Goal: Task Accomplishment & Management: Use online tool/utility

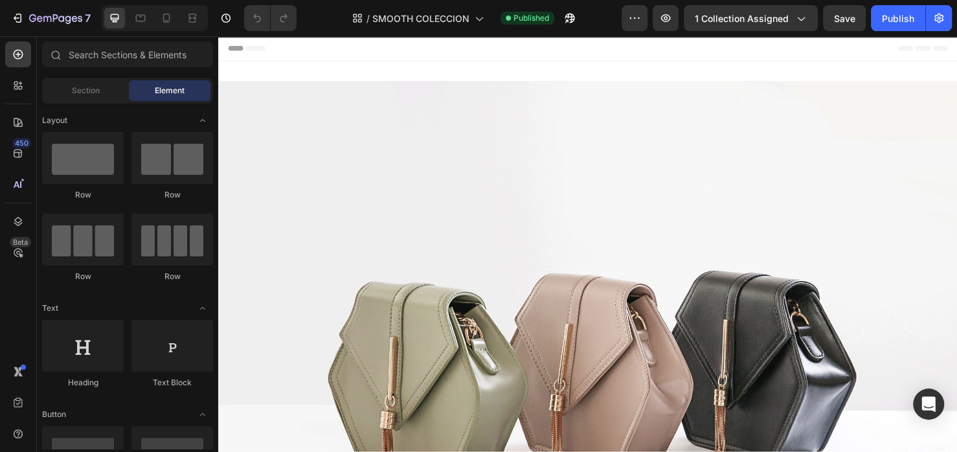
scroll to position [4723, 0]
click at [169, 19] on icon at bounding box center [166, 18] width 13 height 13
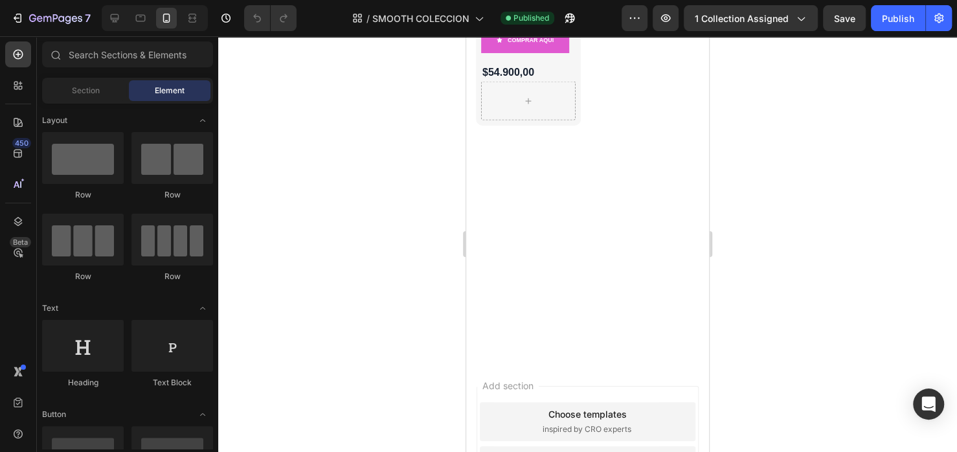
scroll to position [1733, 0]
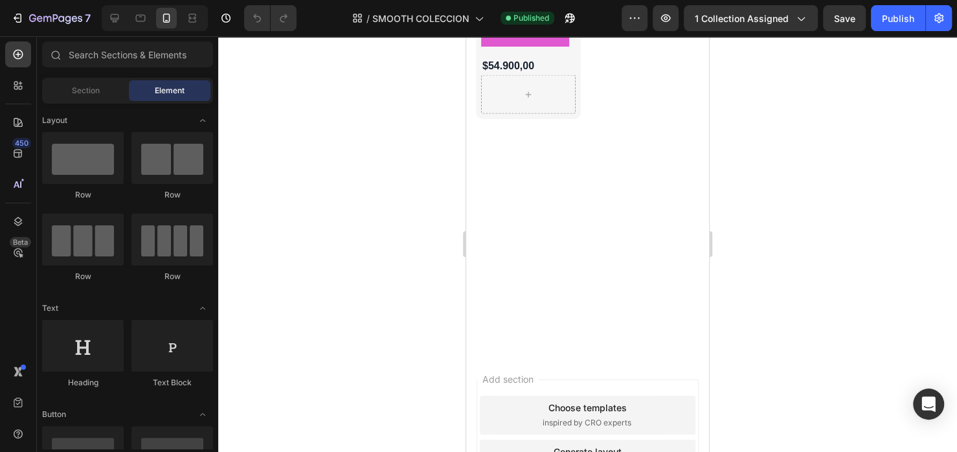
drag, startPoint x: 699, startPoint y: 85, endPoint x: 1183, endPoint y: 431, distance: 593.8
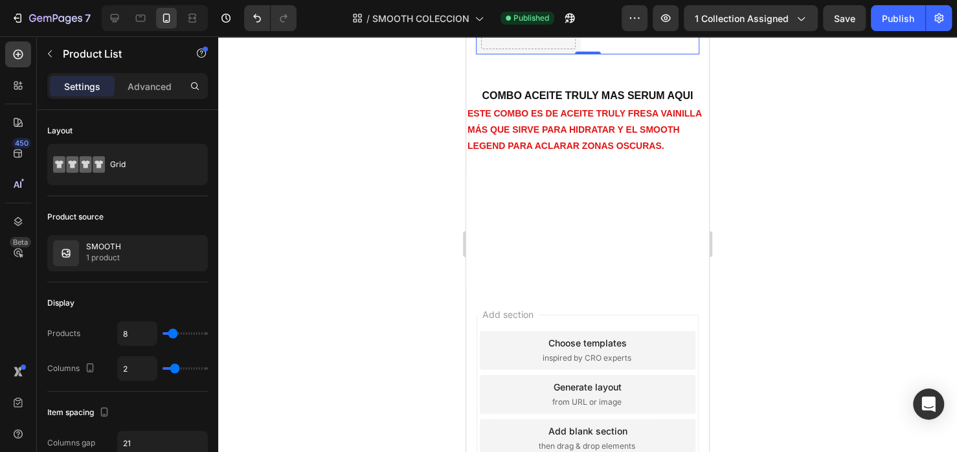
scroll to position [1798, 0]
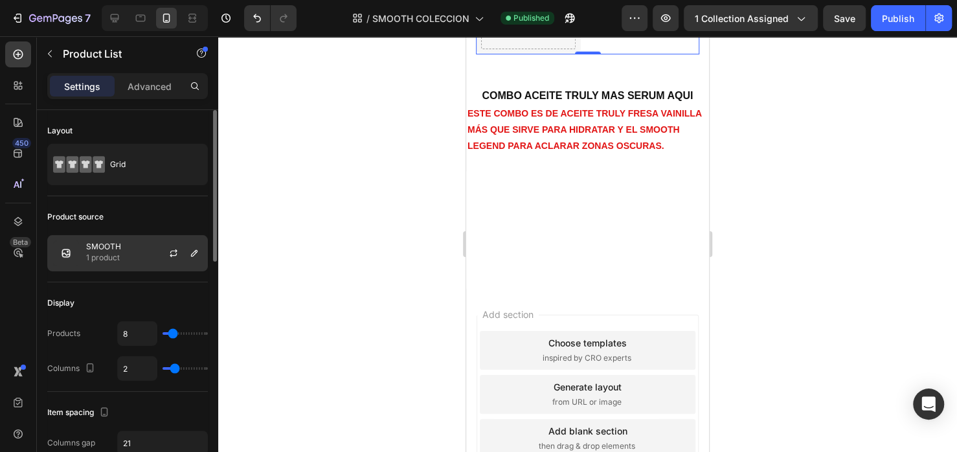
click at [128, 252] on div "SMOOTH 1 product" at bounding box center [127, 253] width 161 height 36
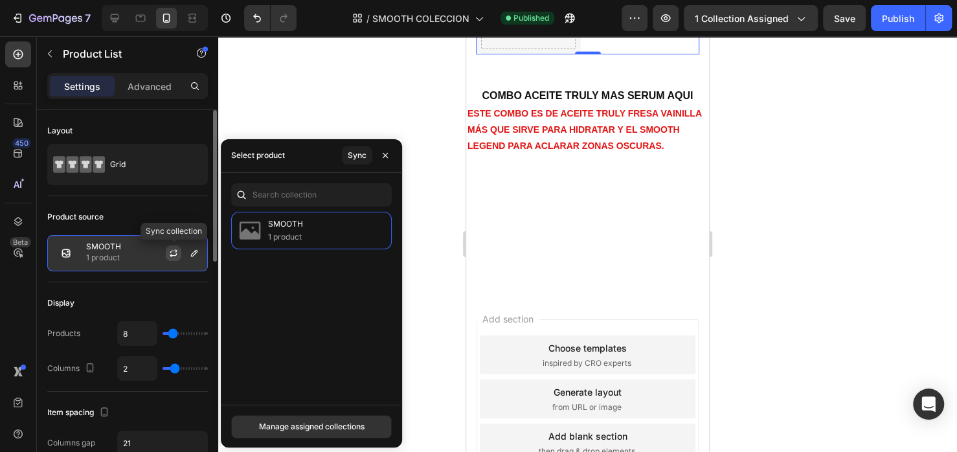
click at [176, 253] on icon "button" at bounding box center [173, 255] width 7 height 4
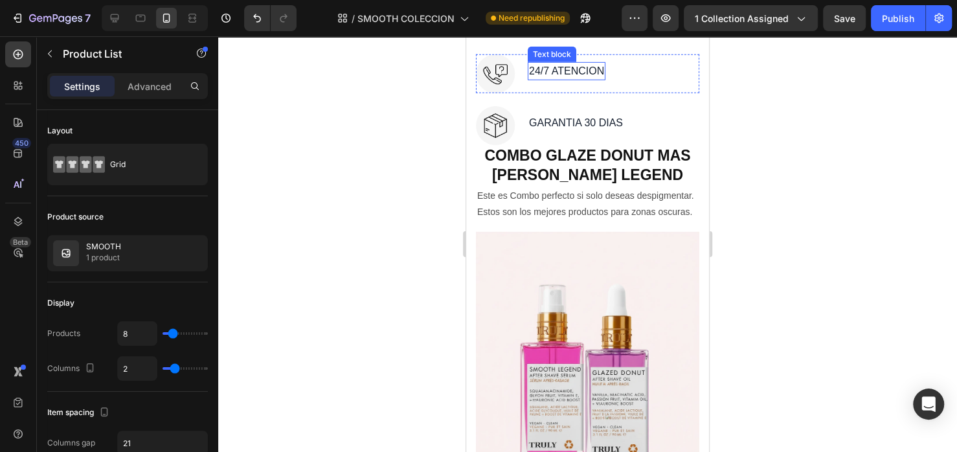
scroll to position [2597, 0]
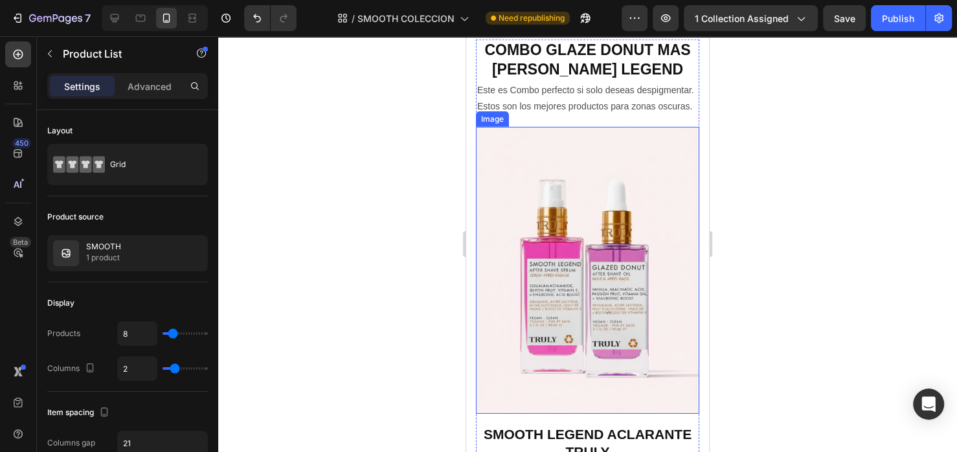
click at [598, 237] on img at bounding box center [587, 270] width 223 height 287
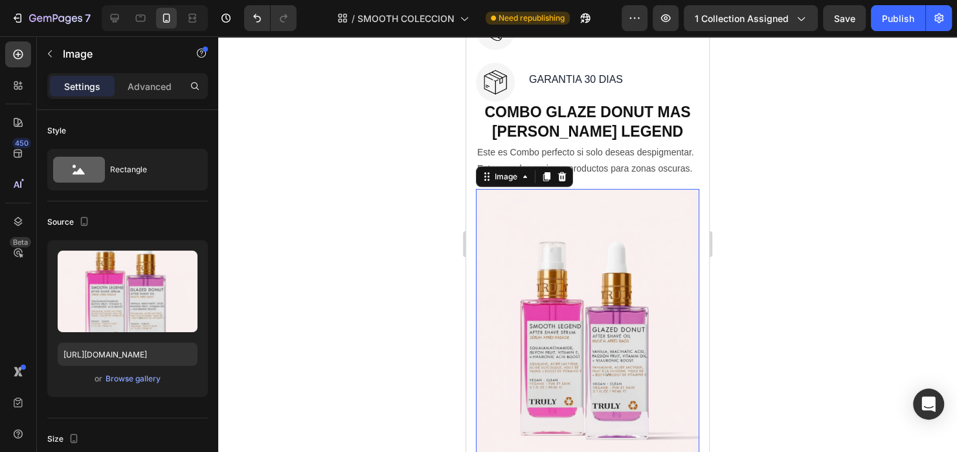
scroll to position [2532, 0]
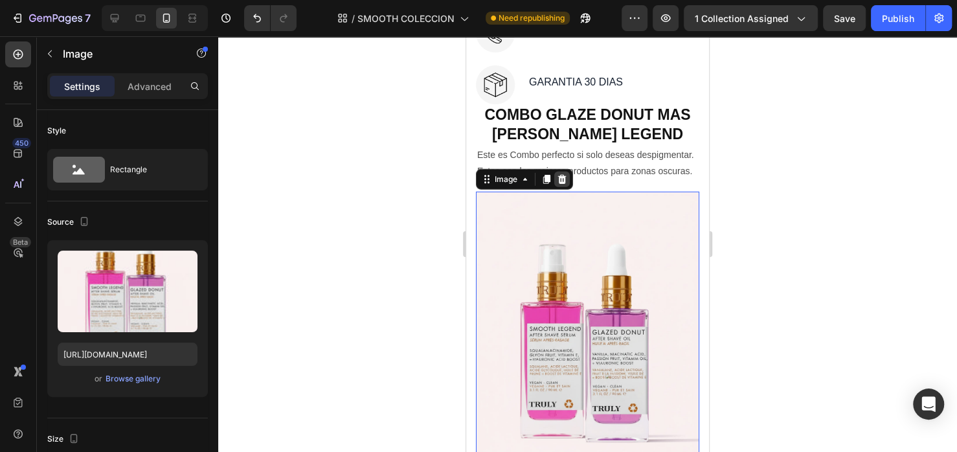
click at [560, 185] on icon at bounding box center [562, 179] width 10 height 10
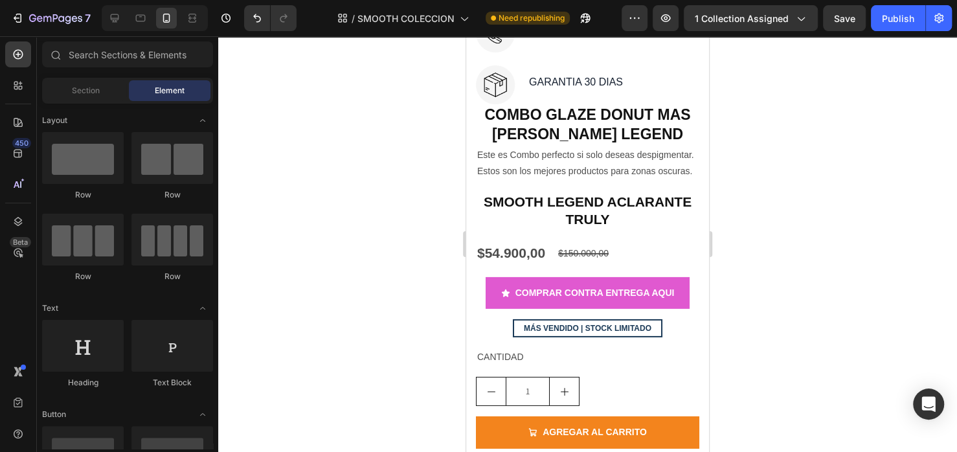
click at [373, 257] on div at bounding box center [587, 244] width 739 height 416
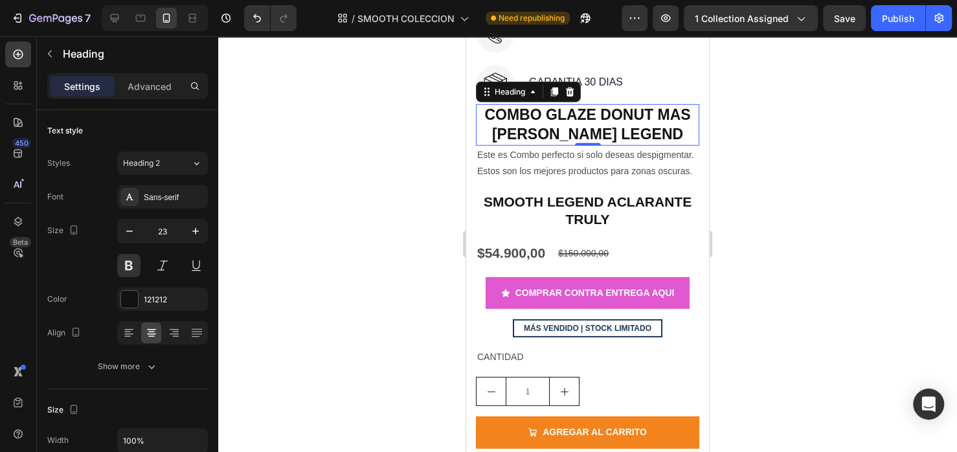
click at [599, 141] on h2 "COMBO GLAZE DONUT MAS SMOOT LEGEND" at bounding box center [587, 124] width 223 height 41
click at [570, 96] on icon at bounding box center [570, 91] width 8 height 9
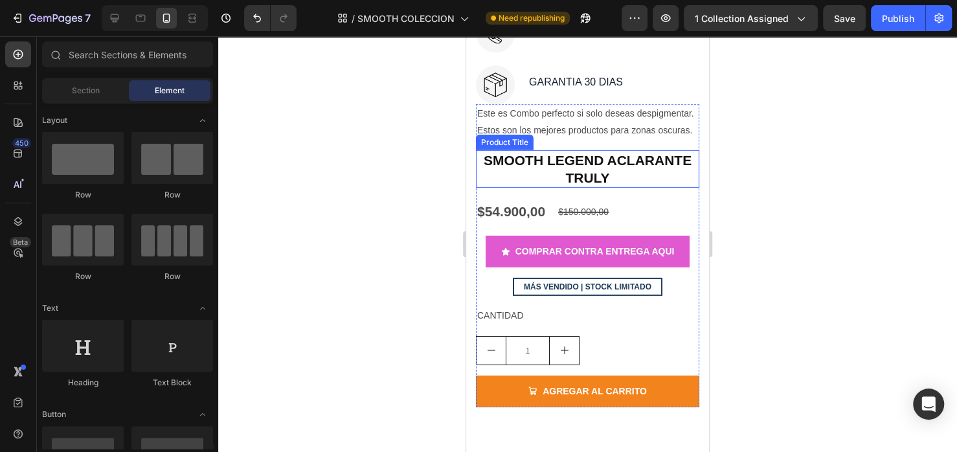
click at [561, 188] on h2 "SMOOTH LEGEND ACLARANTE TRULY" at bounding box center [587, 169] width 223 height 38
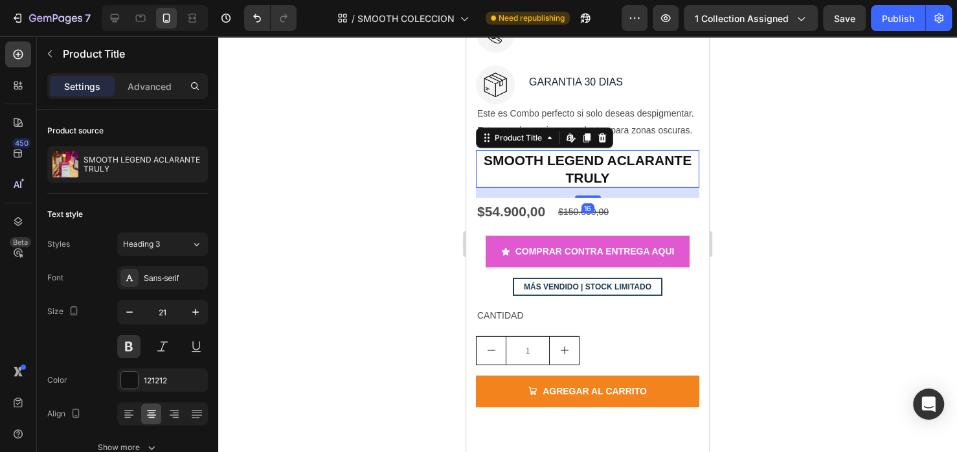
drag, startPoint x: 453, startPoint y: 188, endPoint x: 33, endPoint y: 152, distance: 421.2
click at [453, 188] on div at bounding box center [587, 244] width 739 height 416
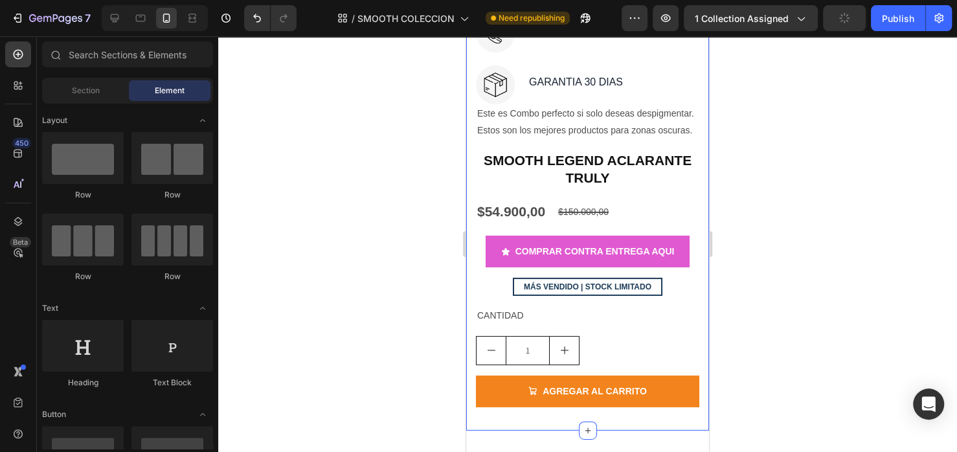
click at [690, 233] on div "Image ENVIO GRATIS Text block Row Image 24/7 ATENCION Text block Row Image GARA…" at bounding box center [587, 203] width 243 height 453
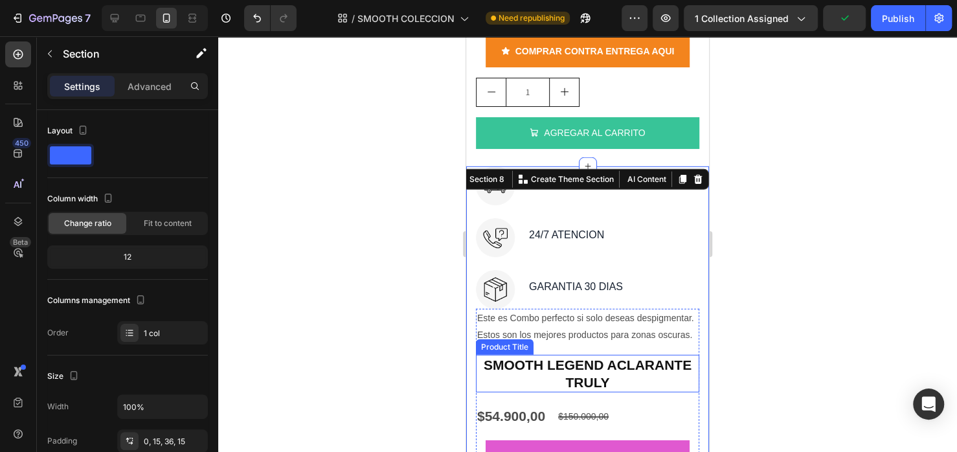
scroll to position [2338, 0]
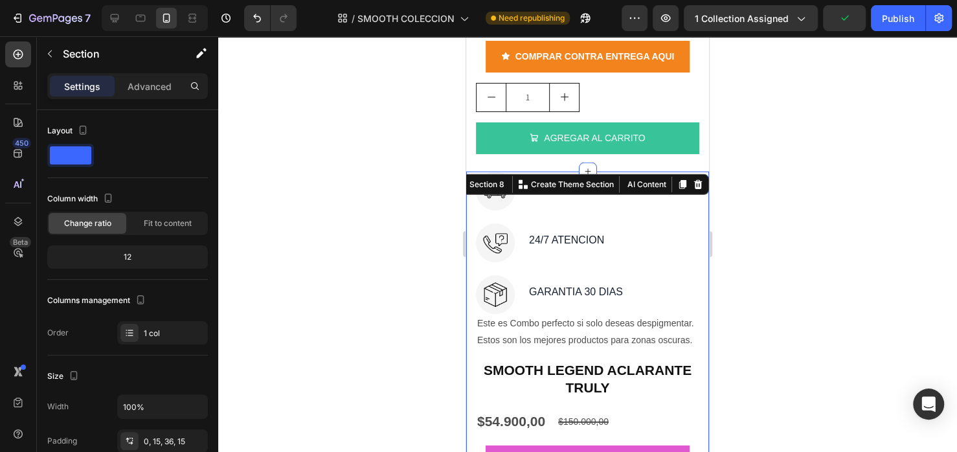
click at [366, 279] on div at bounding box center [587, 244] width 739 height 416
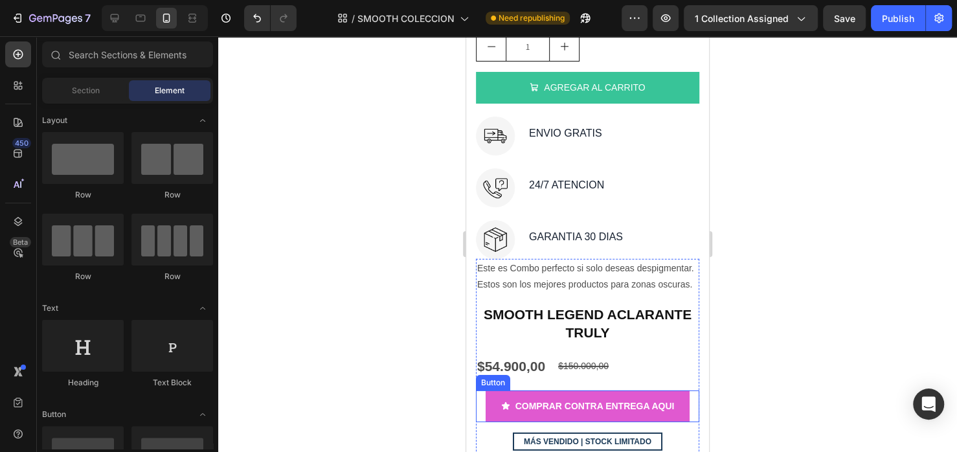
scroll to position [2467, 0]
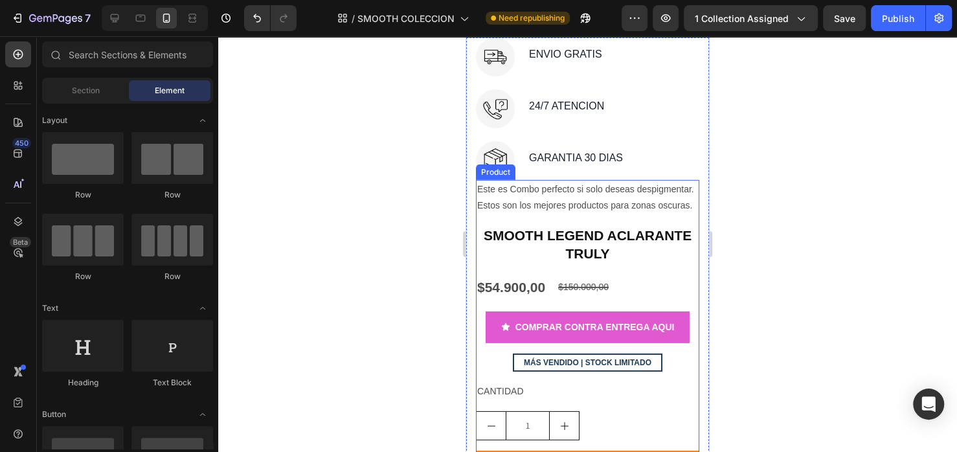
click at [567, 241] on div "Este es Combo perfecto si solo deseas despigmentar. Estos son los mejores produ…" at bounding box center [587, 331] width 223 height 302
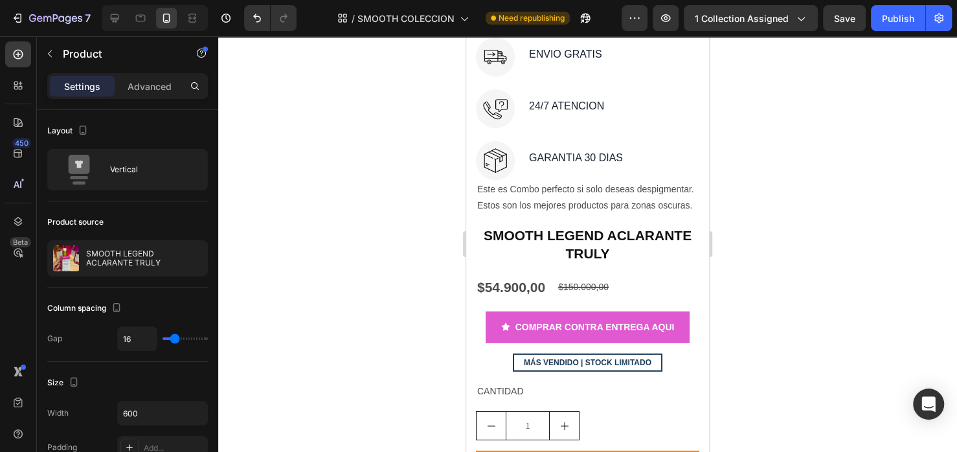
click at [391, 253] on div at bounding box center [587, 244] width 739 height 416
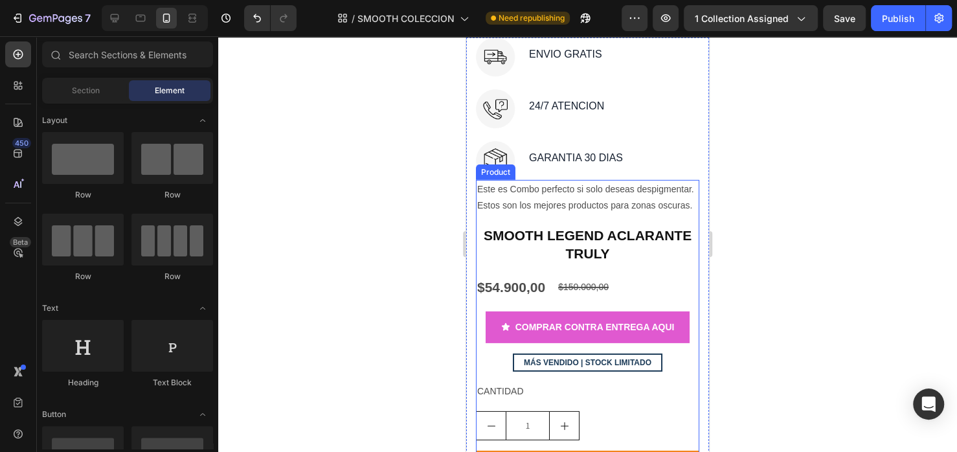
click at [477, 239] on div "Este es Combo perfecto si solo deseas despigmentar. Estos son los mejores produ…" at bounding box center [587, 331] width 223 height 302
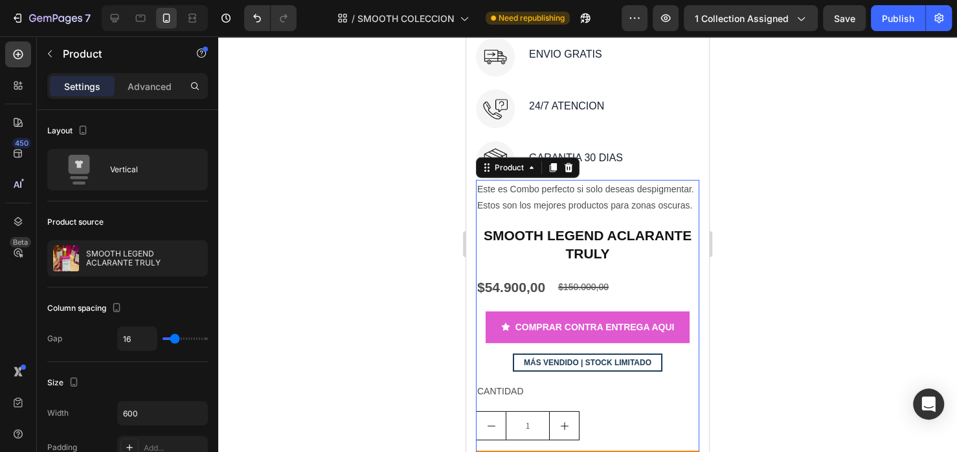
click at [570, 173] on icon at bounding box center [568, 168] width 10 height 10
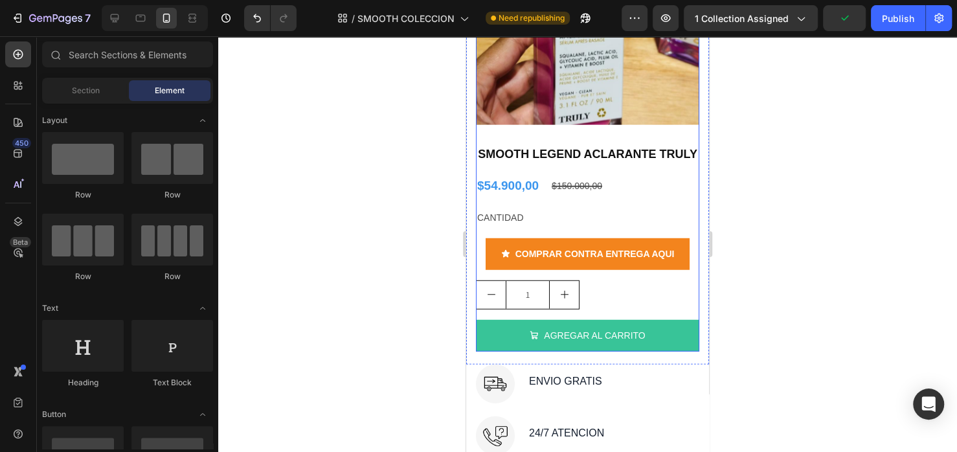
scroll to position [2206, 0]
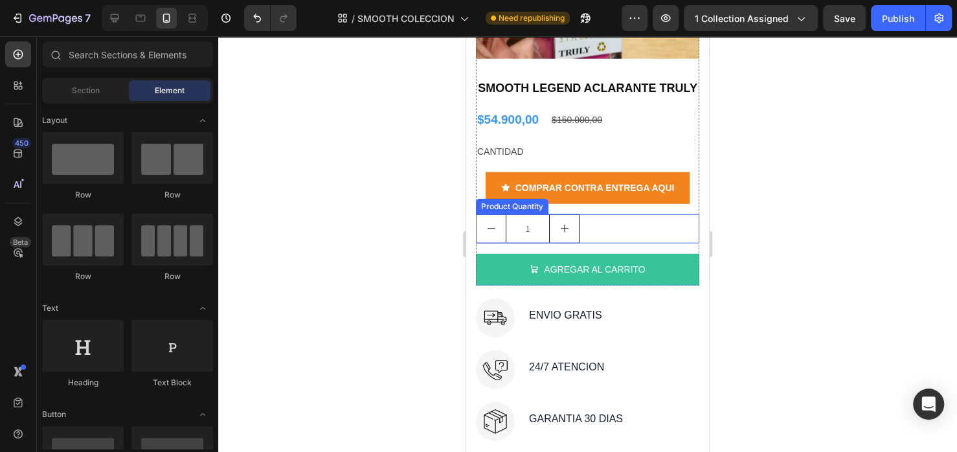
click at [613, 231] on div "1" at bounding box center [587, 228] width 223 height 29
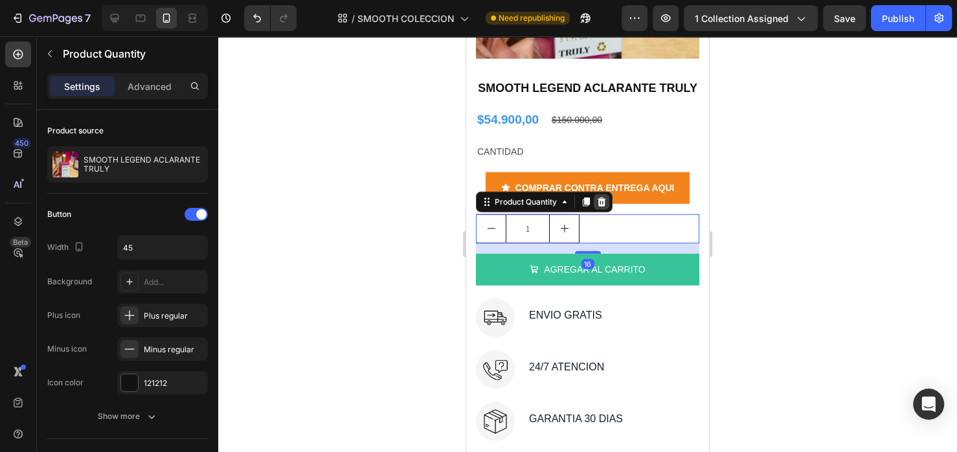
click at [607, 207] on icon at bounding box center [601, 202] width 10 height 10
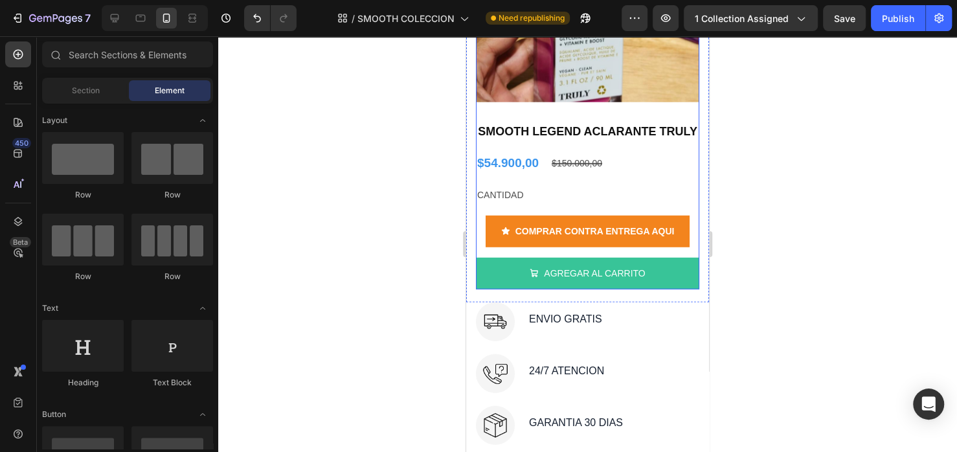
scroll to position [2077, 0]
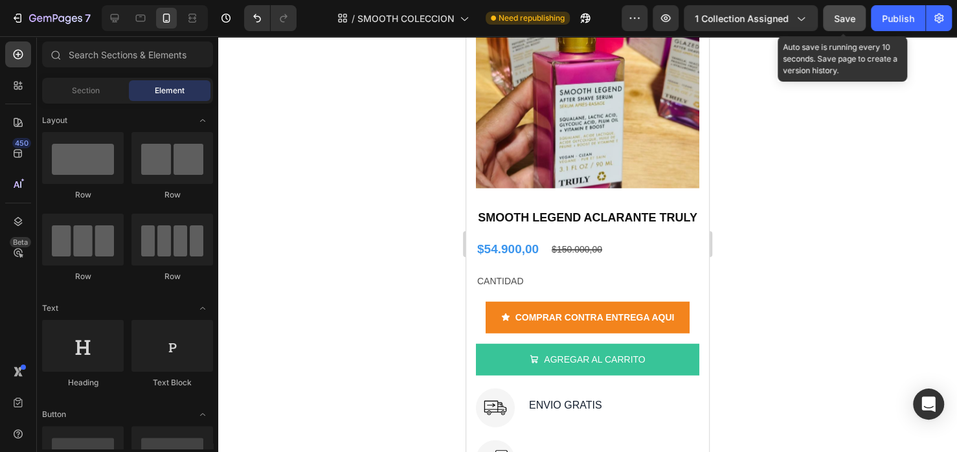
click at [850, 23] on span "Save" at bounding box center [844, 18] width 21 height 11
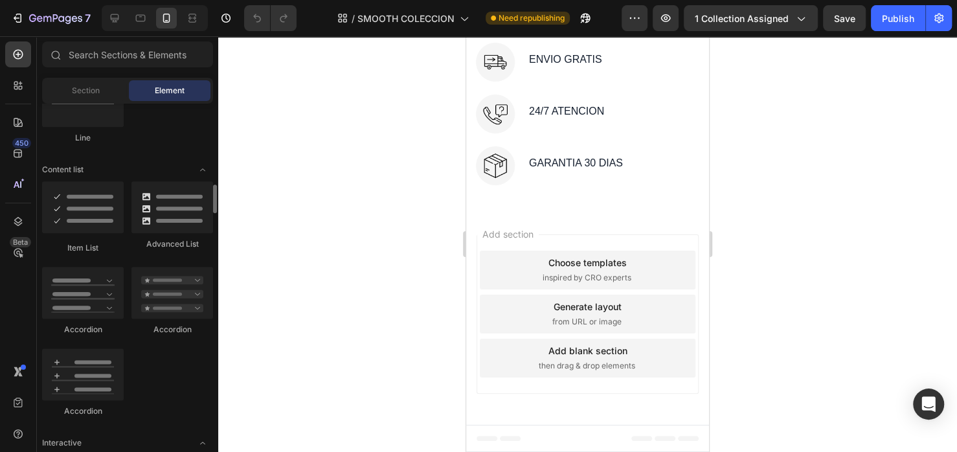
scroll to position [1036, 0]
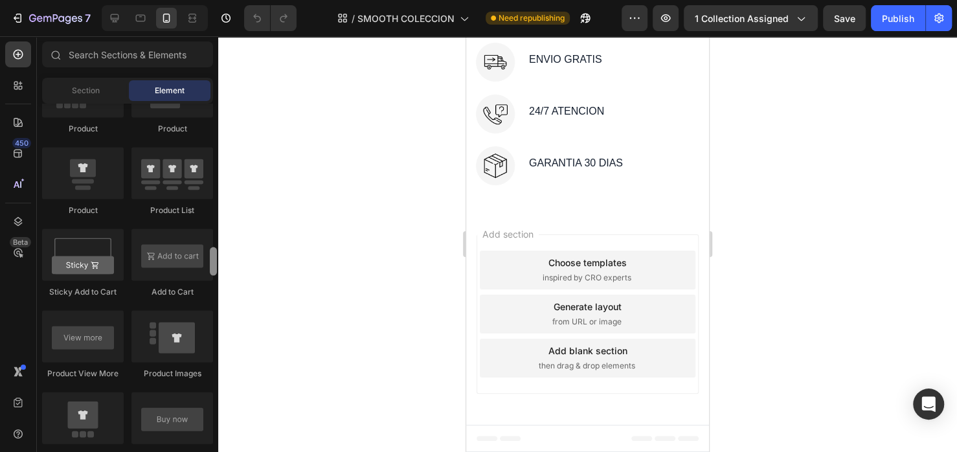
drag, startPoint x: 216, startPoint y: 205, endPoint x: 222, endPoint y: 262, distance: 57.4
click at [222, 0] on div "7 Version history / SMOOTH COLECCION Need republishing Preview 1 collection ass…" at bounding box center [478, 0] width 957 height 0
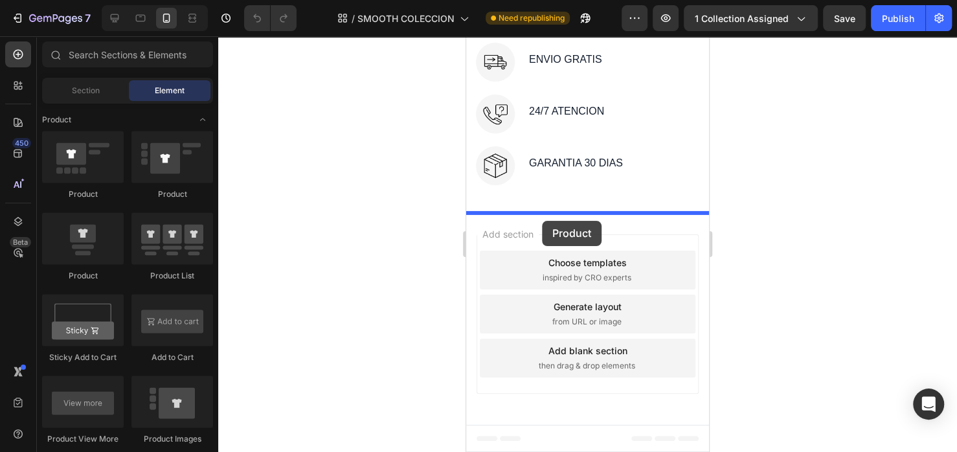
drag, startPoint x: 550, startPoint y: 280, endPoint x: 542, endPoint y: 221, distance: 59.4
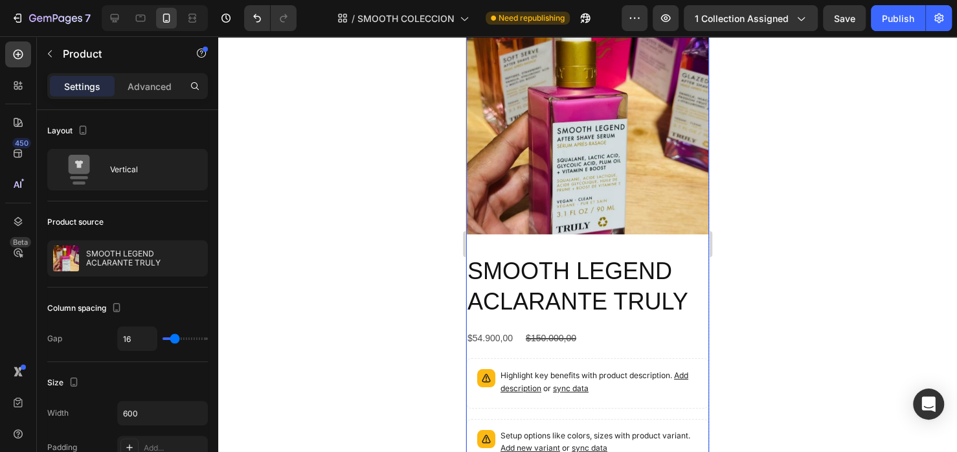
scroll to position [2893, 0]
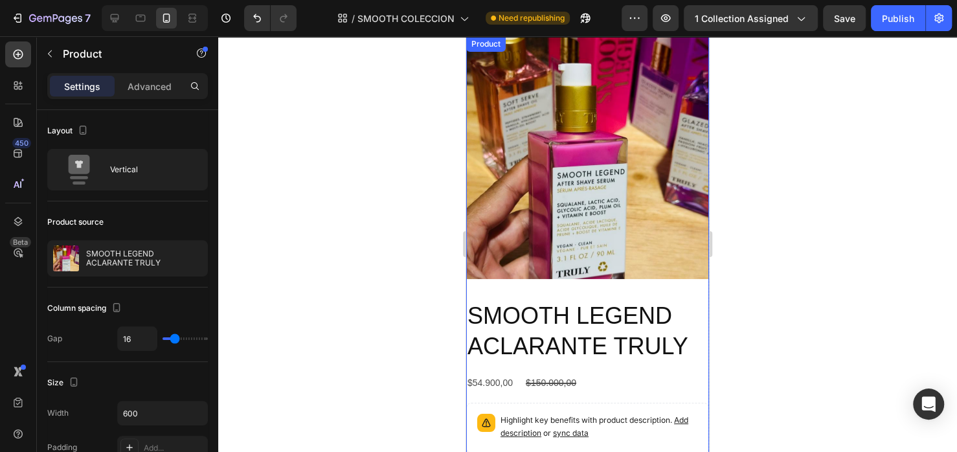
click at [568, 164] on img at bounding box center [587, 157] width 243 height 243
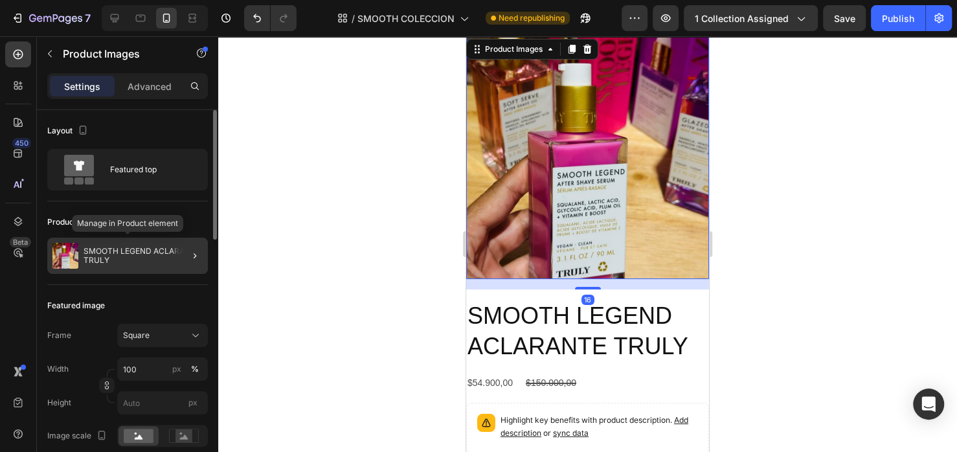
click at [153, 250] on p "SMOOTH LEGEND ACLARANTE TRULY" at bounding box center [143, 256] width 119 height 18
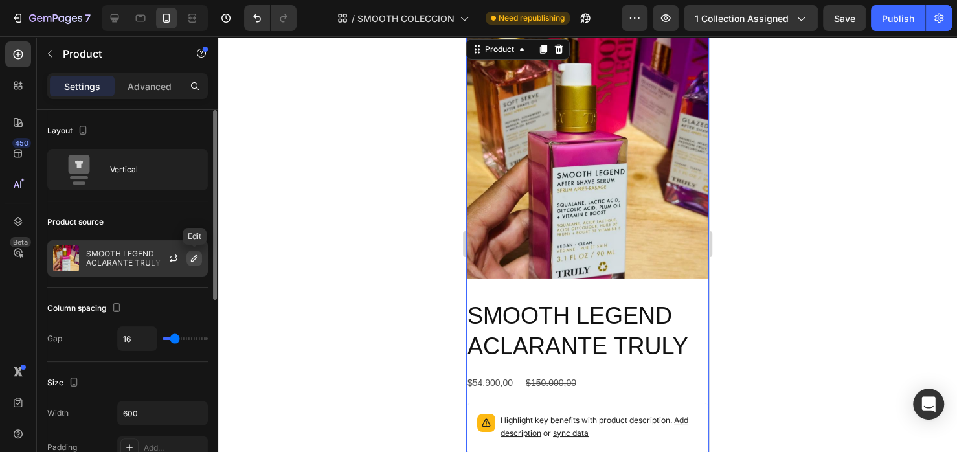
click at [192, 259] on icon "button" at bounding box center [194, 258] width 6 height 6
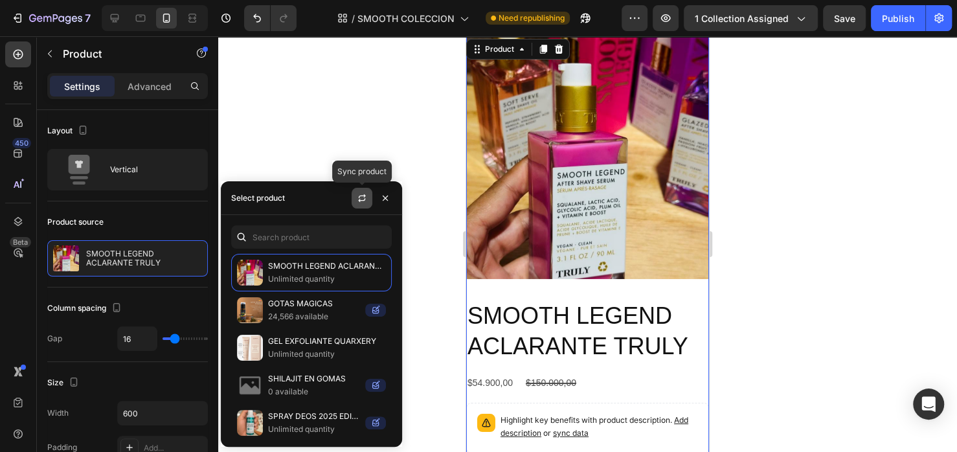
click at [356, 196] on button "button" at bounding box center [362, 198] width 21 height 21
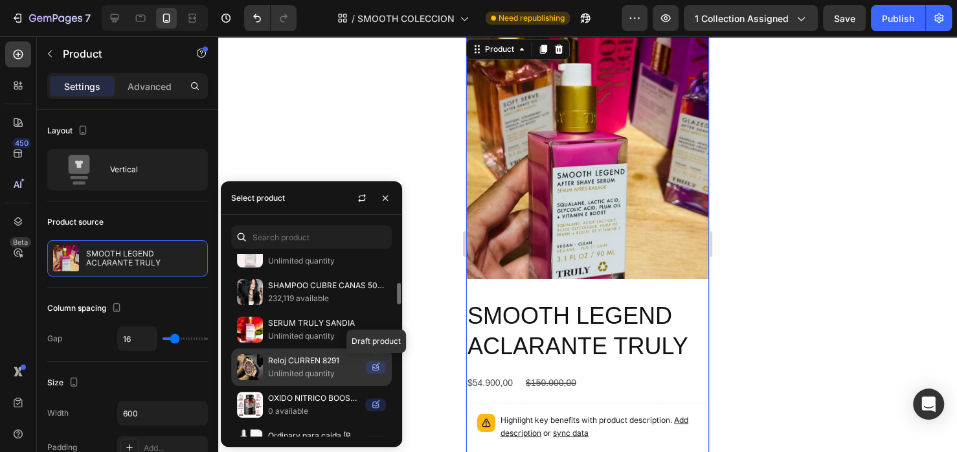
scroll to position [0, 0]
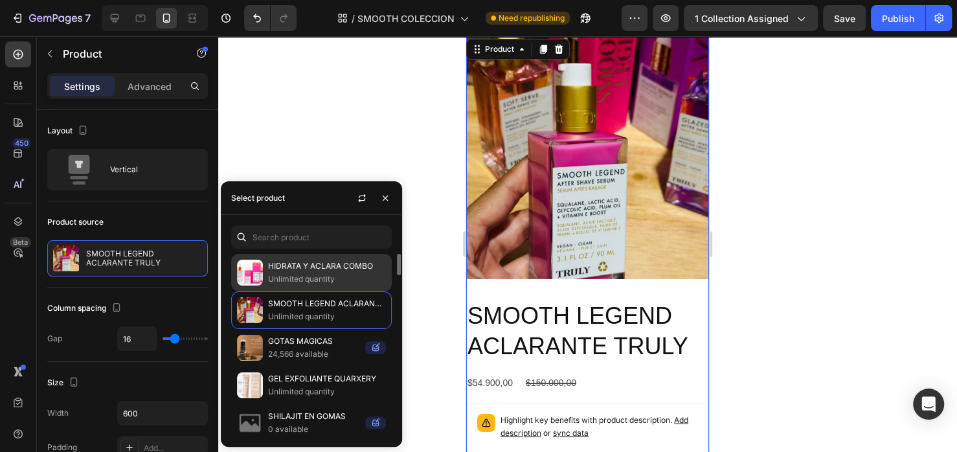
click at [309, 267] on p "HIDRATA Y ACLARA COMBO" at bounding box center [327, 266] width 118 height 13
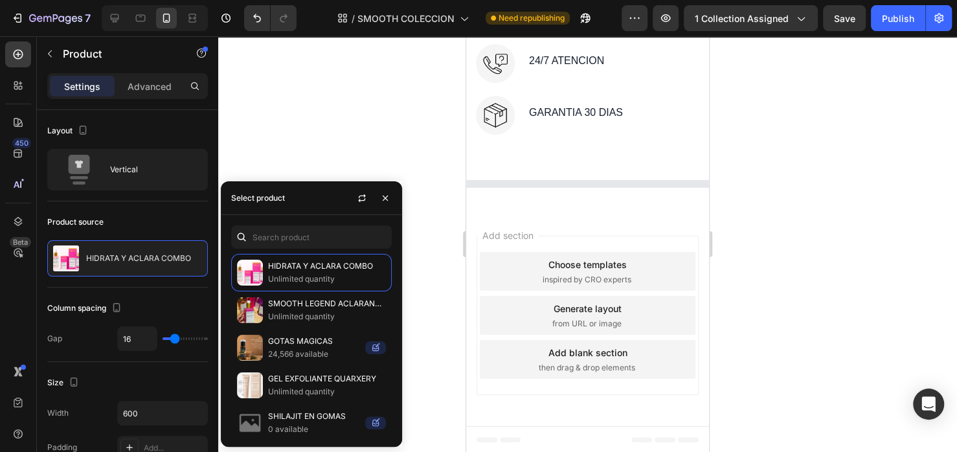
scroll to position [2893, 0]
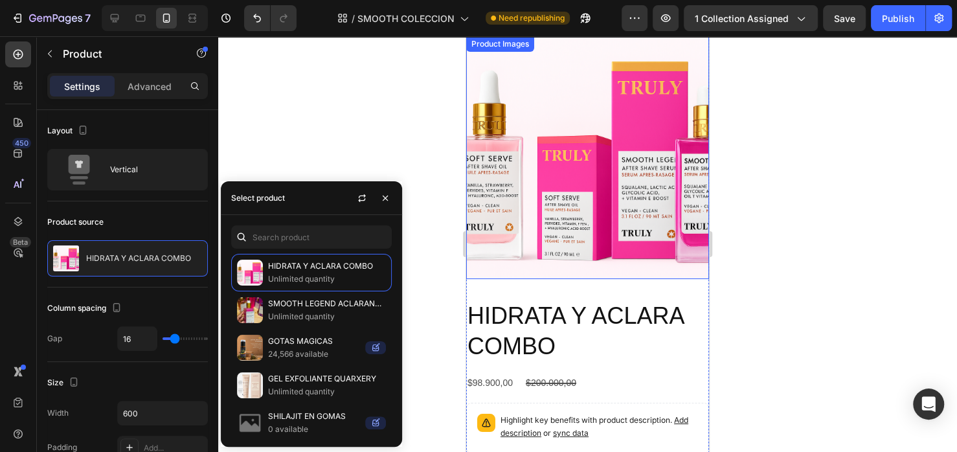
click at [566, 188] on img at bounding box center [587, 157] width 243 height 243
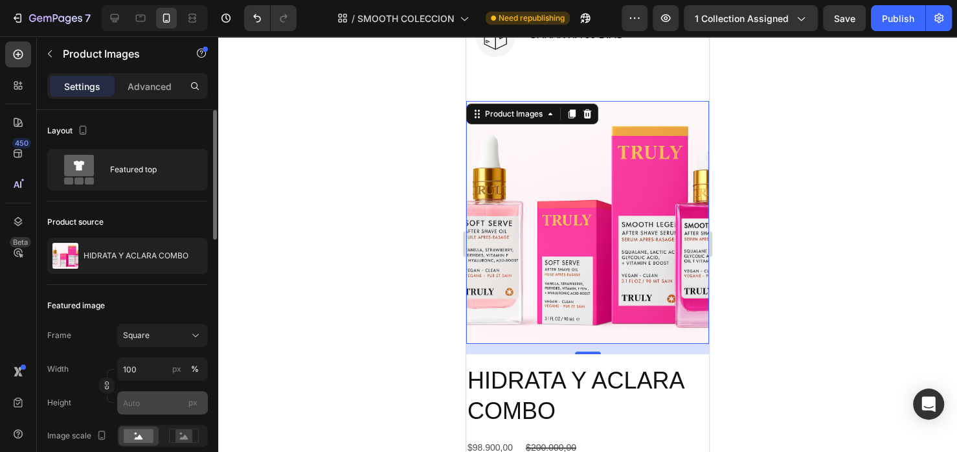
scroll to position [65, 0]
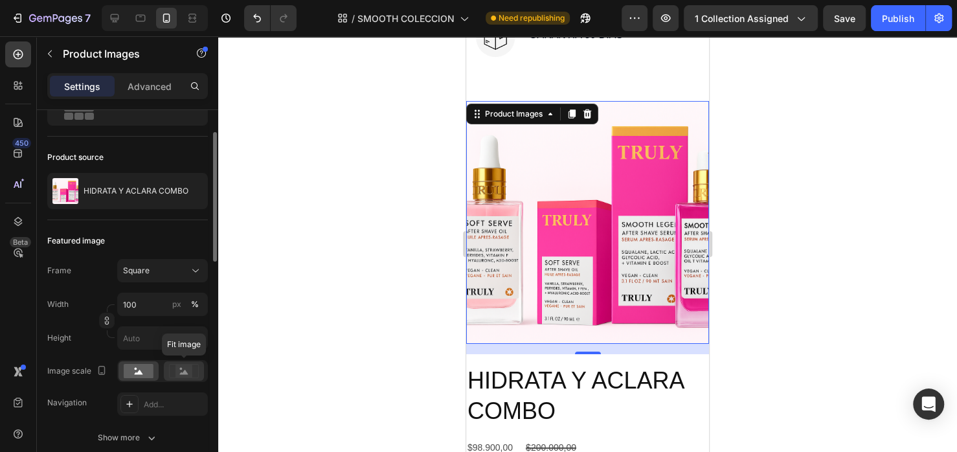
click at [168, 368] on div at bounding box center [184, 370] width 40 height 19
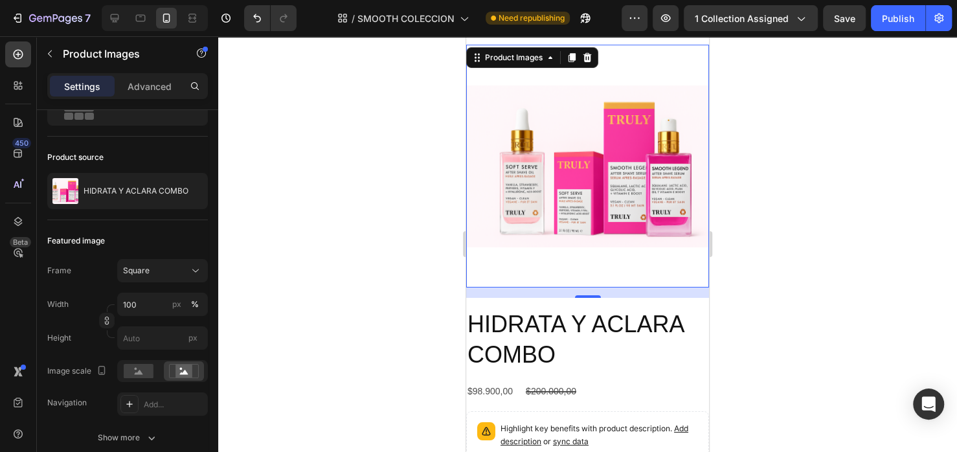
scroll to position [2893, 0]
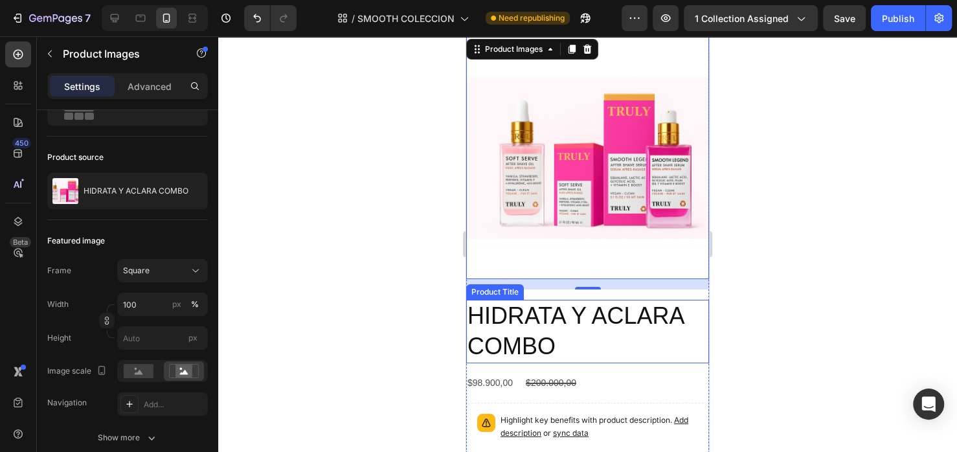
click at [570, 312] on h2 "HIDRATA Y ACLARA COMBO" at bounding box center [587, 331] width 243 height 63
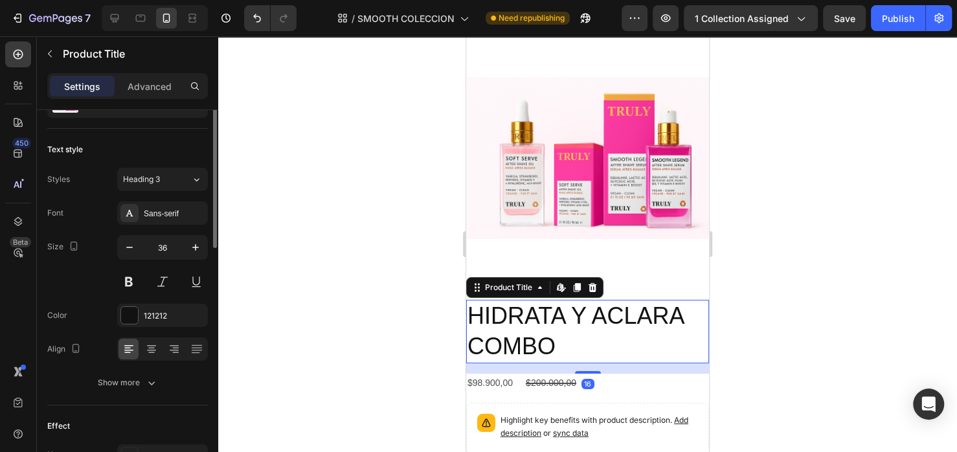
scroll to position [0, 0]
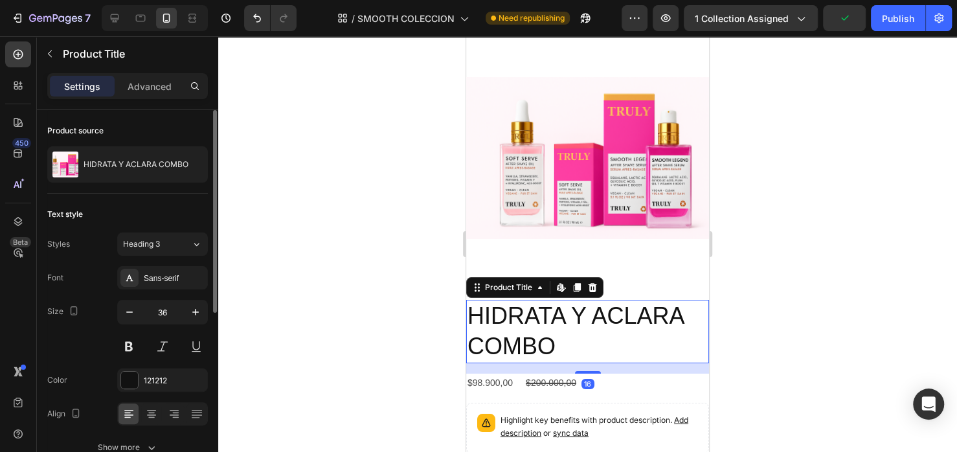
click at [571, 324] on h2 "HIDRATA Y ACLARA COMBO" at bounding box center [587, 331] width 243 height 63
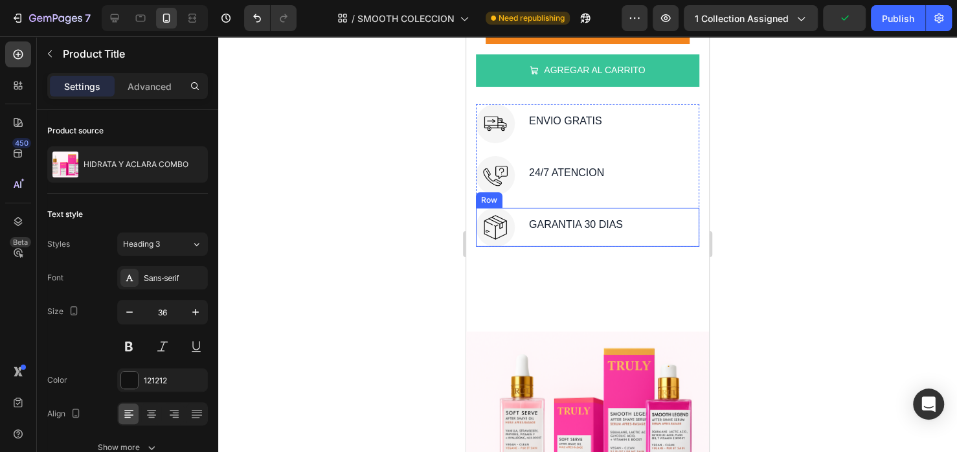
scroll to position [2634, 0]
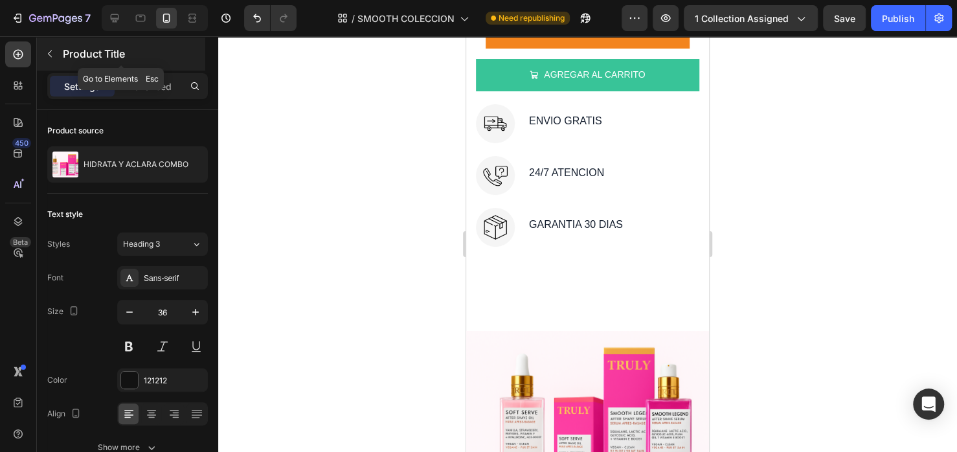
click at [47, 57] on icon "button" at bounding box center [50, 54] width 10 height 10
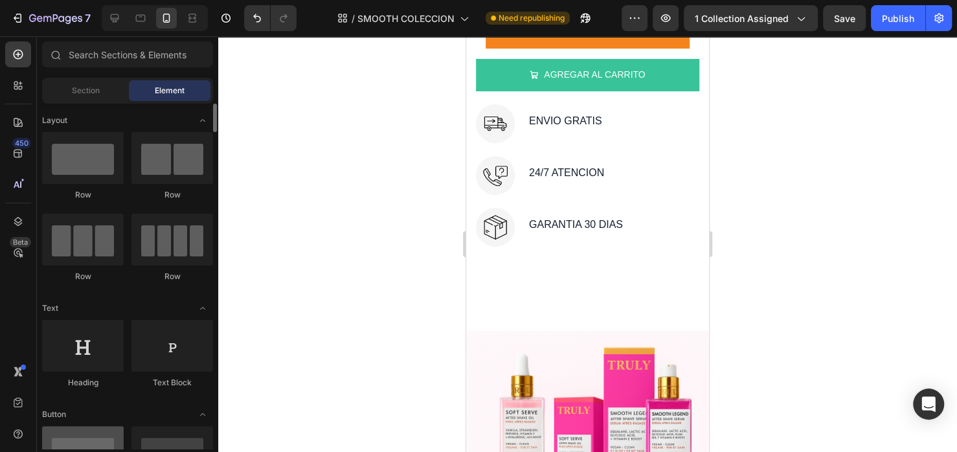
scroll to position [194, 0]
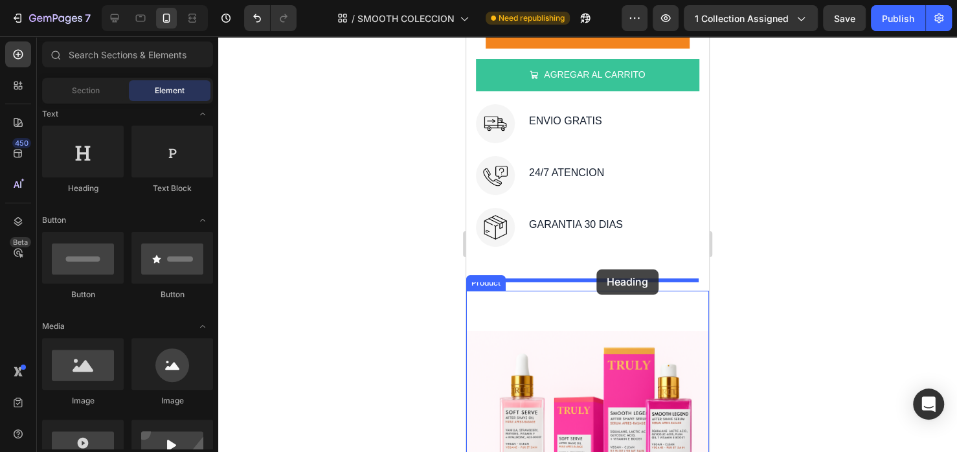
drag, startPoint x: 537, startPoint y: 195, endPoint x: 596, endPoint y: 269, distance: 95.4
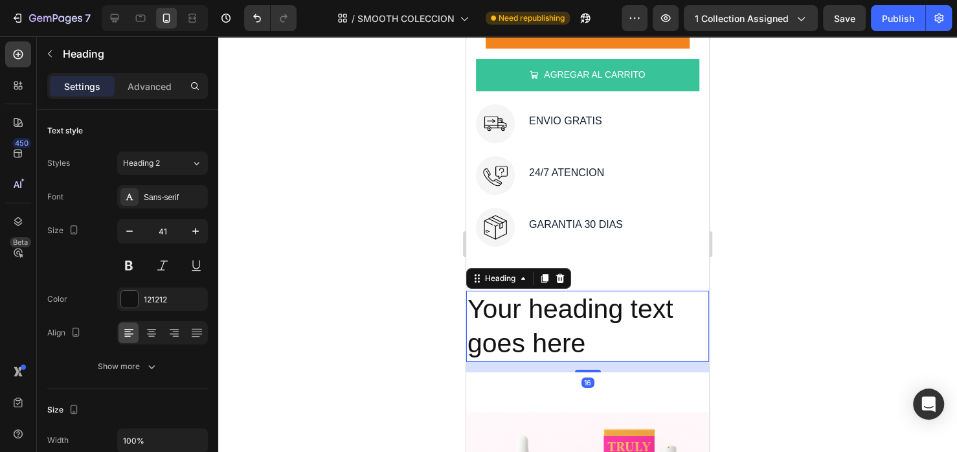
click at [605, 331] on h2 "Your heading text goes here" at bounding box center [587, 327] width 243 height 72
click at [605, 331] on p "Your heading text goes here" at bounding box center [588, 326] width 240 height 69
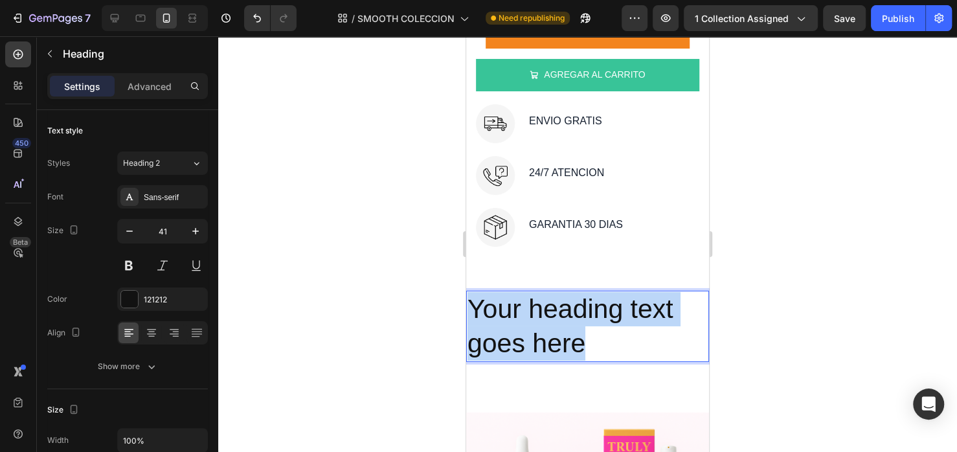
click at [605, 331] on p "Your heading text goes here" at bounding box center [588, 326] width 240 height 69
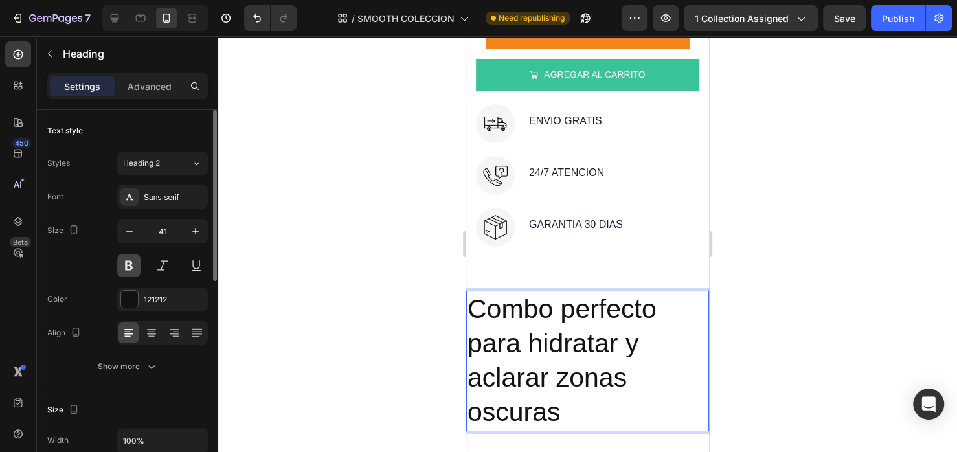
click at [137, 267] on button at bounding box center [128, 265] width 23 height 23
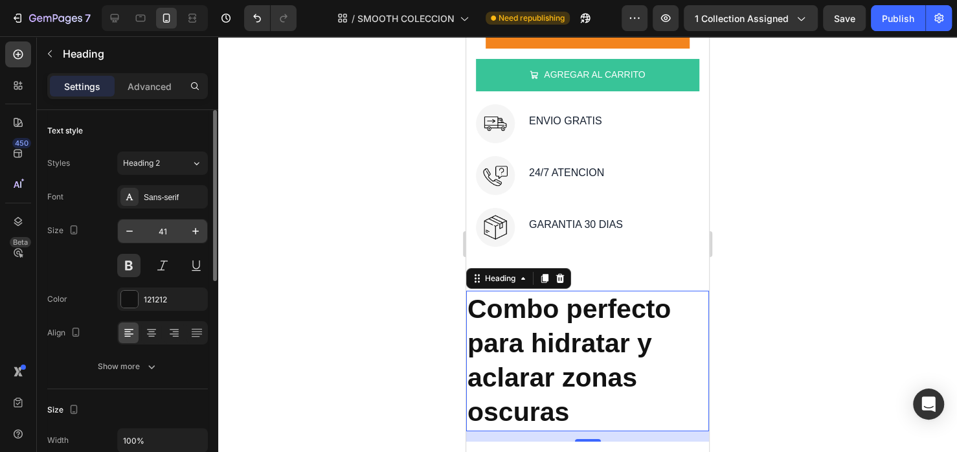
click at [141, 238] on input "41" at bounding box center [162, 231] width 43 height 23
click at [132, 234] on icon "button" at bounding box center [129, 231] width 13 height 13
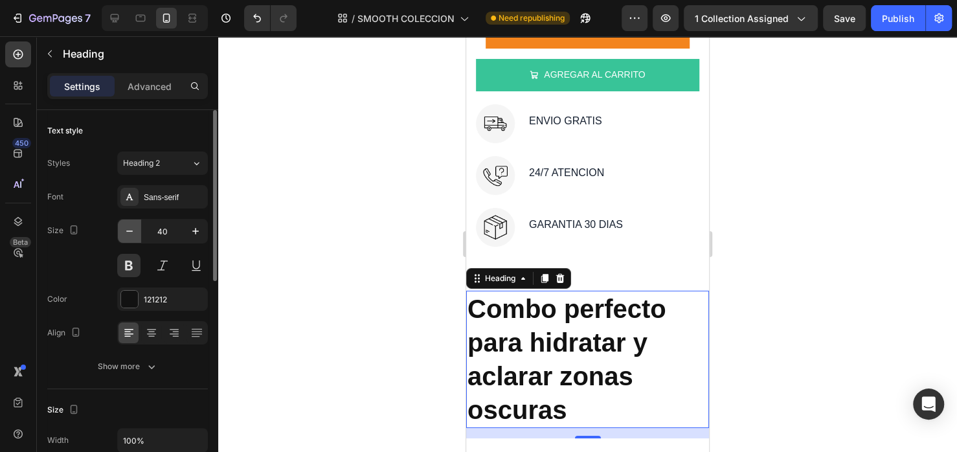
click at [132, 234] on icon "button" at bounding box center [129, 231] width 13 height 13
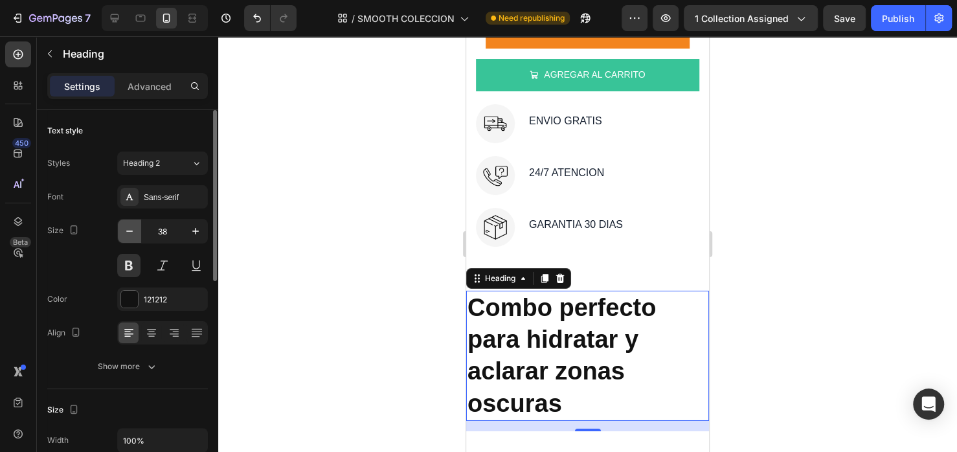
click at [132, 234] on icon "button" at bounding box center [129, 231] width 13 height 13
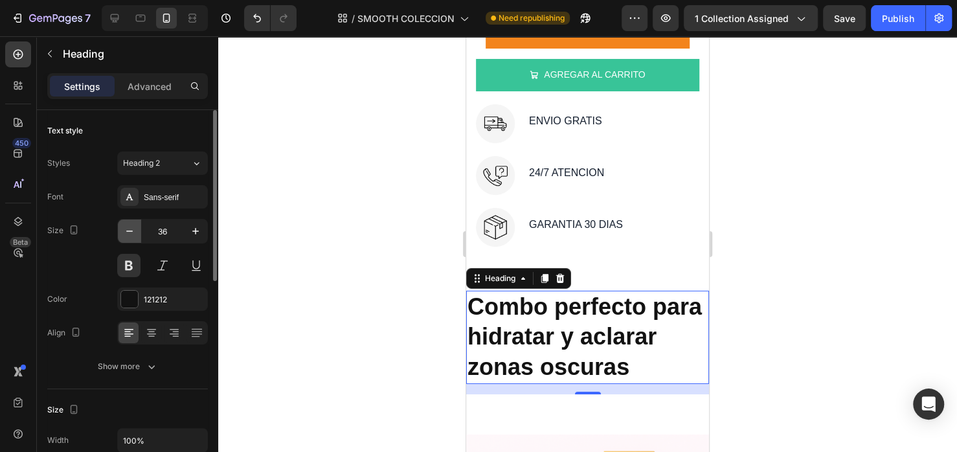
click at [132, 234] on icon "button" at bounding box center [129, 231] width 13 height 13
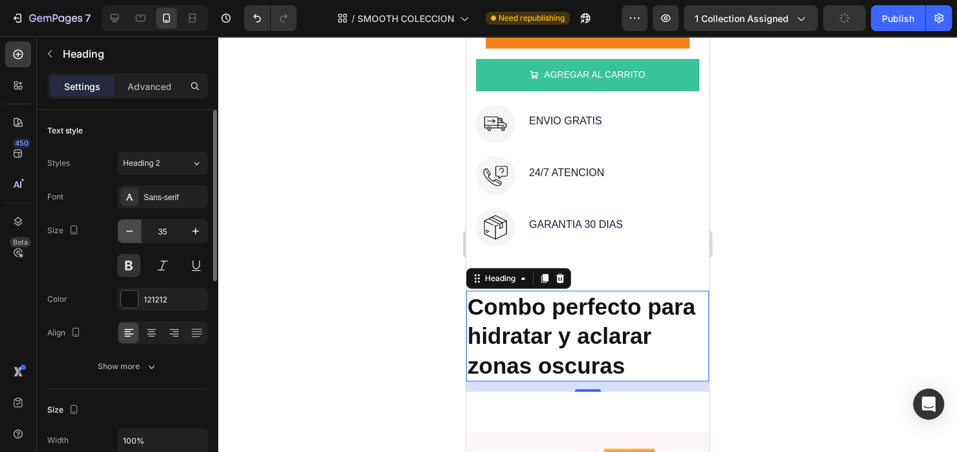
click at [132, 234] on icon "button" at bounding box center [129, 231] width 13 height 13
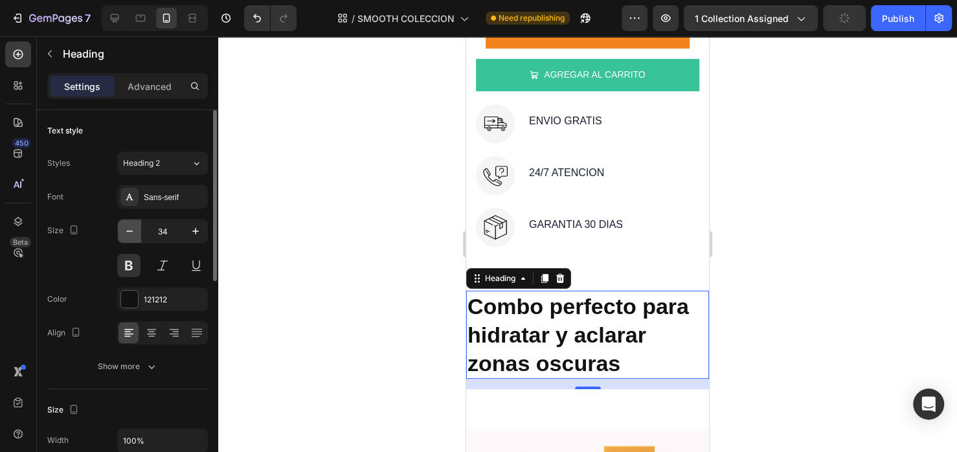
click at [132, 234] on icon "button" at bounding box center [129, 231] width 13 height 13
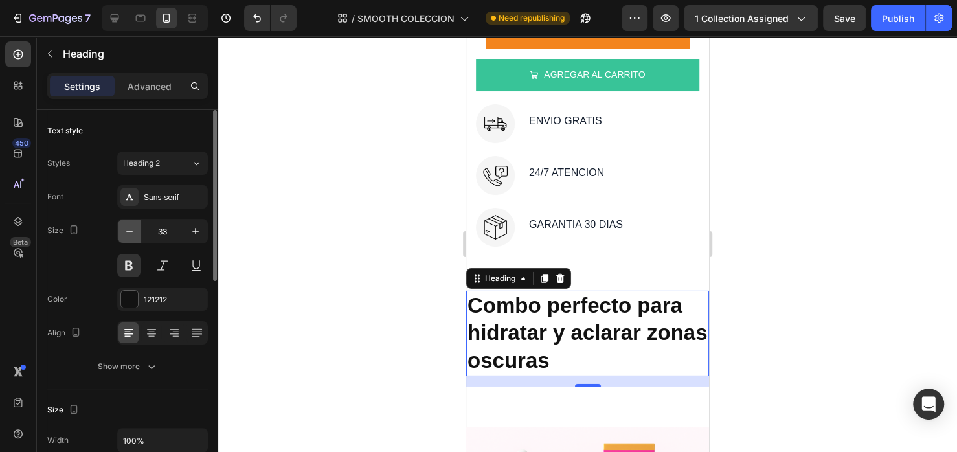
click at [132, 234] on icon "button" at bounding box center [129, 231] width 13 height 13
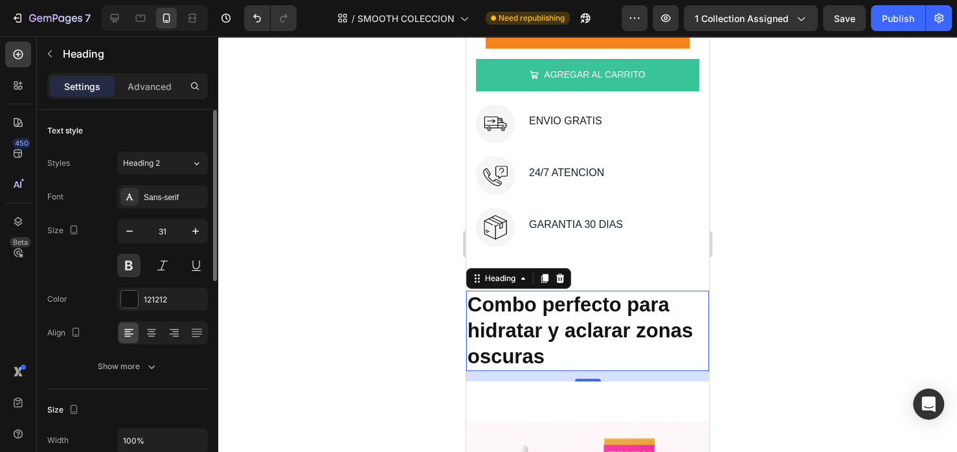
click at [153, 347] on div "Font Sans-serif Size 31 Color 121212 Align Show more" at bounding box center [127, 281] width 161 height 193
click at [151, 336] on icon at bounding box center [151, 336] width 6 height 1
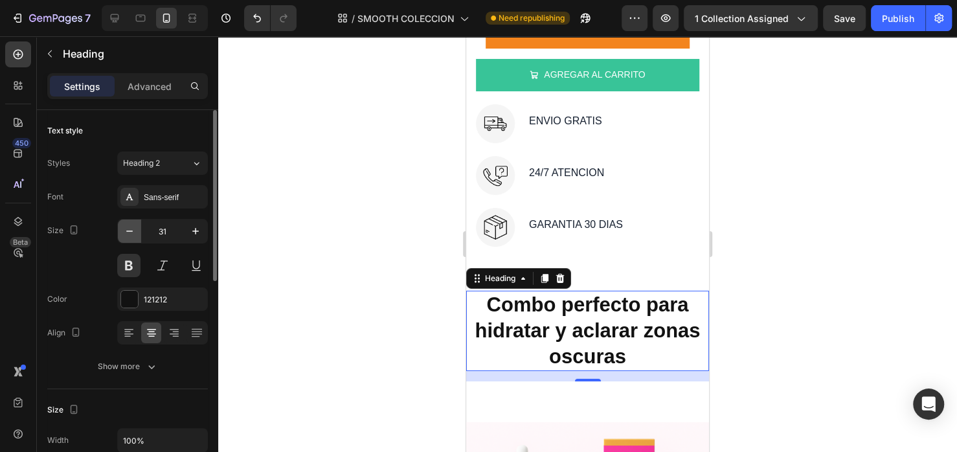
click at [131, 232] on icon "button" at bounding box center [129, 231] width 13 height 13
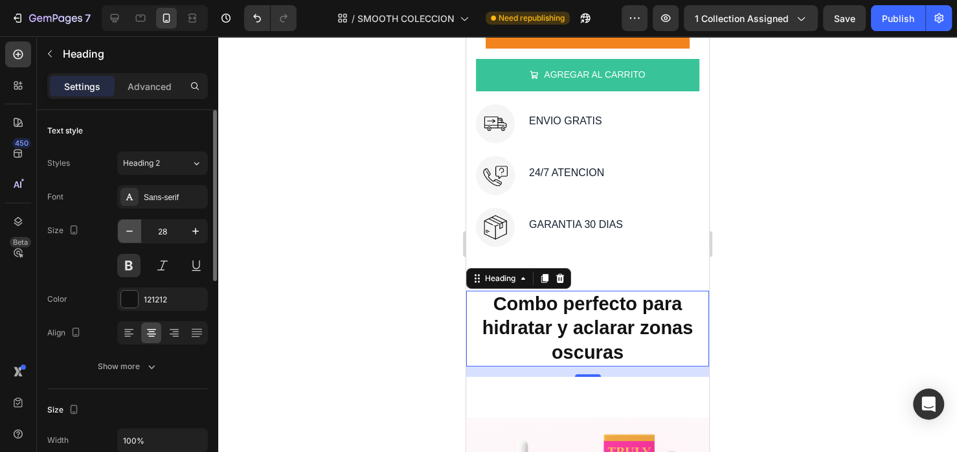
click at [131, 232] on icon "button" at bounding box center [129, 231] width 13 height 13
type input "26"
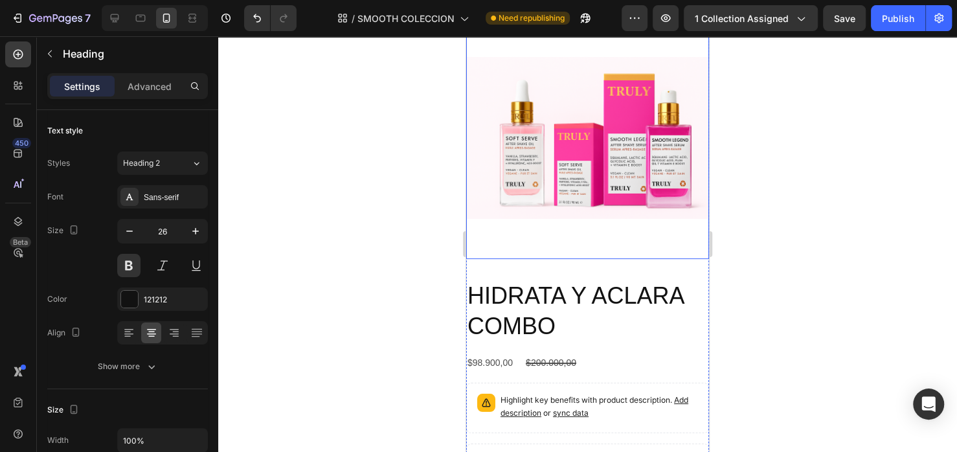
scroll to position [3087, 0]
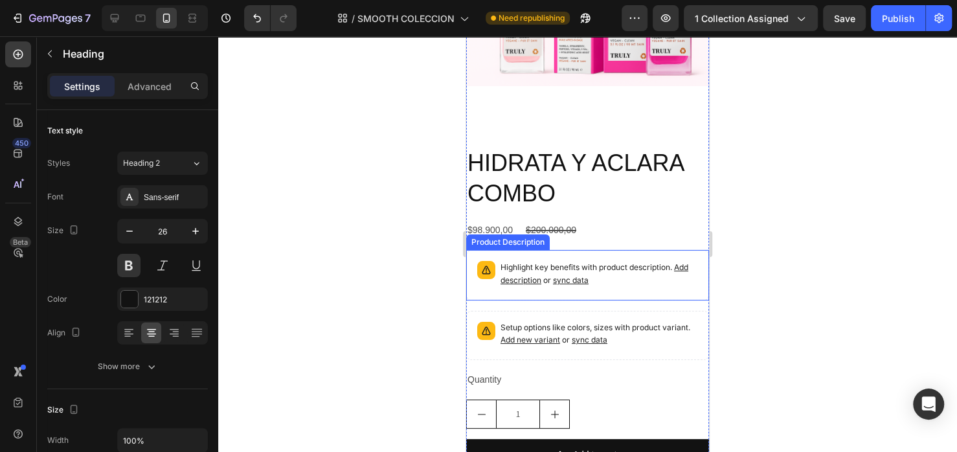
click at [576, 280] on p "Highlight key benefits with product description. Add description or sync data" at bounding box center [600, 274] width 198 height 26
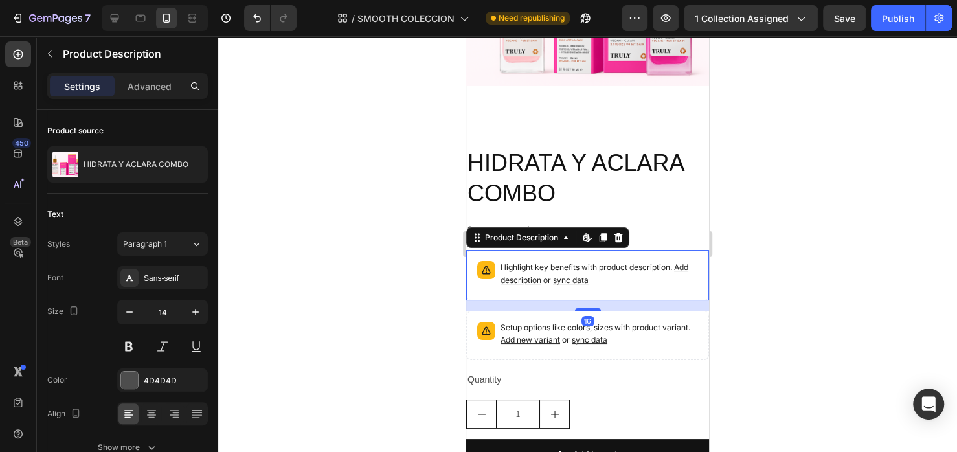
click at [616, 243] on icon at bounding box center [618, 237] width 10 height 10
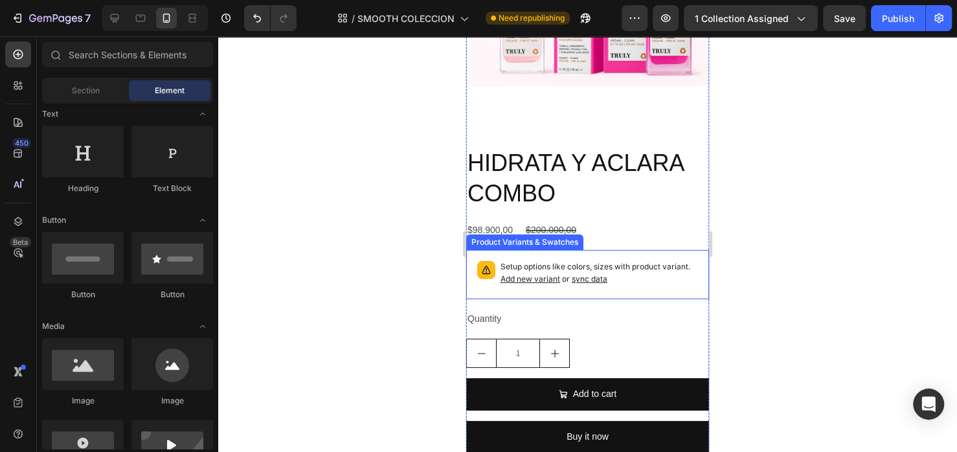
click at [598, 274] on p "Setup options like colors, sizes with product variant. Add new variant or sync …" at bounding box center [600, 273] width 198 height 25
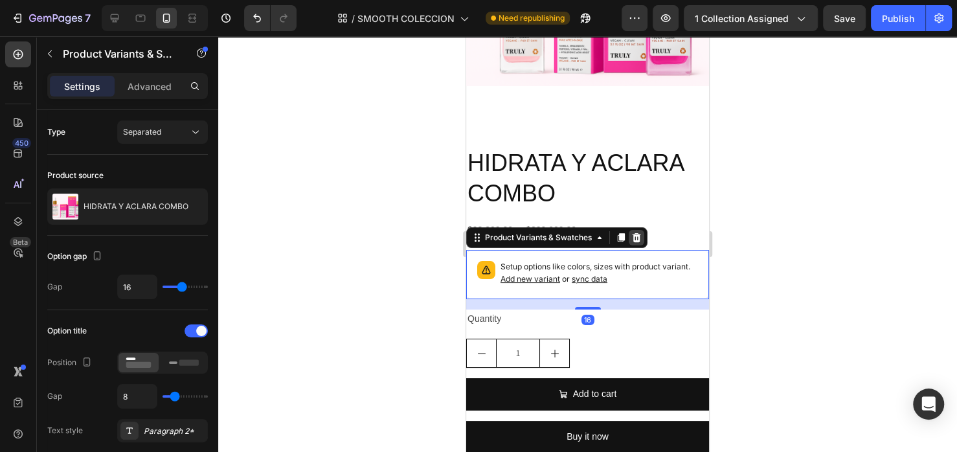
click at [640, 243] on icon at bounding box center [636, 237] width 10 height 10
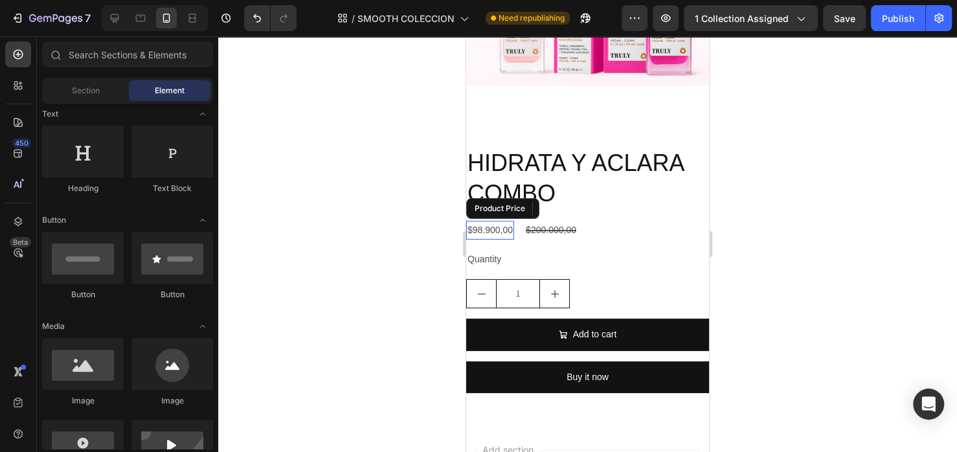
click at [479, 240] on div "$98.900,00" at bounding box center [490, 230] width 48 height 19
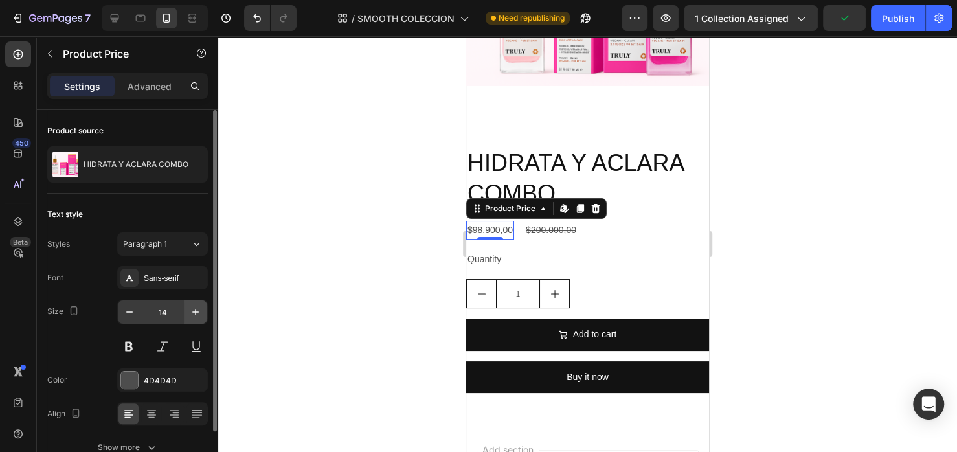
click at [192, 311] on icon "button" at bounding box center [195, 312] width 6 height 6
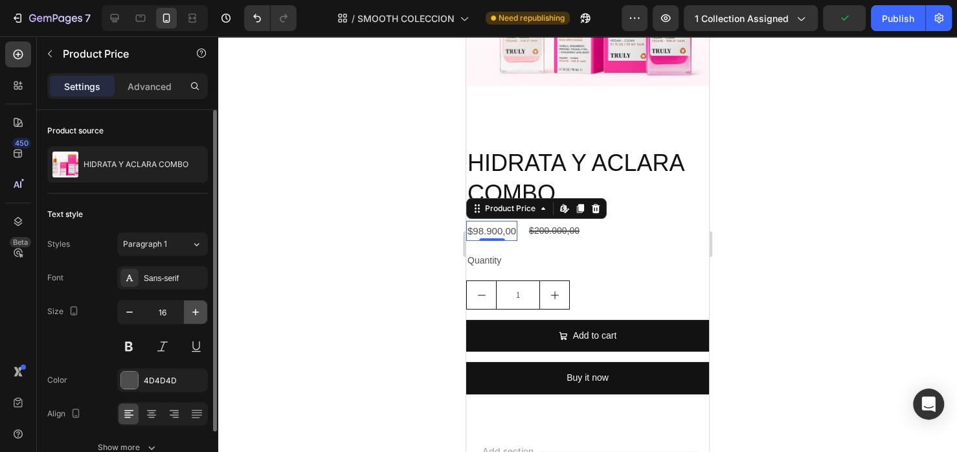
click at [192, 311] on icon "button" at bounding box center [195, 312] width 6 height 6
click at [192, 311] on icon "button" at bounding box center [195, 312] width 13 height 13
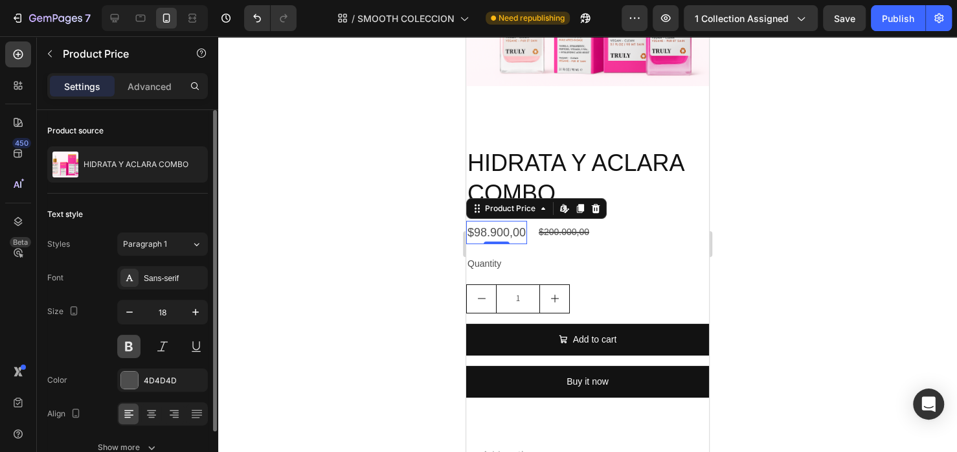
click at [133, 350] on button at bounding box center [128, 346] width 23 height 23
click at [199, 311] on icon "button" at bounding box center [195, 312] width 13 height 13
type input "19"
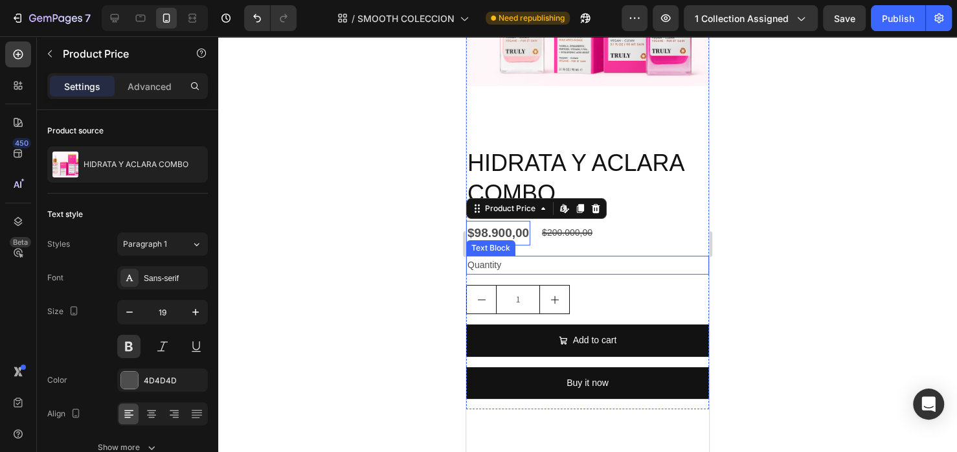
click at [495, 275] on div "Quantity" at bounding box center [587, 265] width 243 height 19
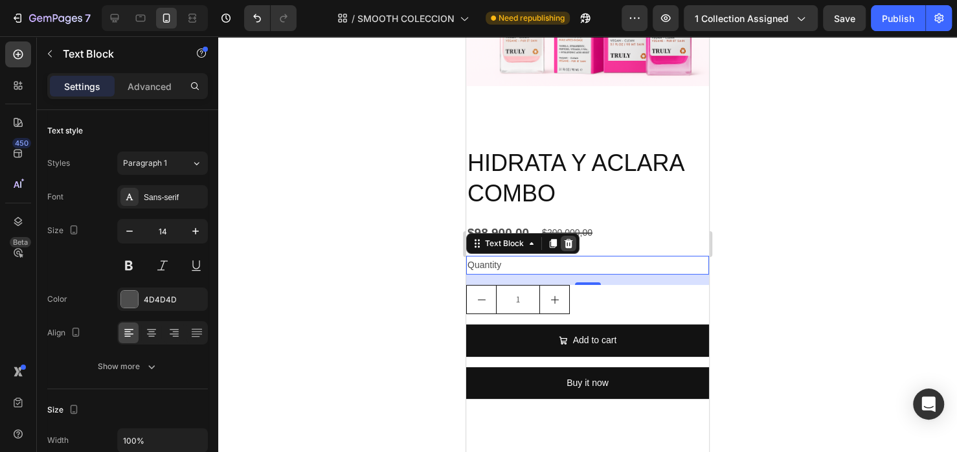
click at [574, 251] on div at bounding box center [569, 244] width 16 height 16
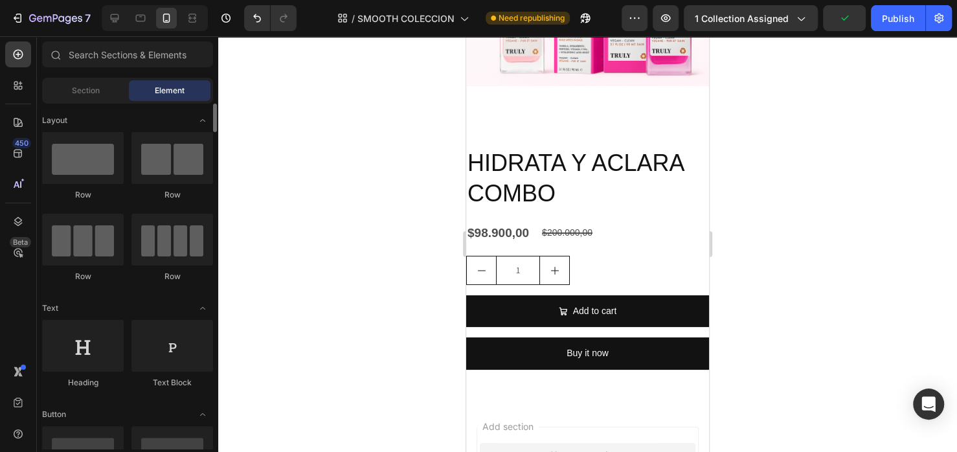
scroll to position [194, 0]
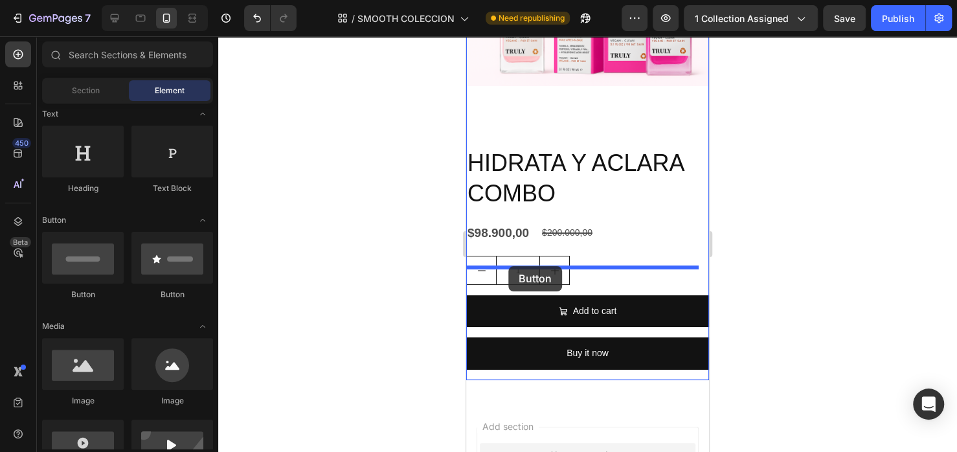
drag, startPoint x: 643, startPoint y: 312, endPoint x: 508, endPoint y: 266, distance: 142.3
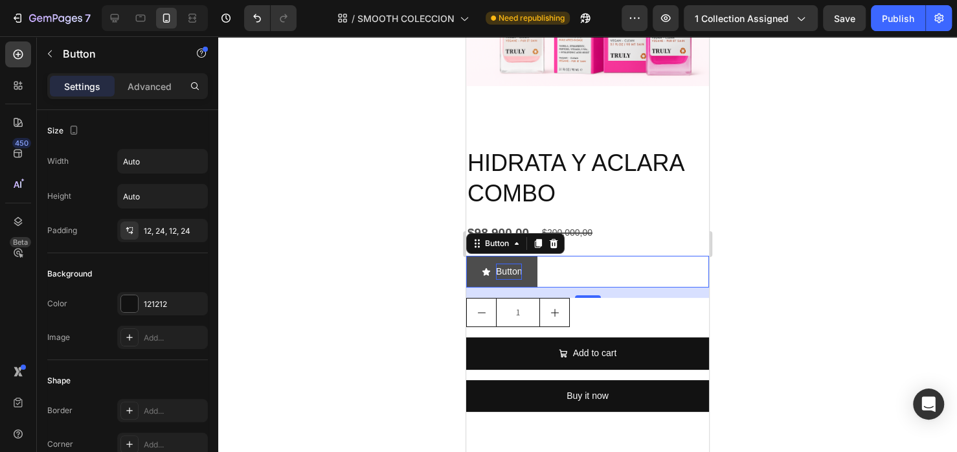
click at [511, 278] on p "Button" at bounding box center [509, 272] width 26 height 16
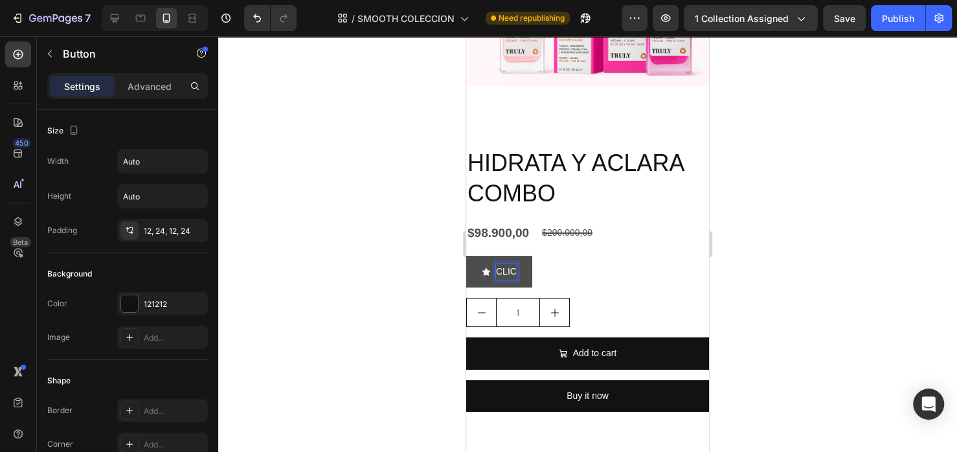
click at [466, 256] on button "CLIC" at bounding box center [499, 272] width 66 height 32
click at [466, 256] on button "CLIC AQUI" at bounding box center [511, 272] width 90 height 32
click at [466, 256] on button "CLIC AQUI PARA" at bounding box center [524, 272] width 117 height 32
click at [466, 256] on button "CLIC AQUI PARA PAGAR" at bounding box center [541, 272] width 150 height 32
click at [466, 256] on button "CLIC AQUI PARA PAGAR CONTRA" at bounding box center [561, 272] width 190 height 32
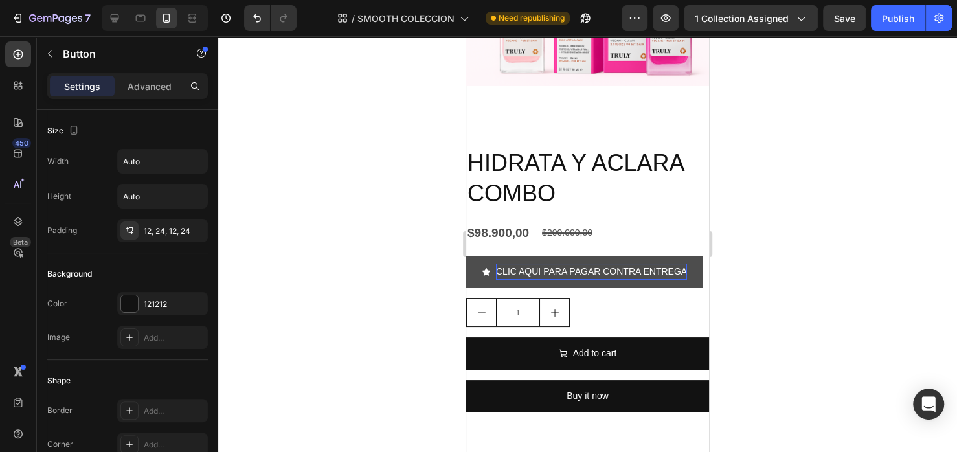
click at [471, 286] on button "CLIC AQUI PARA PAGAR CONTRA ENTREGA" at bounding box center [584, 272] width 236 height 32
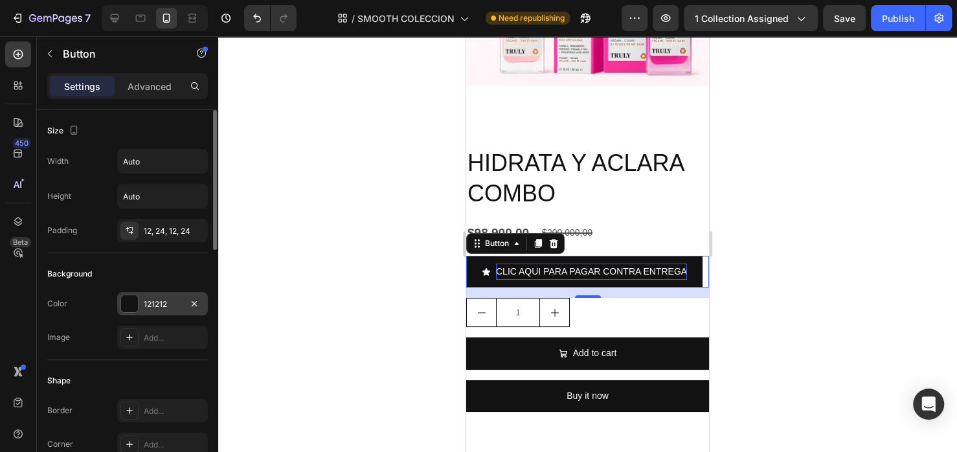
click at [153, 306] on div "121212" at bounding box center [163, 305] width 38 height 12
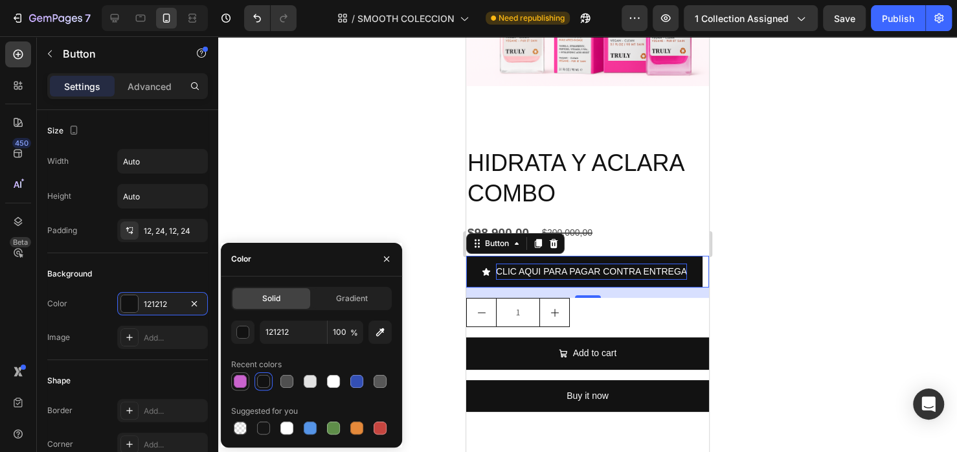
click at [236, 387] on div at bounding box center [240, 382] width 16 height 16
type input "CA63CE"
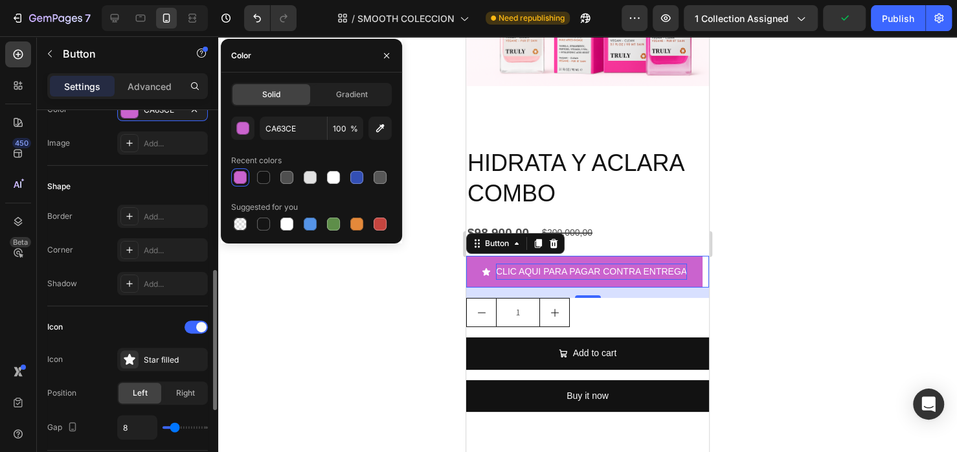
scroll to position [389, 0]
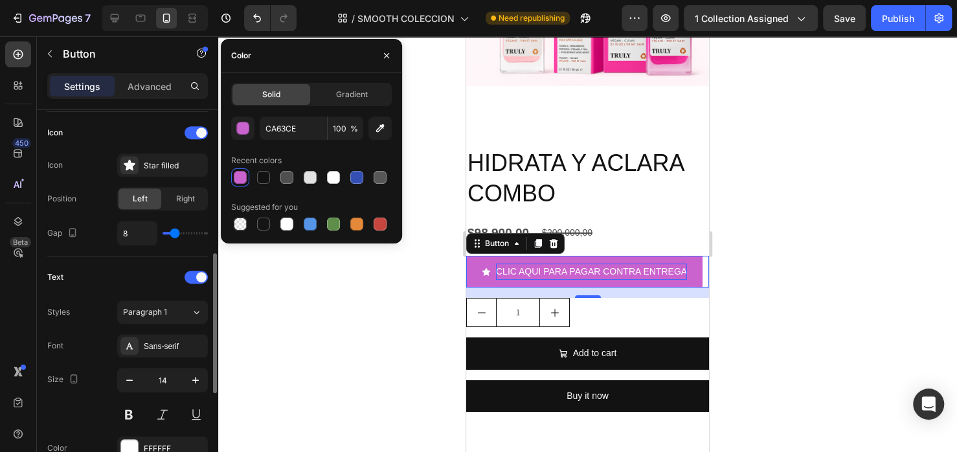
type input "6"
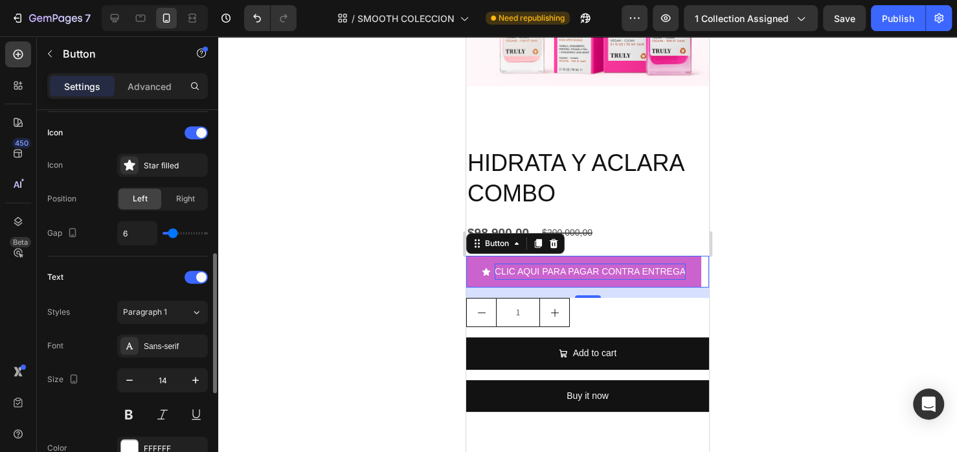
type input "7"
type input "8"
type input "11"
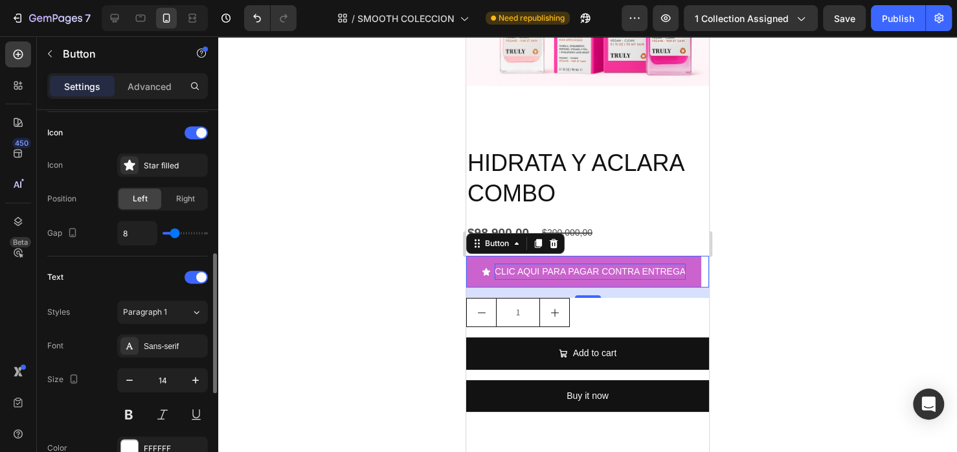
type input "11"
type input "12"
type input "13"
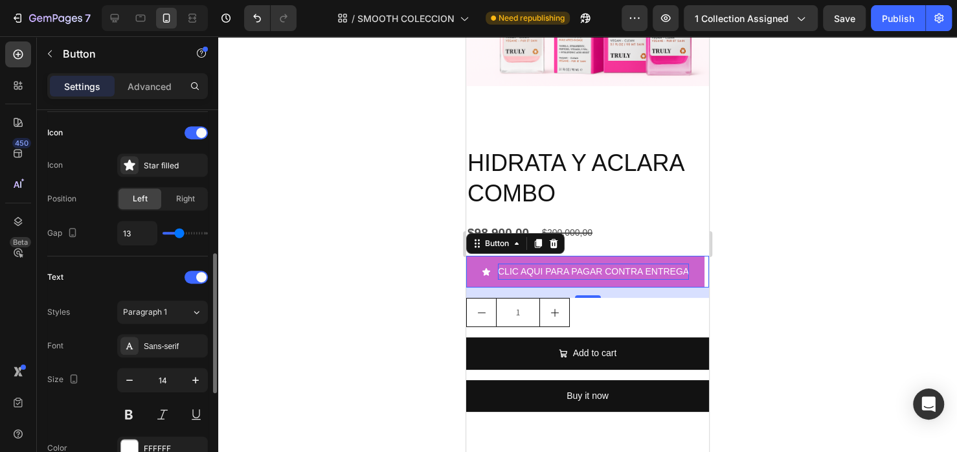
type input "14"
type input "15"
type input "16"
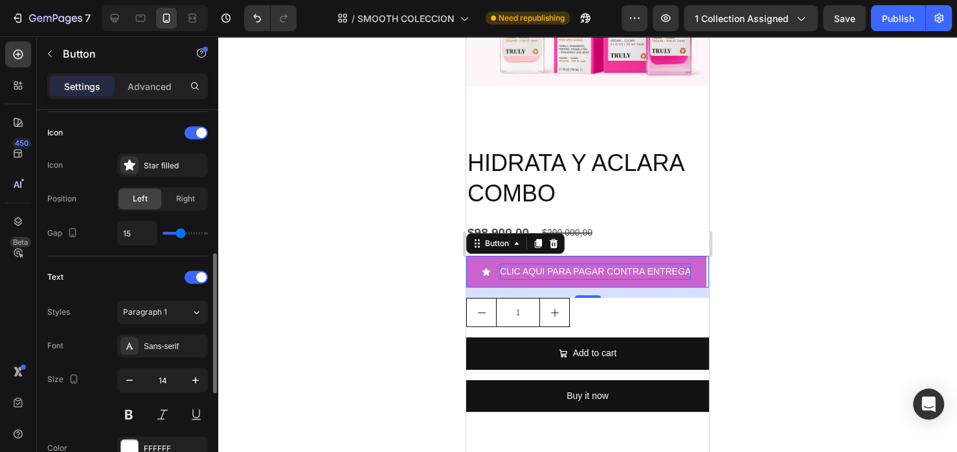
type input "16"
type input "17"
type input "18"
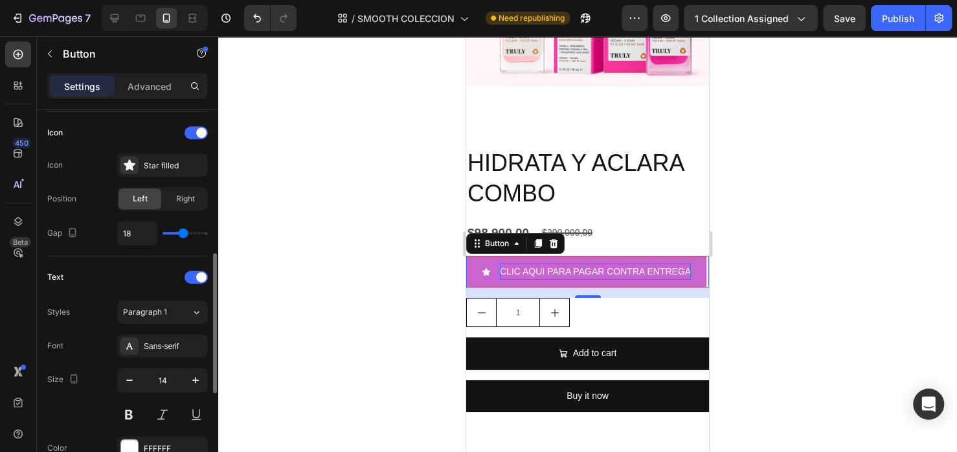
type input "20"
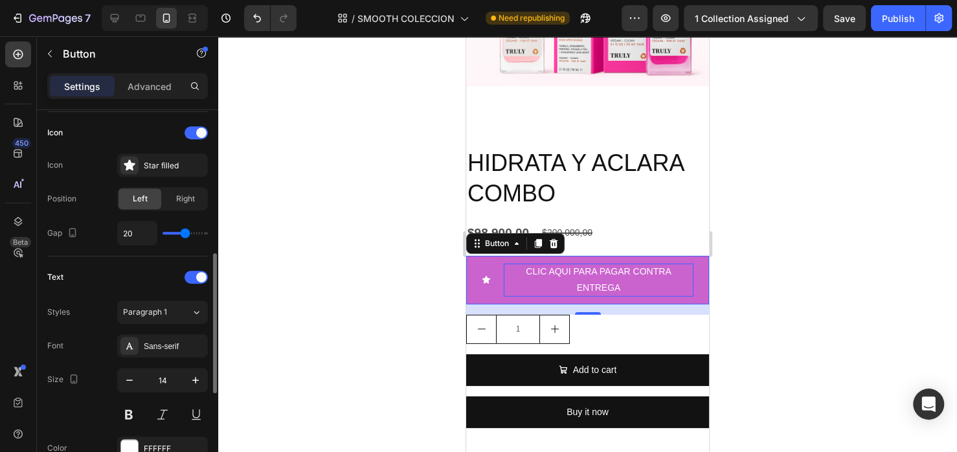
type input "21"
type input "23"
type input "25"
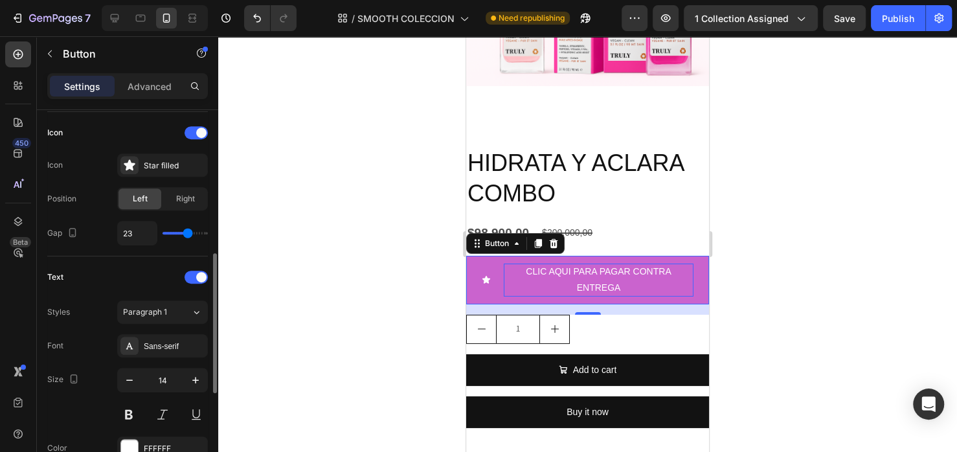
type input "25"
type input "26"
type input "28"
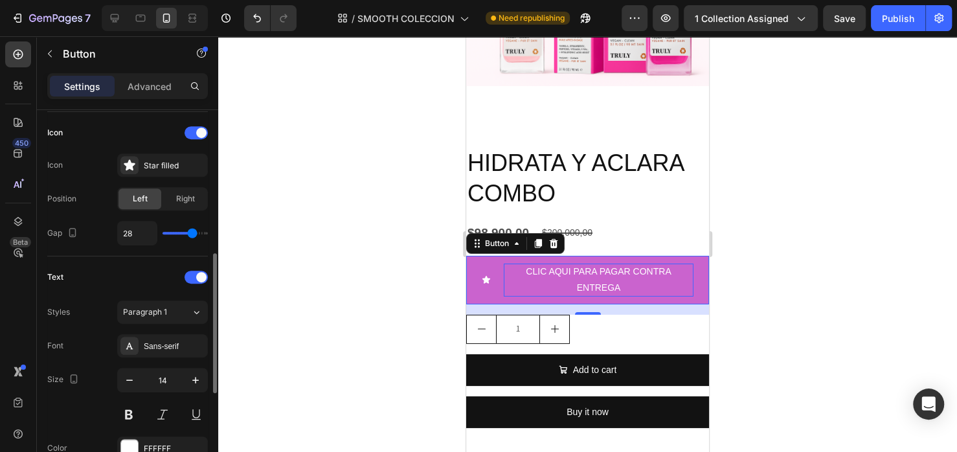
type input "29"
type input "30"
type input "31"
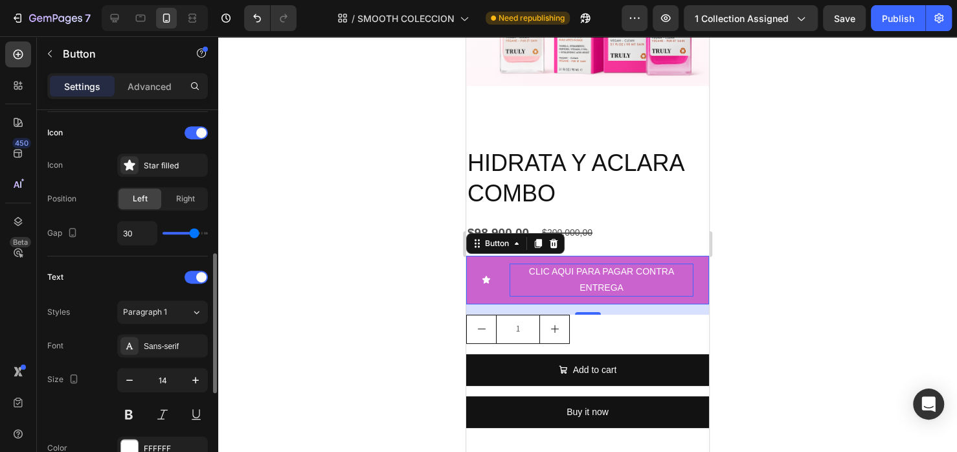
type input "31"
type input "32"
type input "30"
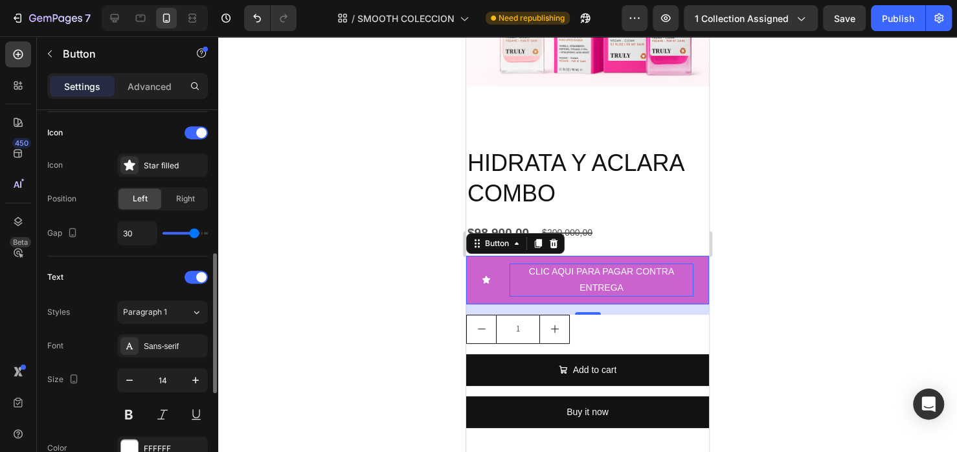
type input "29"
type input "24"
type input "18"
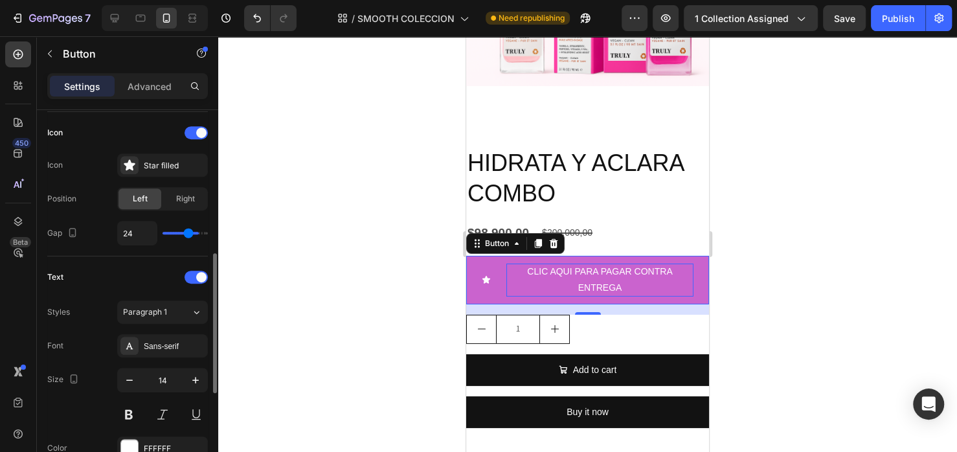
type input "18"
type input "11"
type input "6"
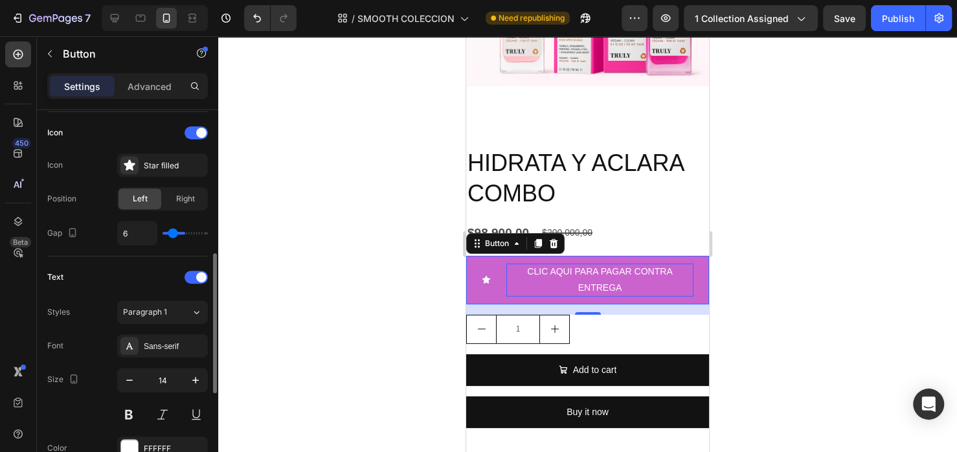
type input "4"
type input "1"
type input "0"
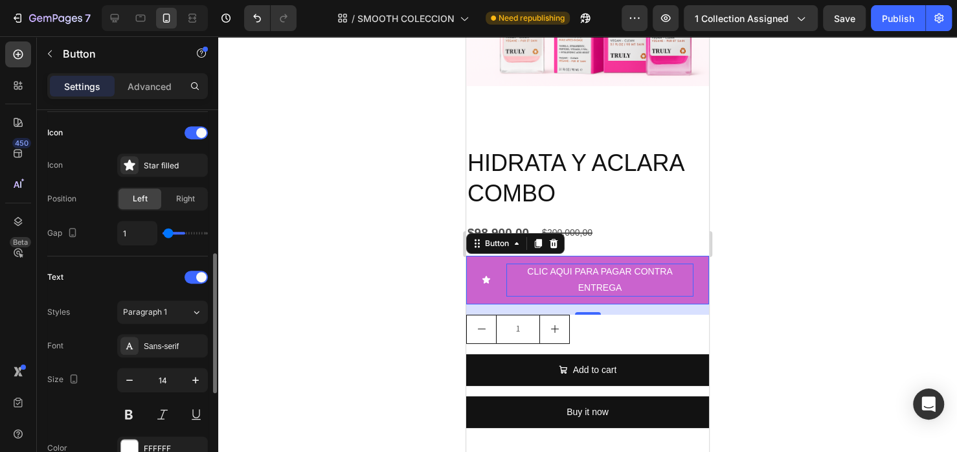
type input "0"
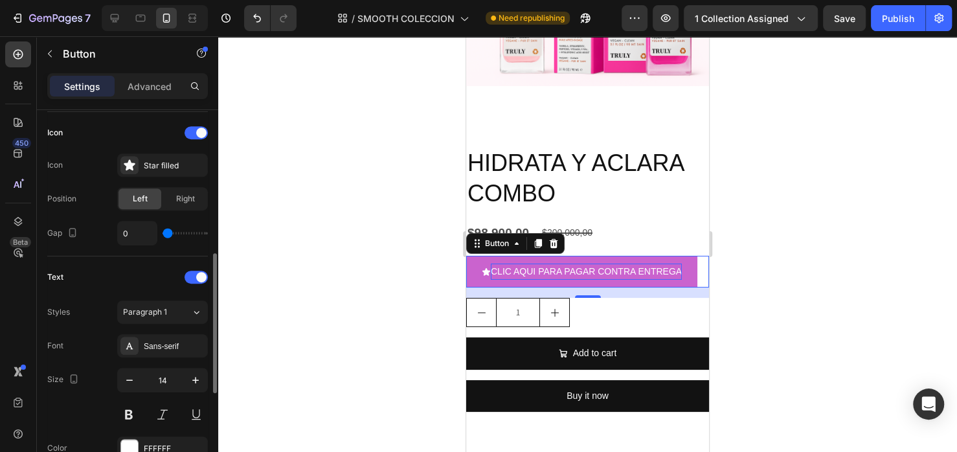
type input "1"
type input "2"
type input "4"
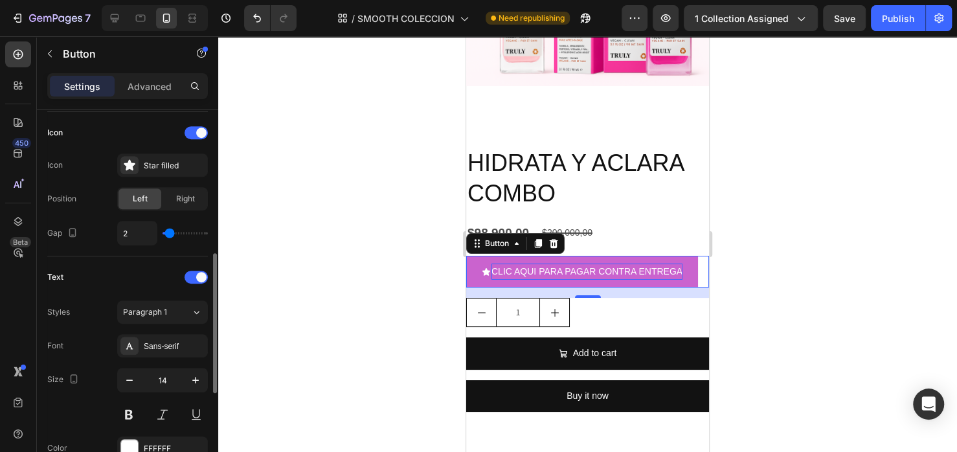
type input "4"
type input "5"
type input "6"
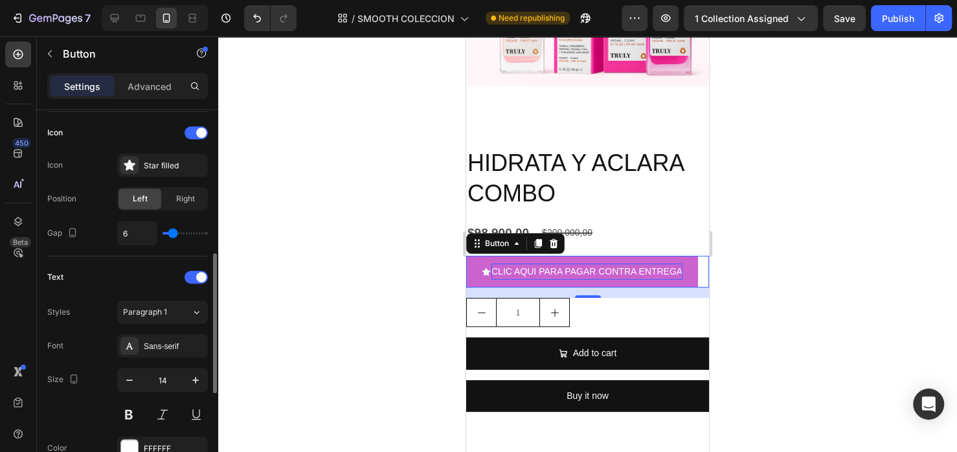
type input "7"
type input "8"
type input "9"
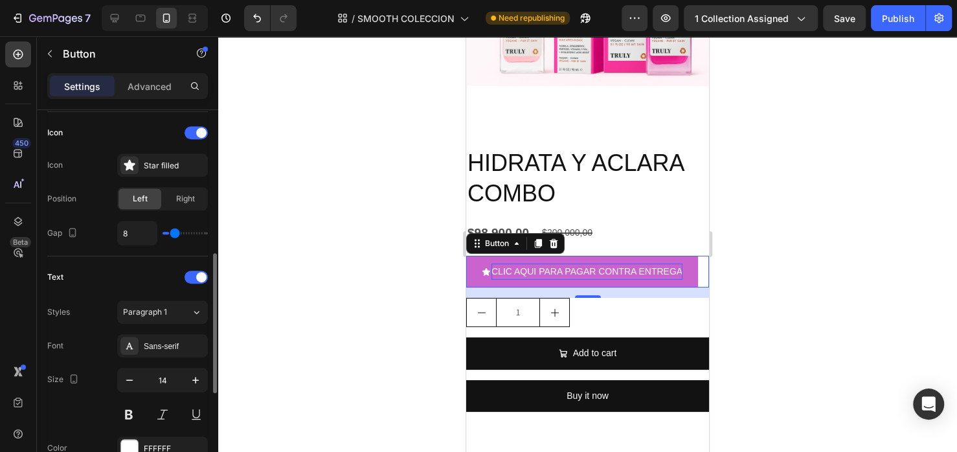
type input "9"
type input "10"
type input "11"
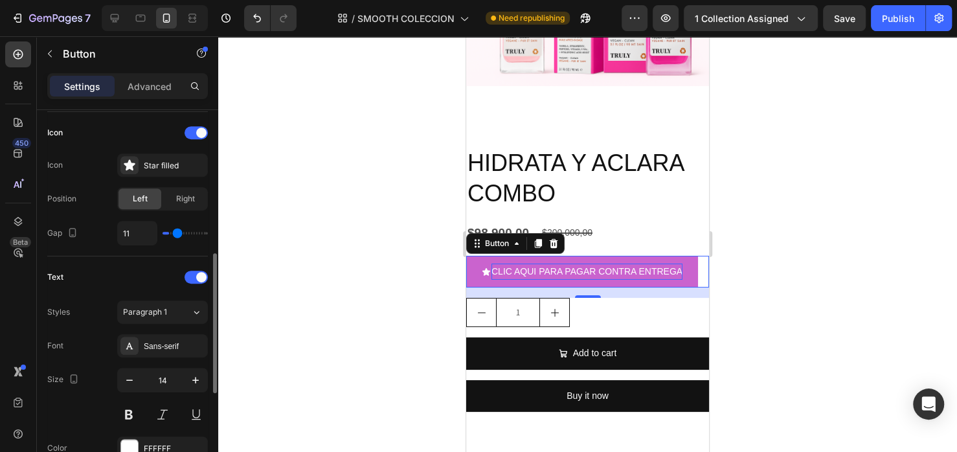
type input "12"
type input "13"
type input "14"
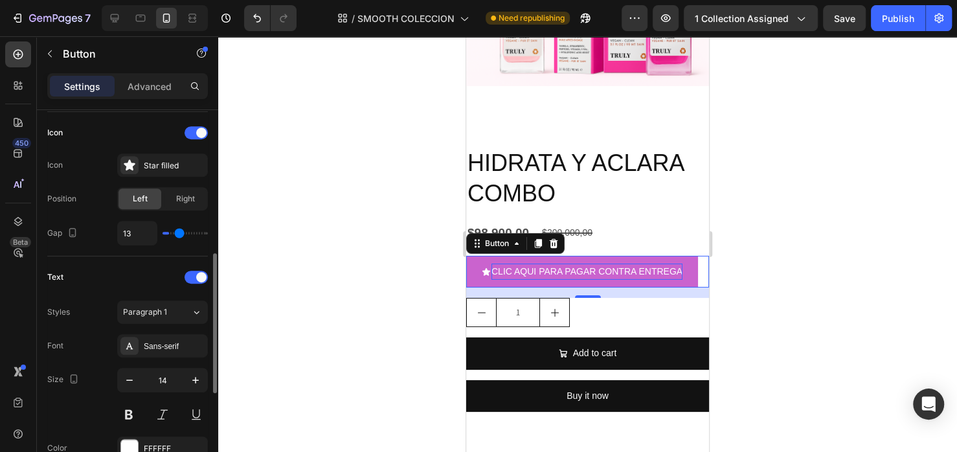
type input "14"
type input "15"
type input "17"
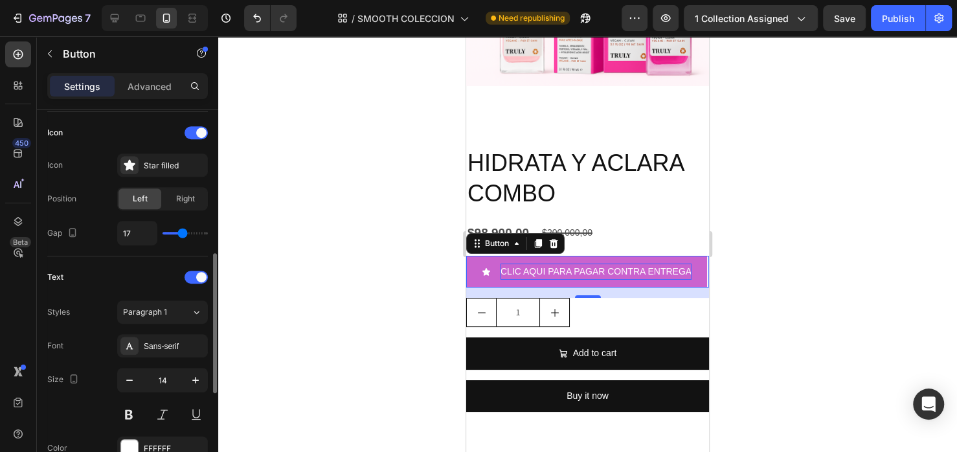
type input "18"
type input "19"
type input "20"
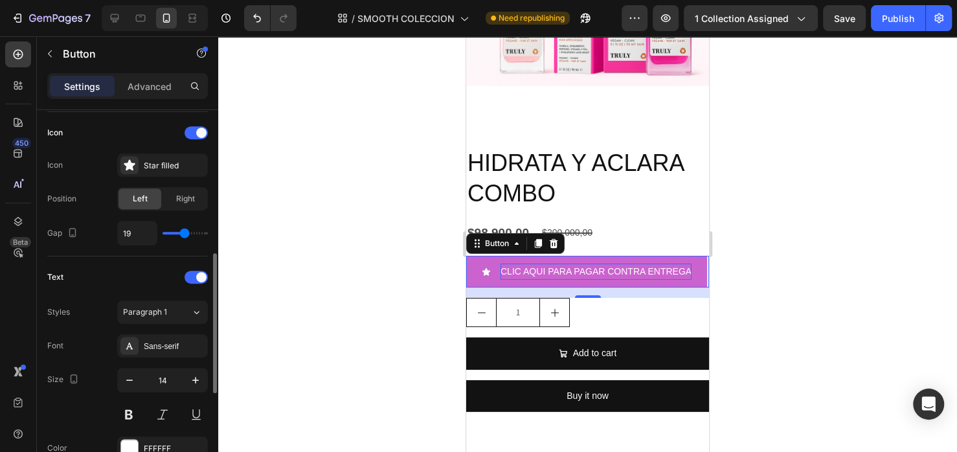
type input "20"
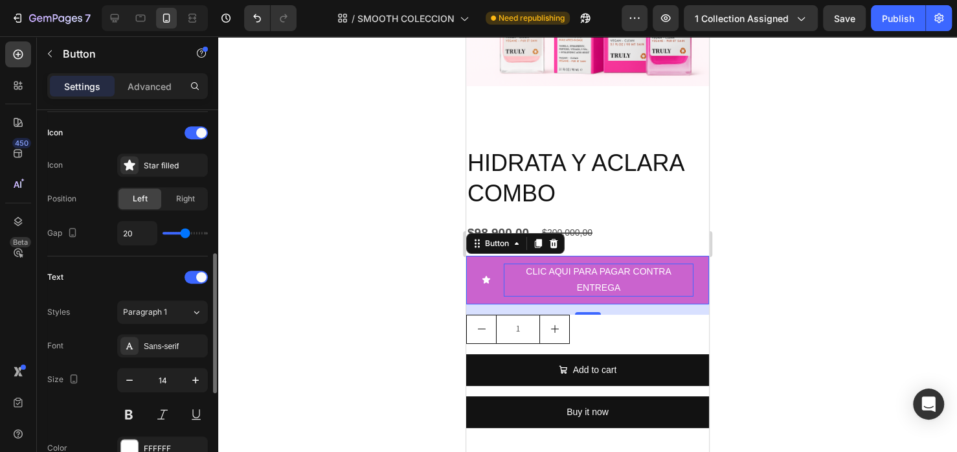
type input "17"
type input "11"
type input "7"
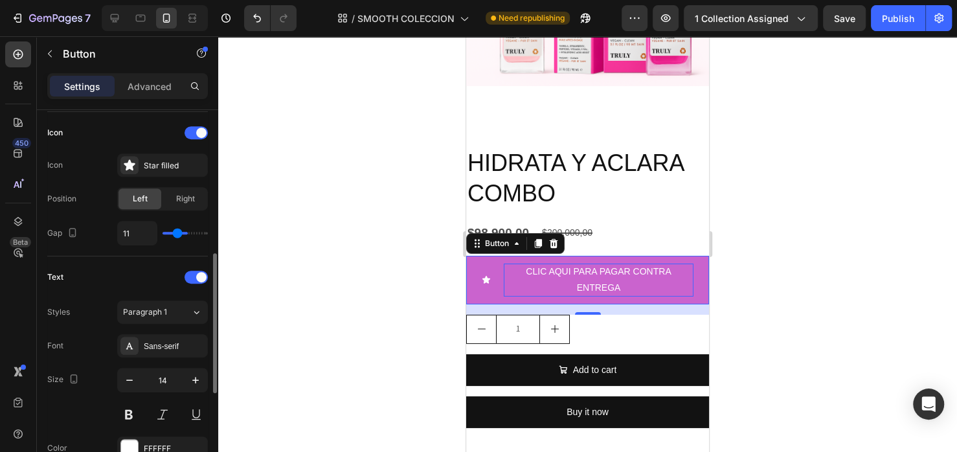
type input "7"
type input "5"
type input "2"
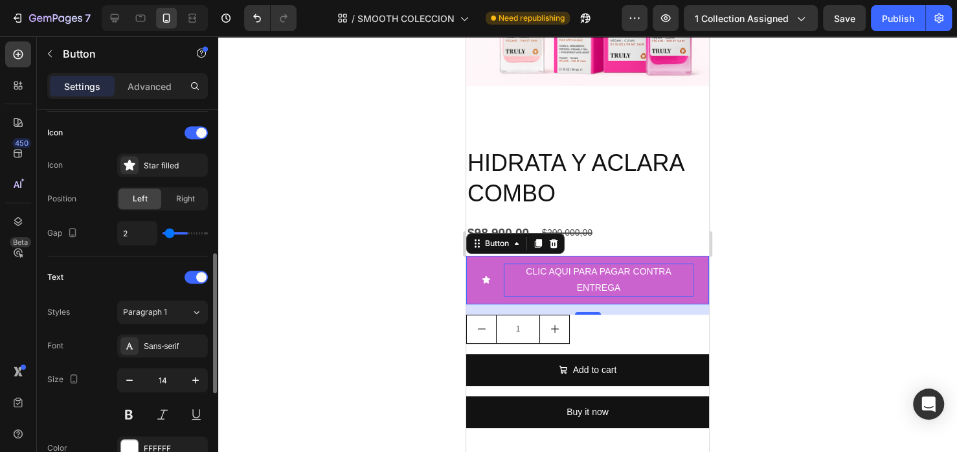
type input "0"
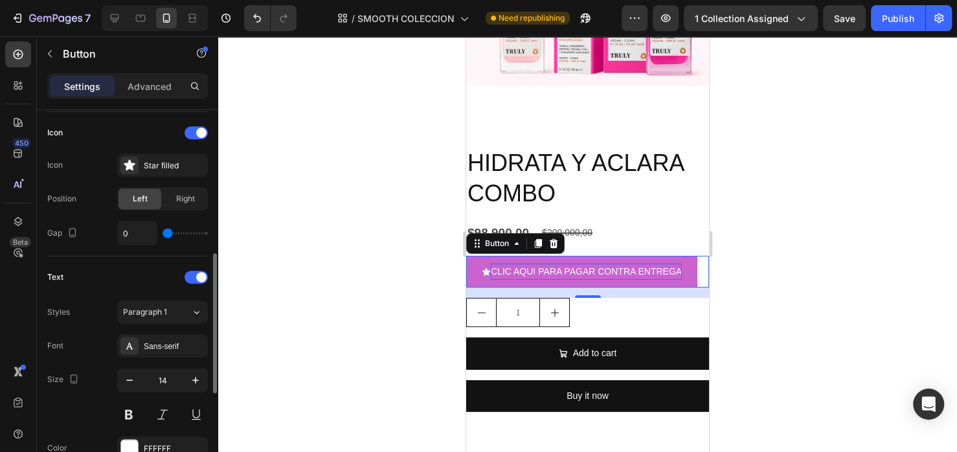
drag, startPoint x: 172, startPoint y: 230, endPoint x: 159, endPoint y: 232, distance: 12.5
type input "0"
click at [163, 232] on input "range" at bounding box center [185, 233] width 45 height 3
click at [133, 405] on button at bounding box center [128, 414] width 23 height 23
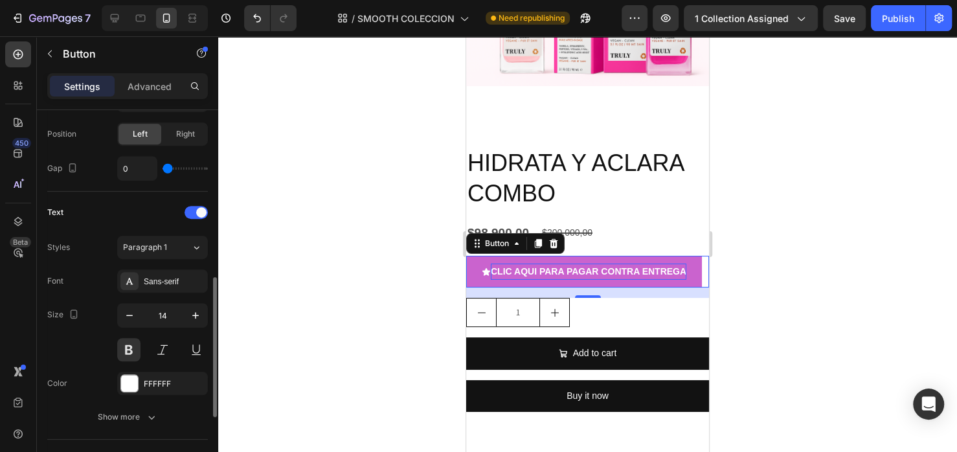
scroll to position [583, 0]
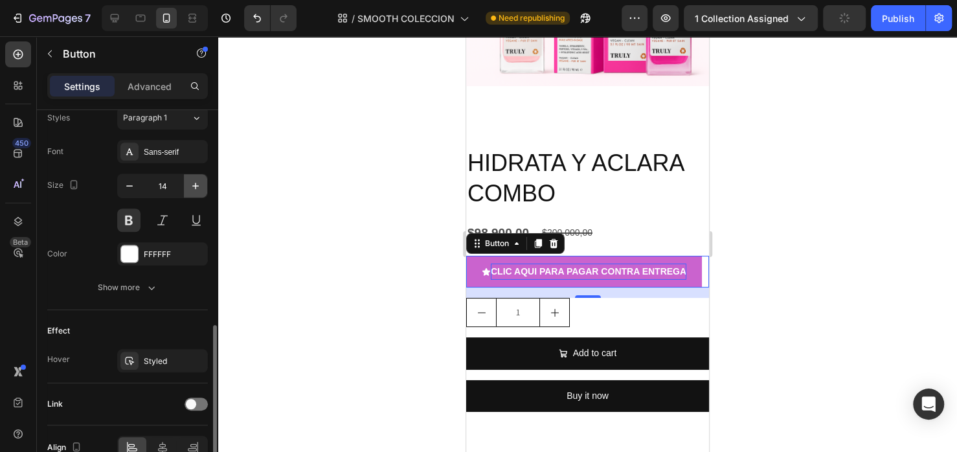
click at [196, 183] on icon "button" at bounding box center [195, 186] width 6 height 6
type input "15"
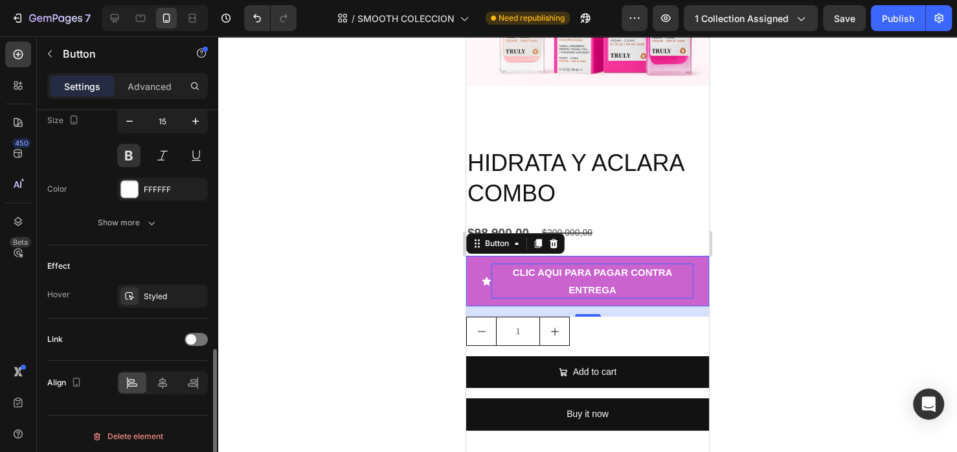
scroll to position [650, 0]
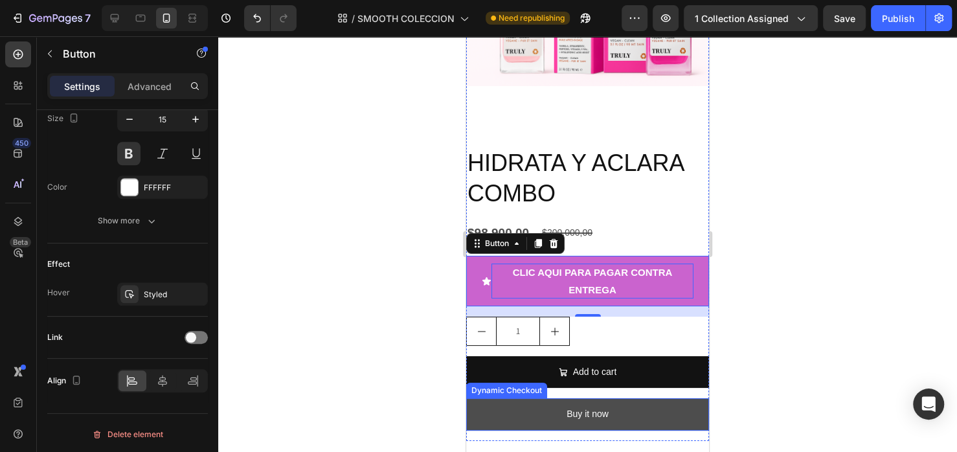
click at [524, 416] on button "Buy it now" at bounding box center [587, 414] width 243 height 32
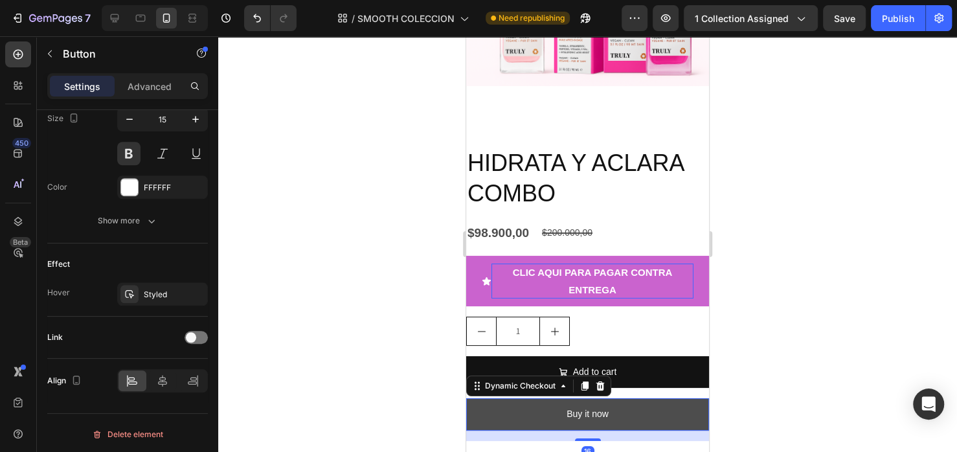
scroll to position [0, 0]
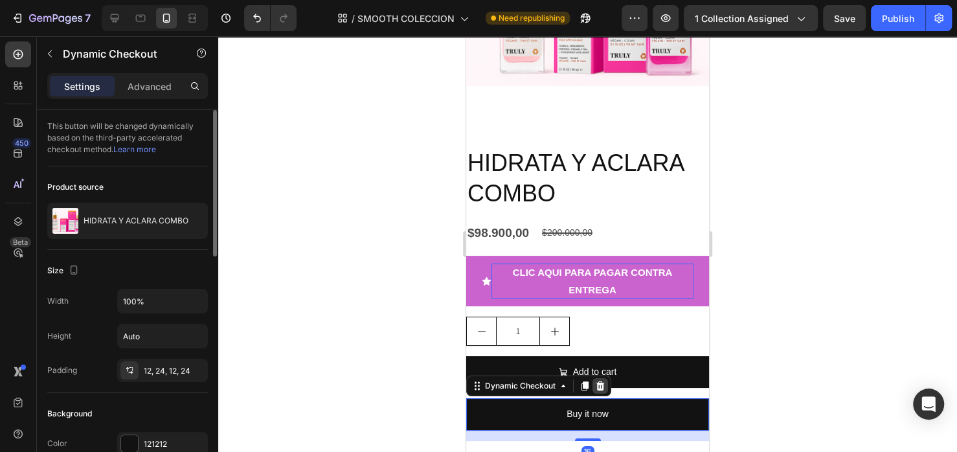
click at [605, 391] on icon at bounding box center [600, 386] width 10 height 10
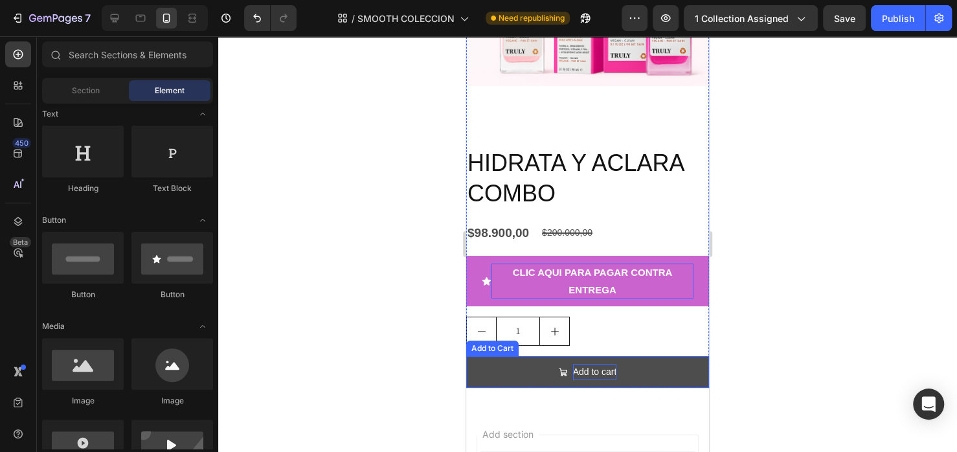
click at [590, 380] on div "Add to cart" at bounding box center [595, 372] width 44 height 16
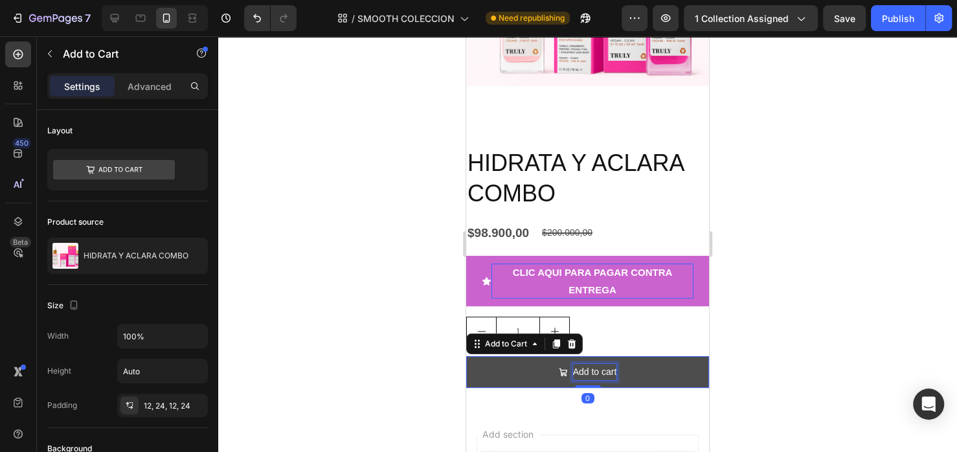
click at [590, 380] on div "Add to cart" at bounding box center [595, 372] width 44 height 16
click at [590, 380] on p "Add to cart" at bounding box center [595, 372] width 44 height 16
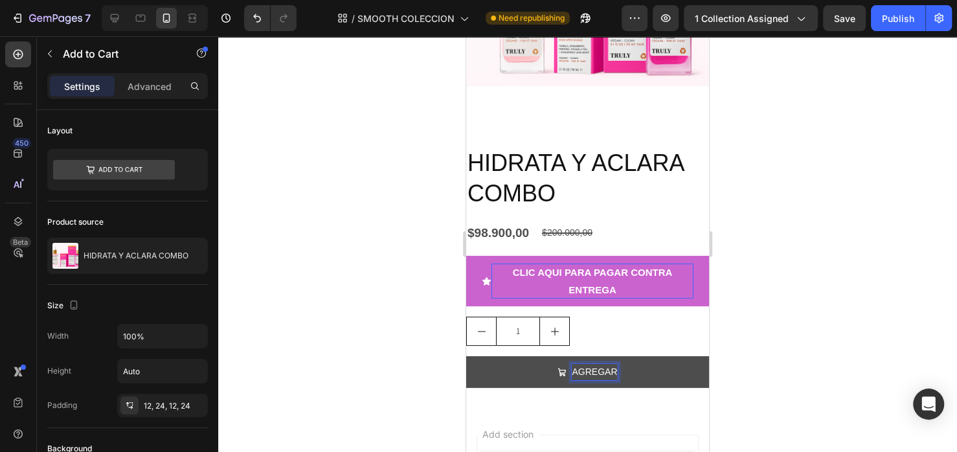
click at [466, 356] on button "AGREGAR" at bounding box center [587, 372] width 243 height 32
click at [466, 356] on button "AGREGAR AL" at bounding box center [587, 372] width 243 height 32
click at [497, 375] on button "AGREGAR AL CARRITO" at bounding box center [587, 372] width 243 height 32
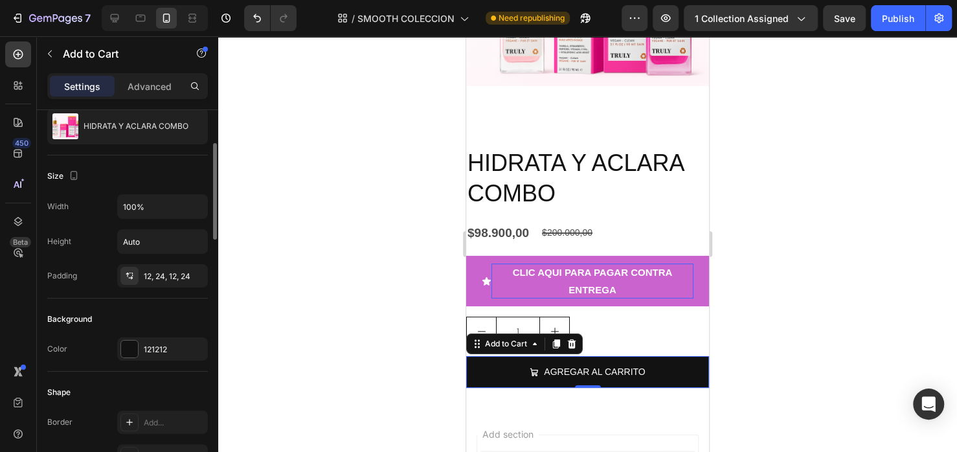
scroll to position [194, 0]
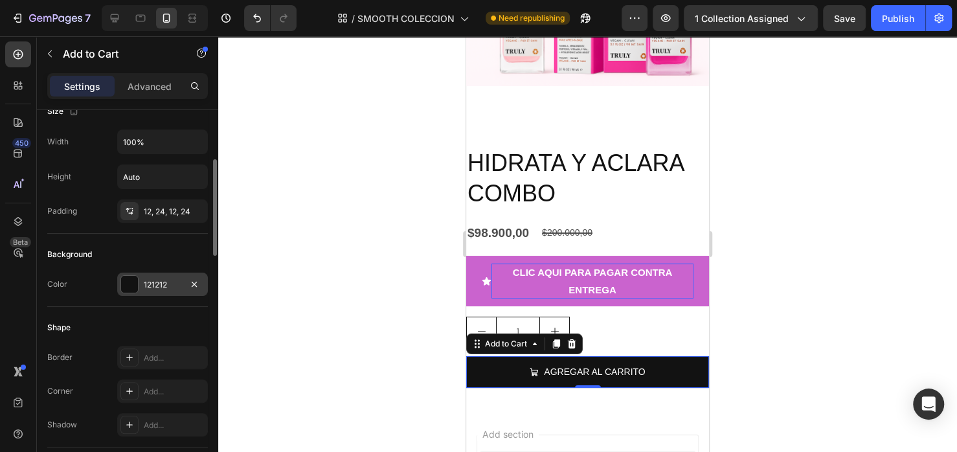
click at [135, 279] on div at bounding box center [129, 284] width 17 height 17
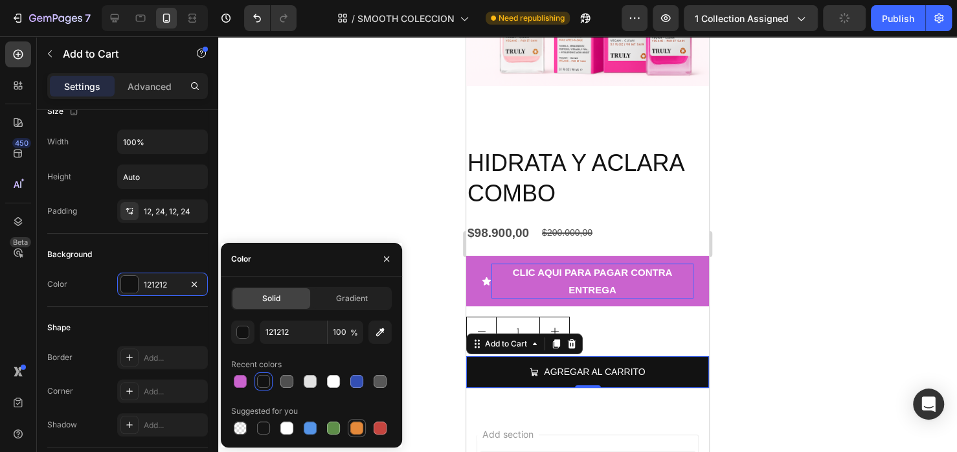
click at [357, 431] on div at bounding box center [356, 428] width 13 height 13
type input "E4893A"
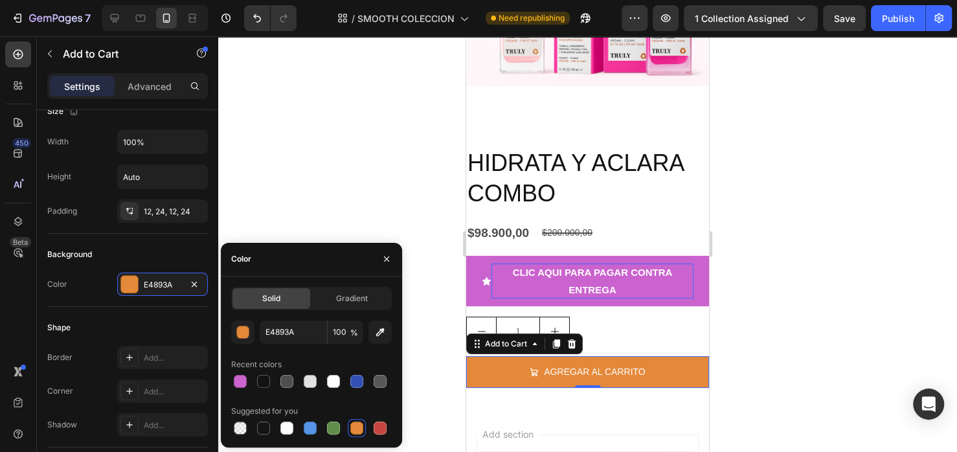
click at [281, 164] on div at bounding box center [587, 244] width 739 height 416
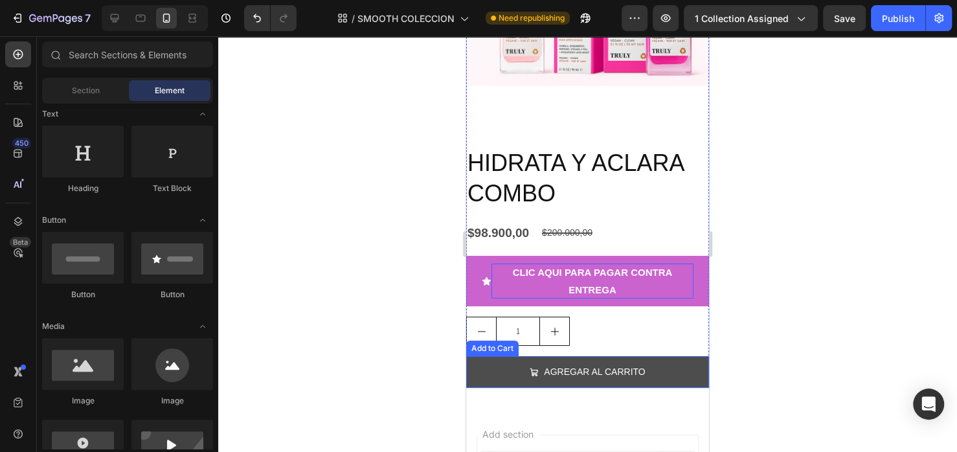
click at [548, 388] on button "AGREGAR AL CARRITO" at bounding box center [587, 372] width 243 height 32
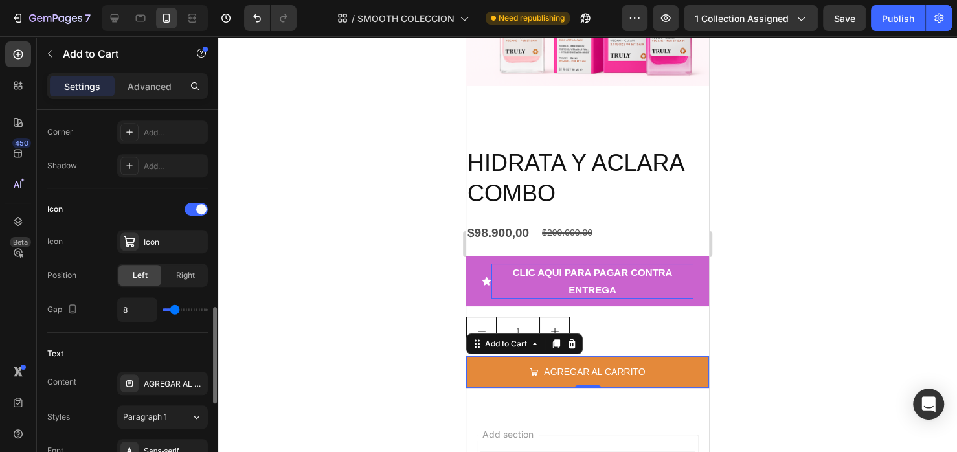
scroll to position [518, 0]
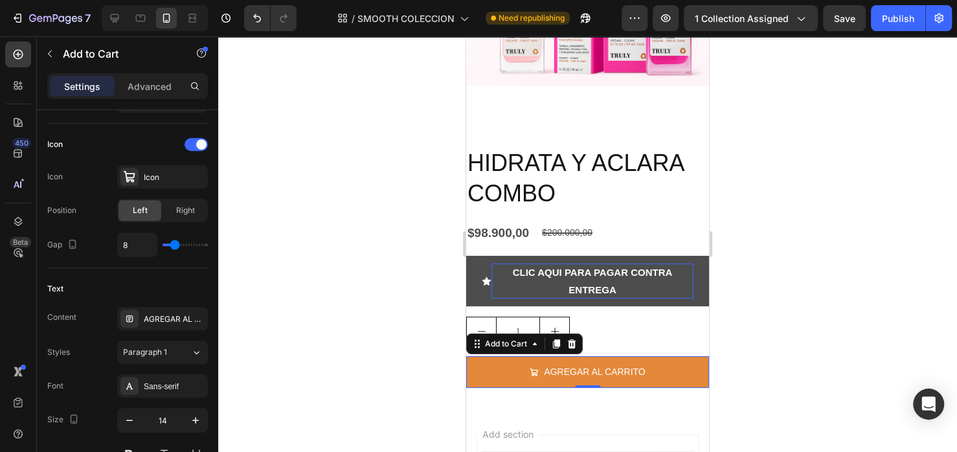
click at [466, 296] on button "CLIC AQUI PARA PAGAR CONTRA ENTREGA" at bounding box center [587, 281] width 243 height 51
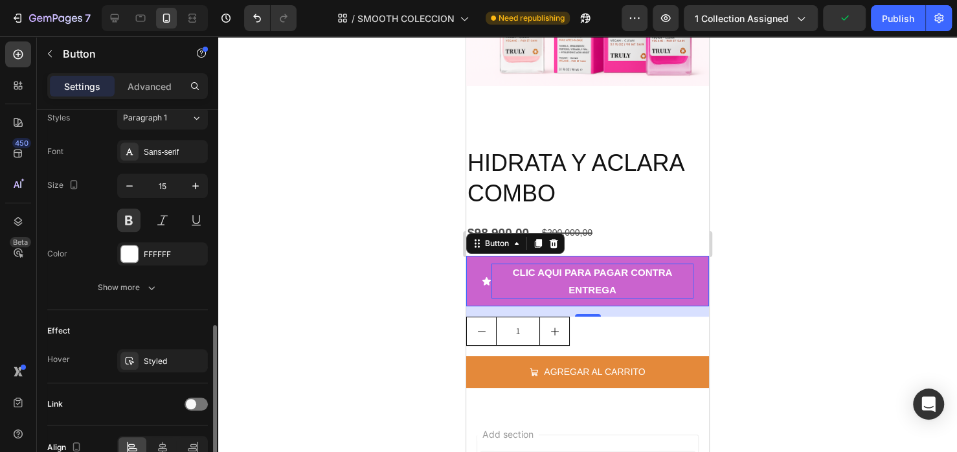
scroll to position [648, 0]
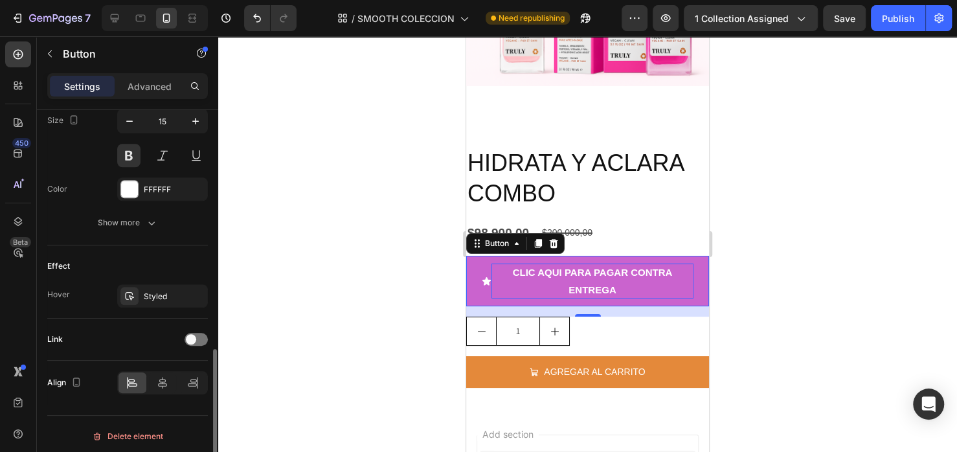
click at [198, 348] on div "Link" at bounding box center [127, 340] width 161 height 42
click at [192, 340] on span at bounding box center [191, 339] width 10 height 10
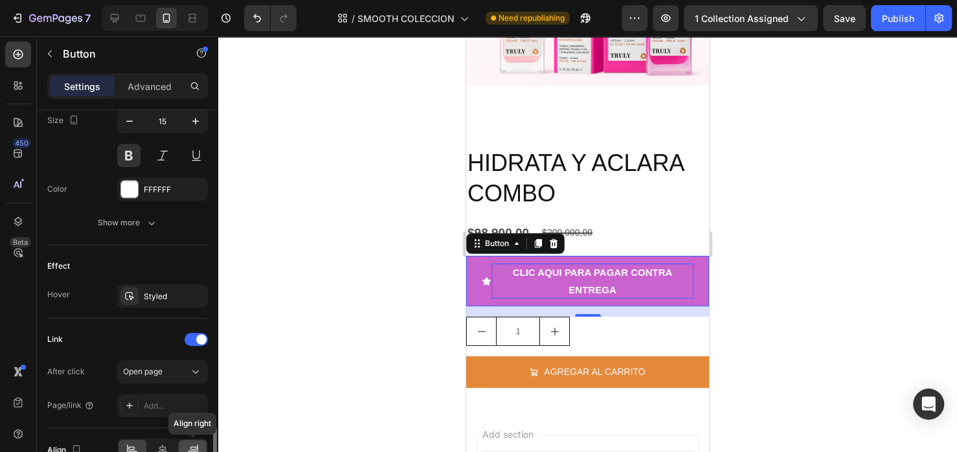
scroll to position [716, 0]
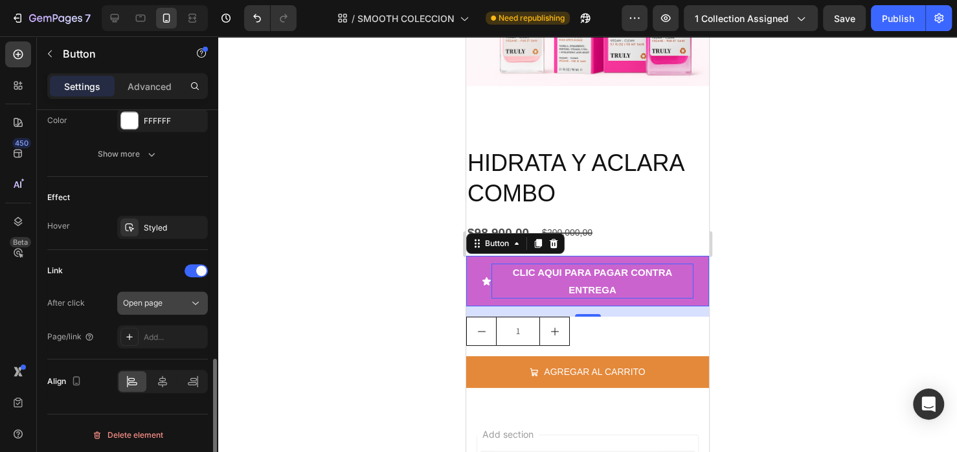
click at [177, 306] on div "Open page" at bounding box center [162, 303] width 79 height 13
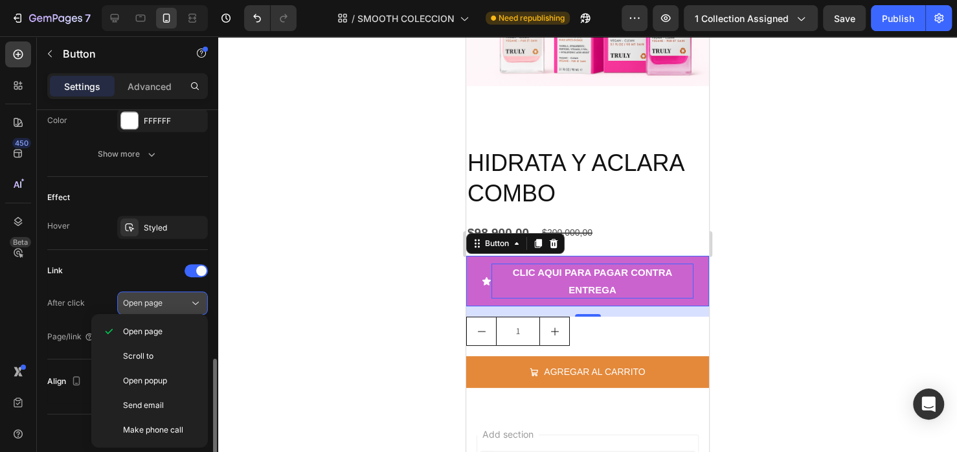
click at [177, 306] on div "Open page" at bounding box center [162, 303] width 79 height 13
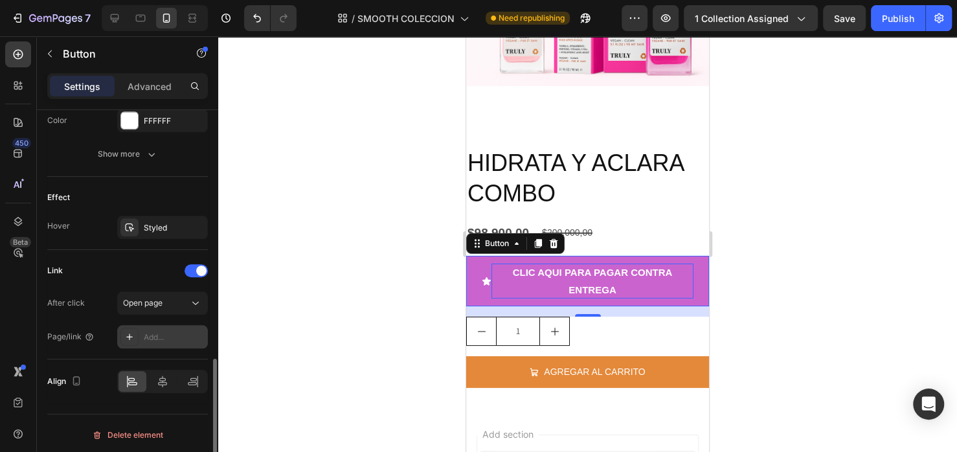
click at [166, 336] on div "Add..." at bounding box center [174, 338] width 61 height 12
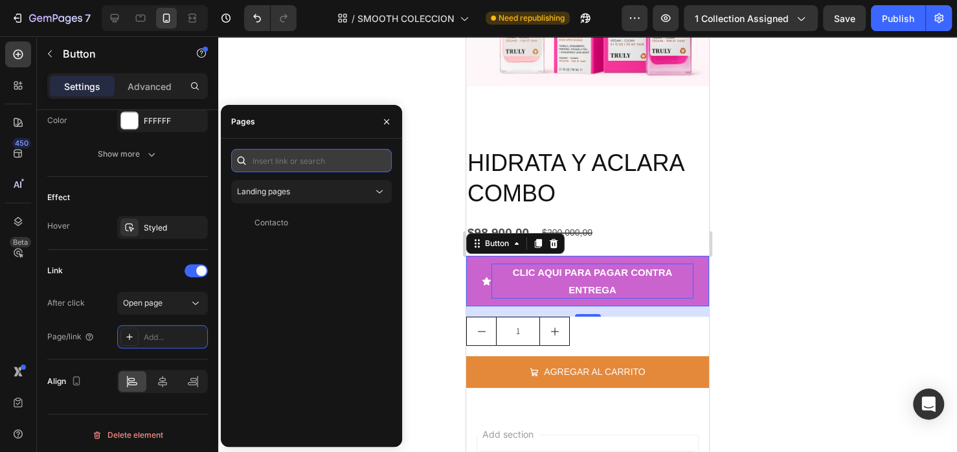
click at [325, 161] on input "text" at bounding box center [311, 160] width 161 height 23
paste input "/rsi-gempages-overwrite"
type input "/rsi-gempages-overwrite"
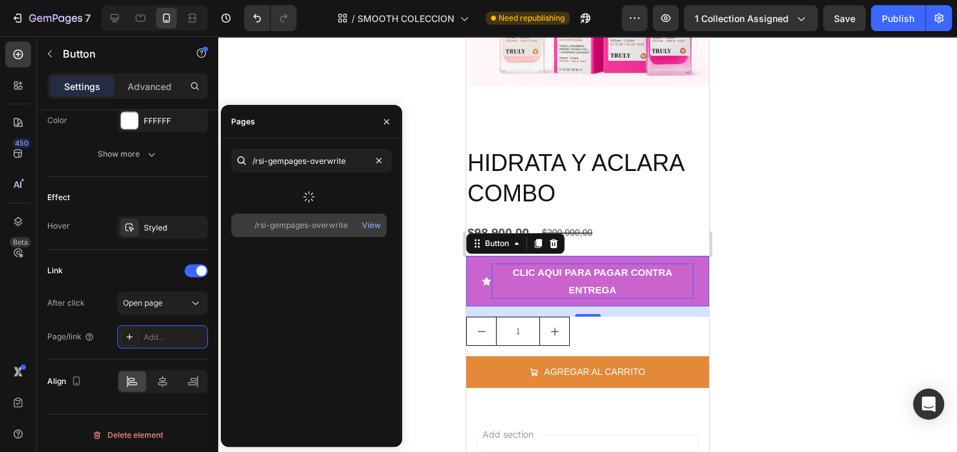
click at [304, 196] on icon at bounding box center [308, 196] width 13 height 13
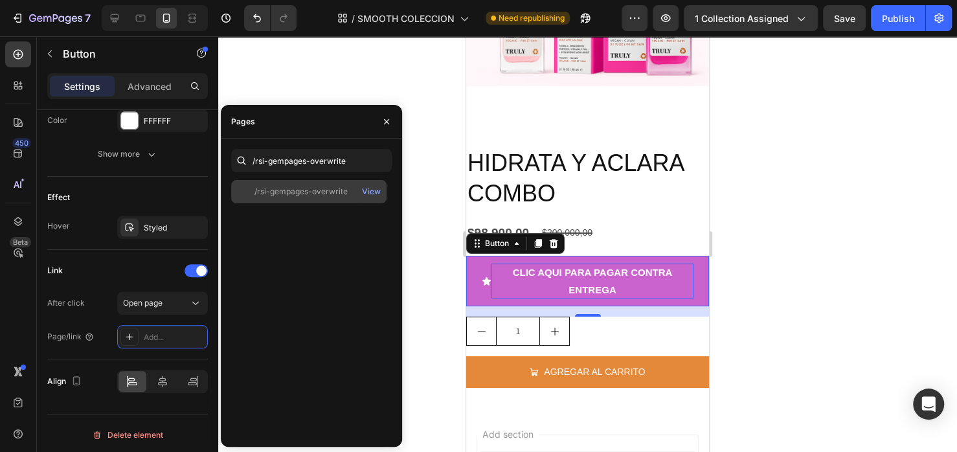
click at [300, 192] on div "/rsi-gempages-overwrite" at bounding box center [301, 192] width 93 height 12
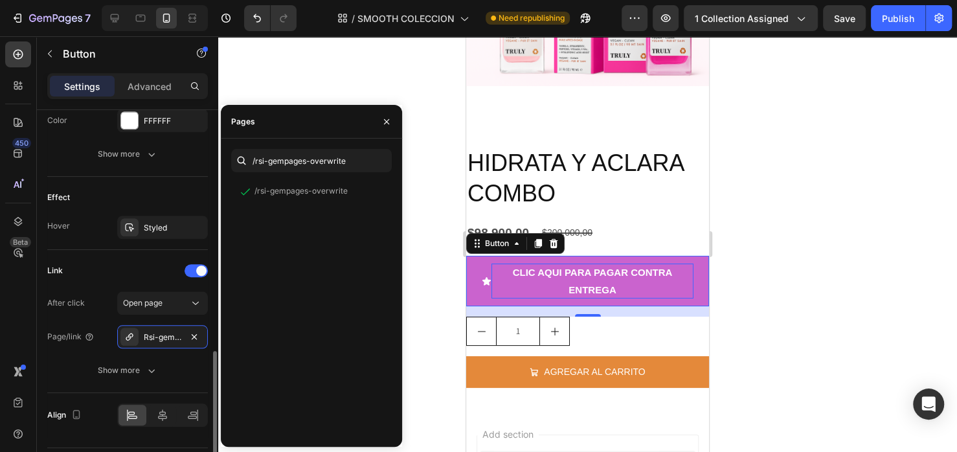
click at [165, 379] on div "Link After click Open page Page/link Rsi-gempages-overwrite Show more" at bounding box center [127, 321] width 161 height 143
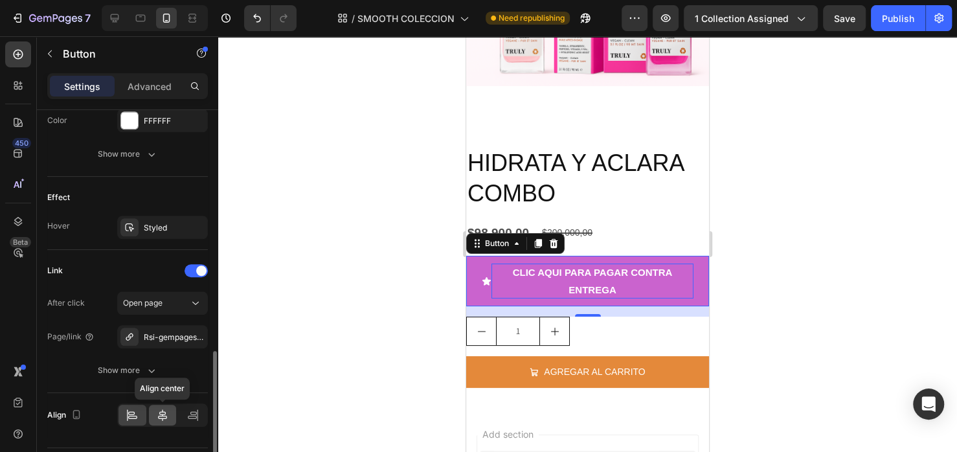
click at [164, 409] on icon at bounding box center [162, 415] width 13 height 13
click at [165, 411] on icon at bounding box center [162, 415] width 13 height 13
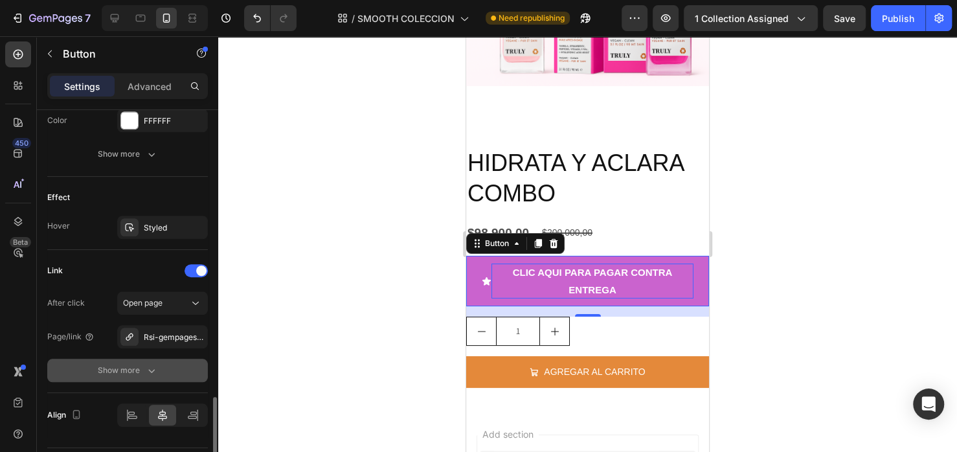
scroll to position [751, 0]
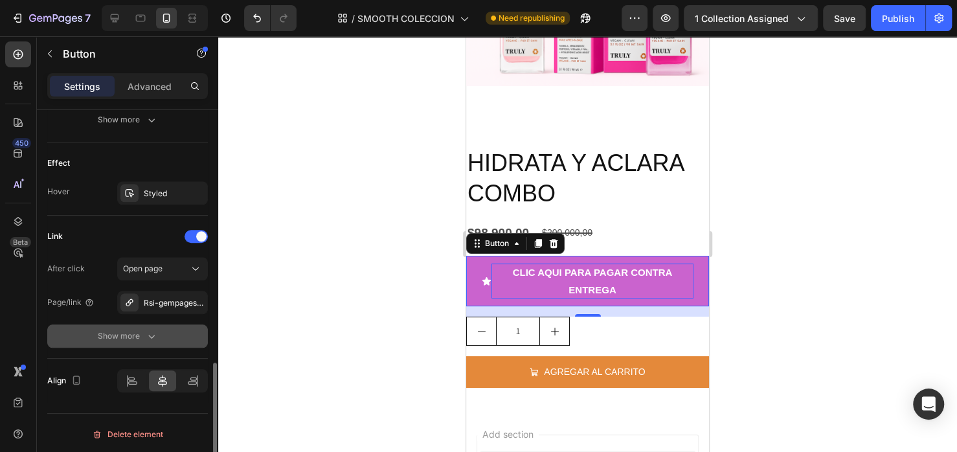
click at [144, 332] on div "Show more" at bounding box center [128, 336] width 60 height 13
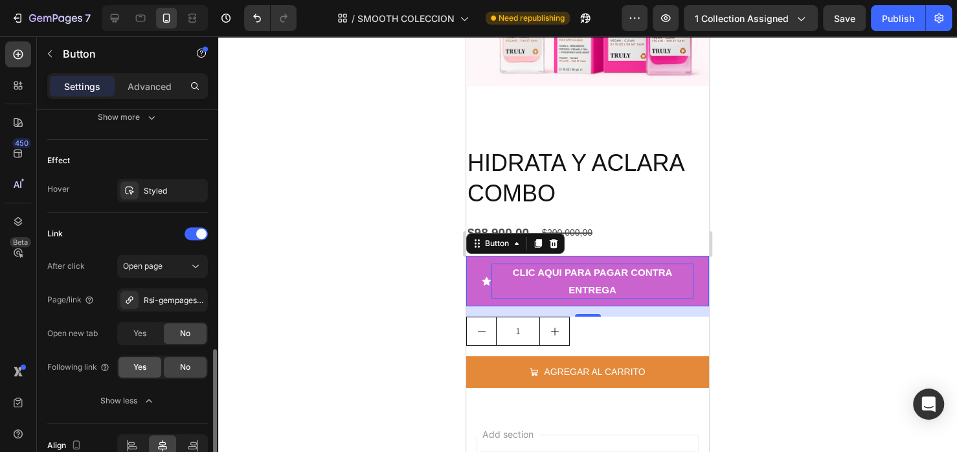
scroll to position [688, 0]
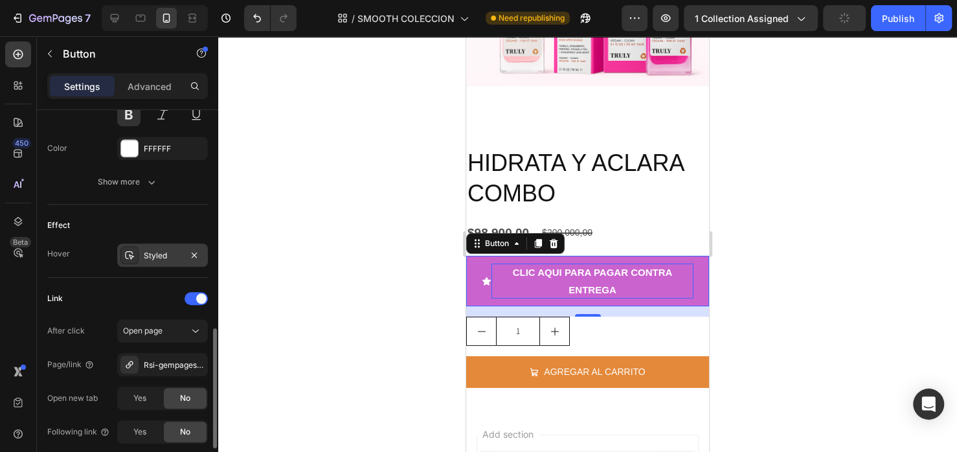
click at [146, 256] on div "Styled" at bounding box center [163, 256] width 38 height 12
click at [168, 224] on div "Effect" at bounding box center [127, 225] width 161 height 21
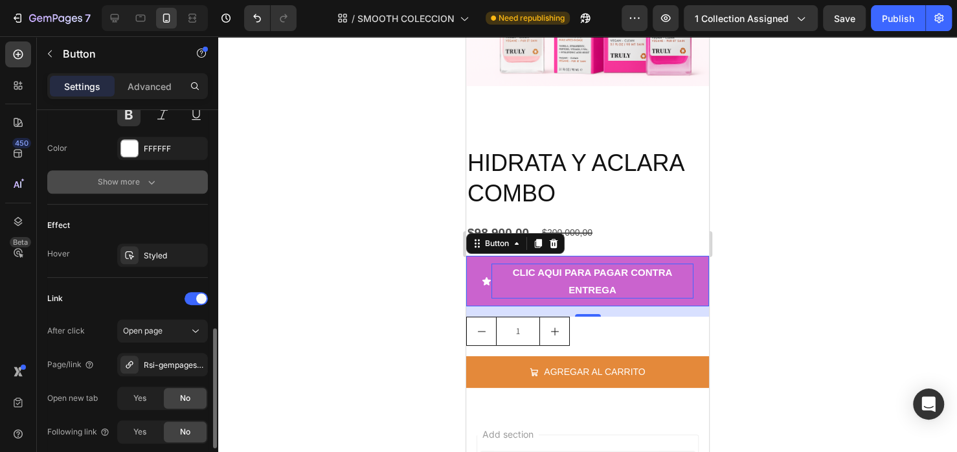
click at [137, 181] on div "Show more" at bounding box center [128, 182] width 60 height 13
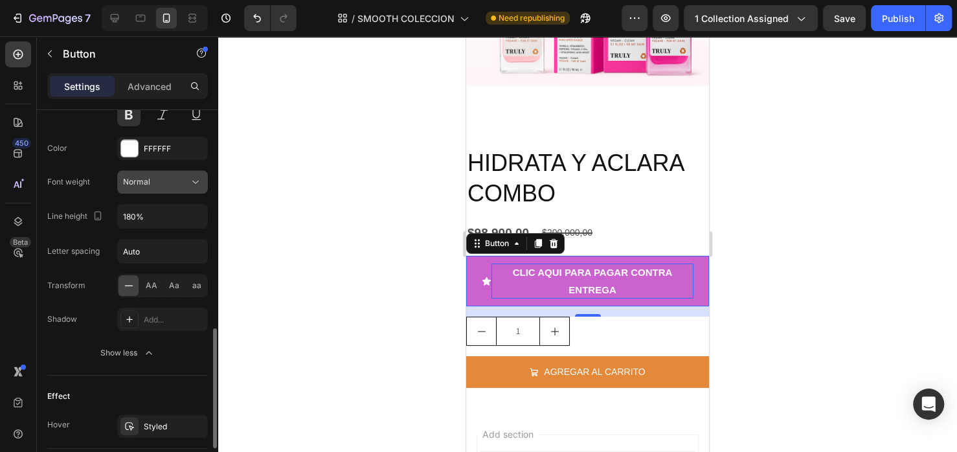
click at [190, 183] on icon at bounding box center [195, 182] width 13 height 13
click at [189, 183] on icon at bounding box center [195, 182] width 13 height 13
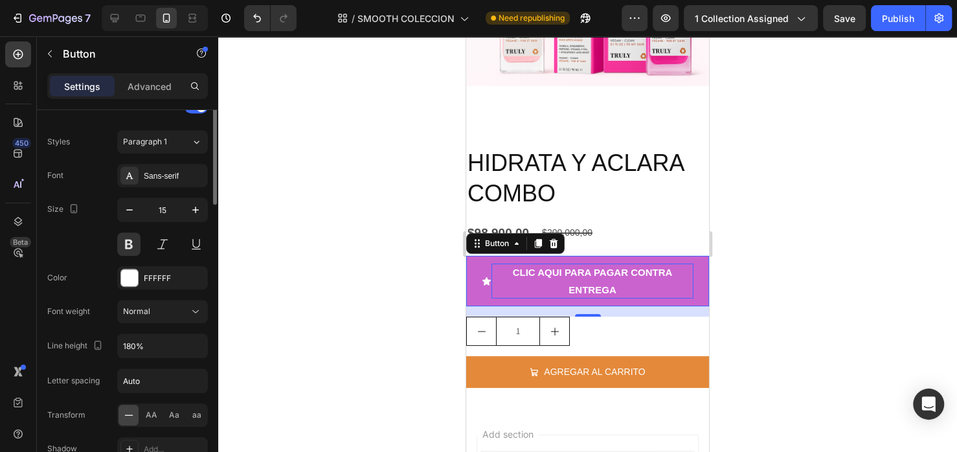
scroll to position [429, 0]
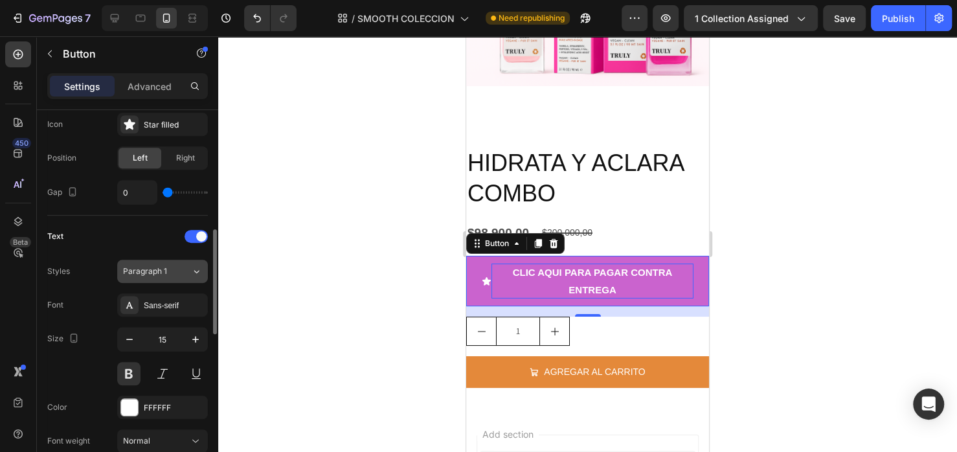
click at [154, 270] on span "Paragraph 1" at bounding box center [145, 272] width 44 height 12
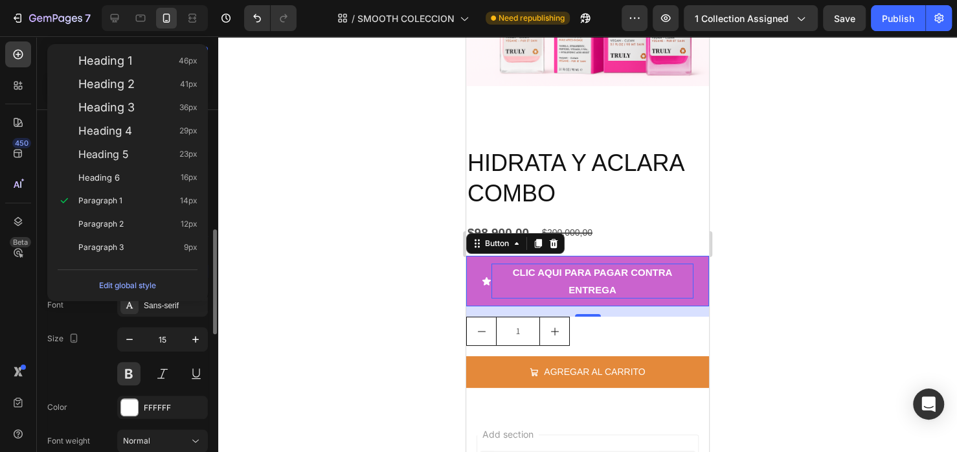
click at [95, 327] on div "Size 15" at bounding box center [127, 356] width 161 height 58
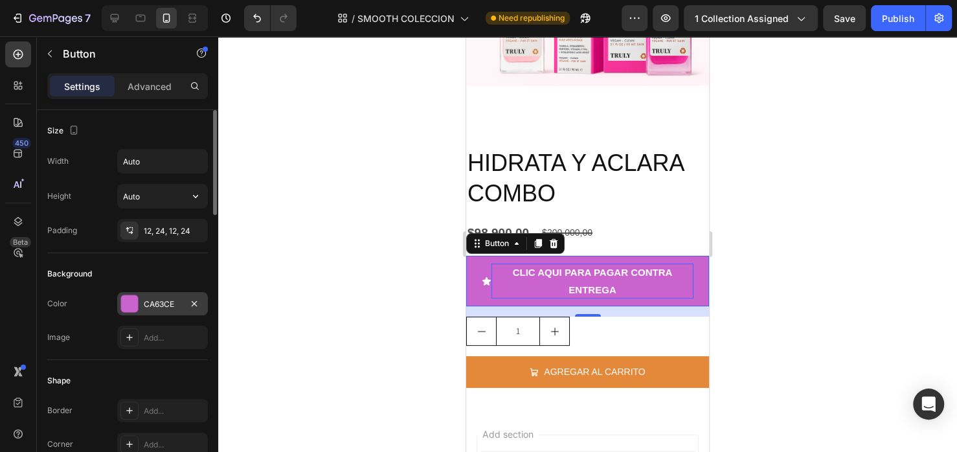
scroll to position [130, 0]
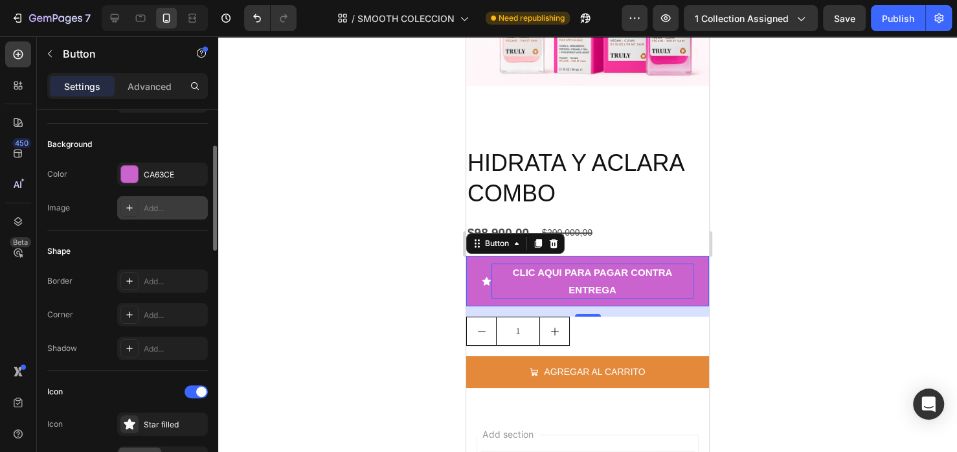
click at [149, 207] on div "Add..." at bounding box center [174, 209] width 61 height 12
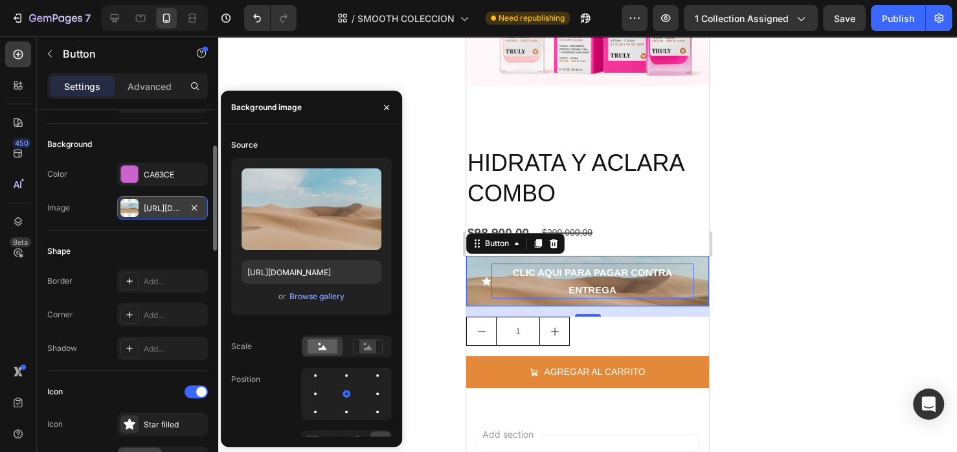
click at [146, 143] on div "Background" at bounding box center [127, 144] width 161 height 21
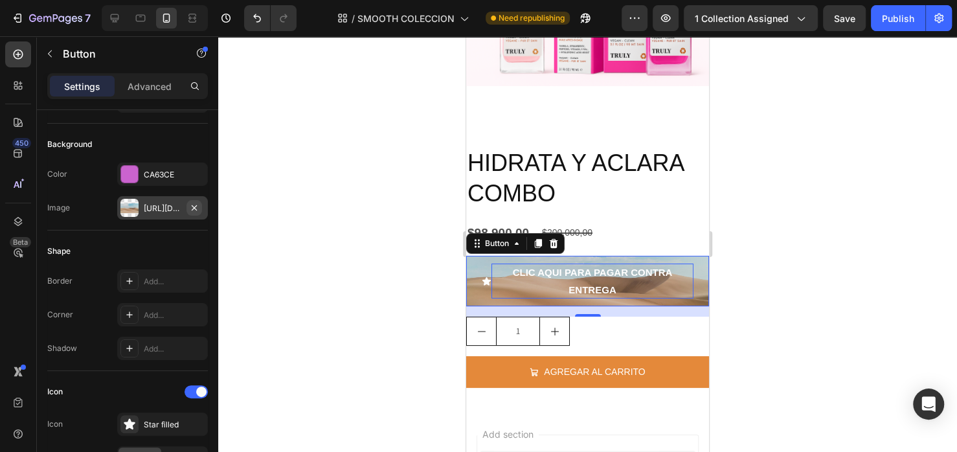
click at [196, 207] on icon "button" at bounding box center [194, 207] width 5 height 5
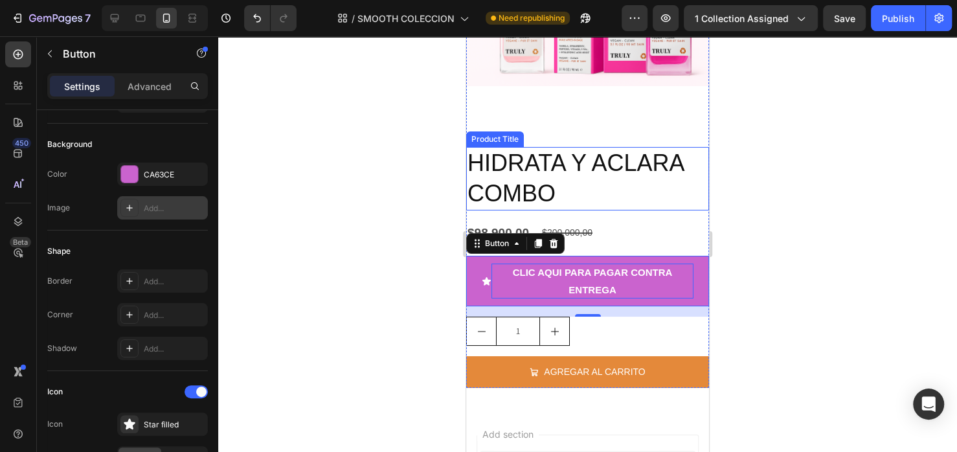
click at [568, 198] on h2 "HIDRATA Y ACLARA COMBO" at bounding box center [587, 178] width 243 height 63
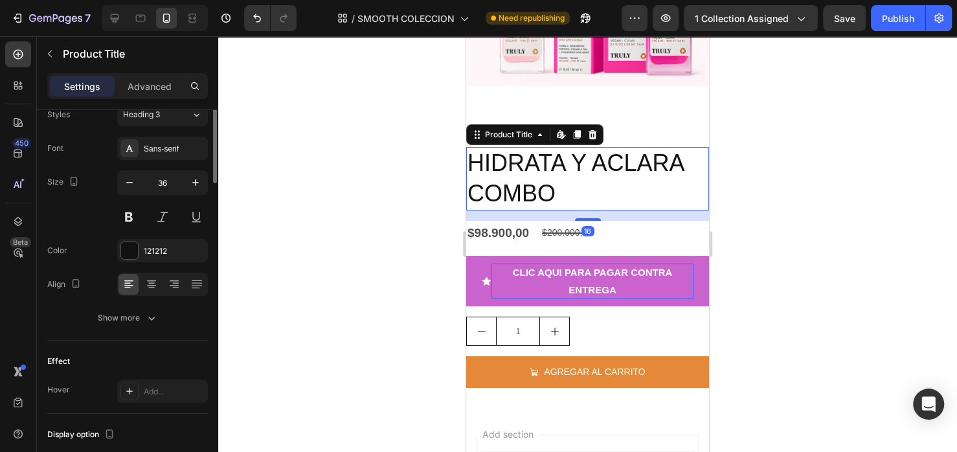
scroll to position [0, 0]
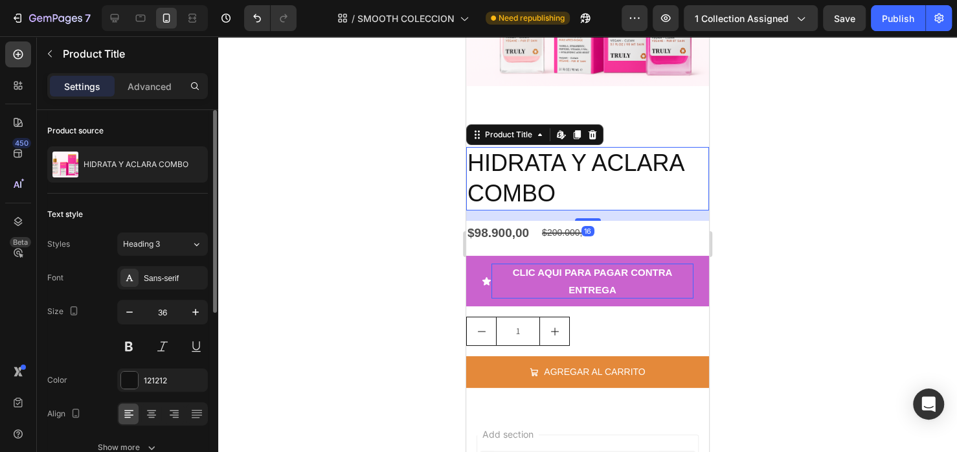
click at [568, 198] on h2 "HIDRATA Y ACLARA COMBO" at bounding box center [587, 178] width 243 height 63
click at [134, 315] on icon "button" at bounding box center [129, 312] width 13 height 13
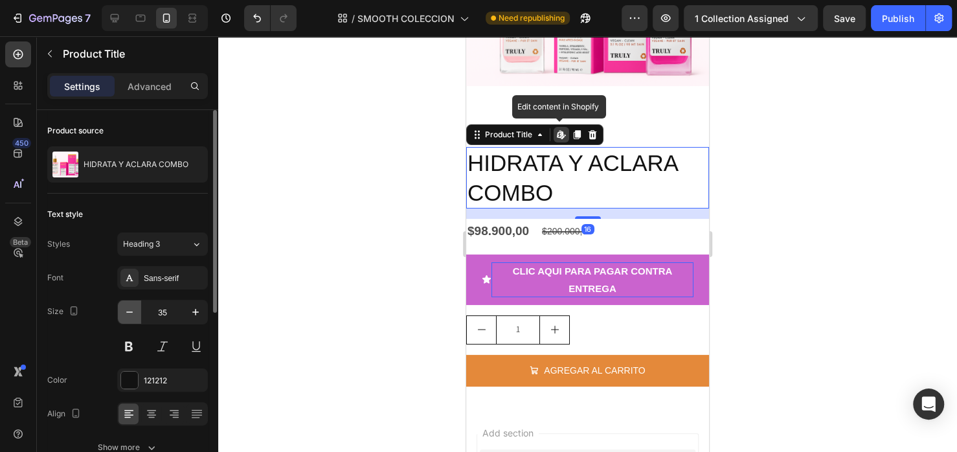
click at [133, 315] on icon "button" at bounding box center [129, 312] width 13 height 13
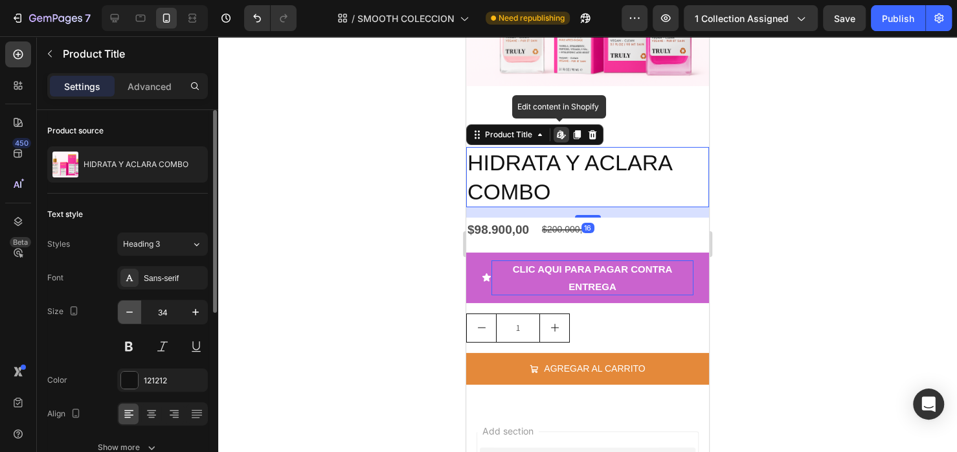
click at [133, 315] on icon "button" at bounding box center [129, 312] width 13 height 13
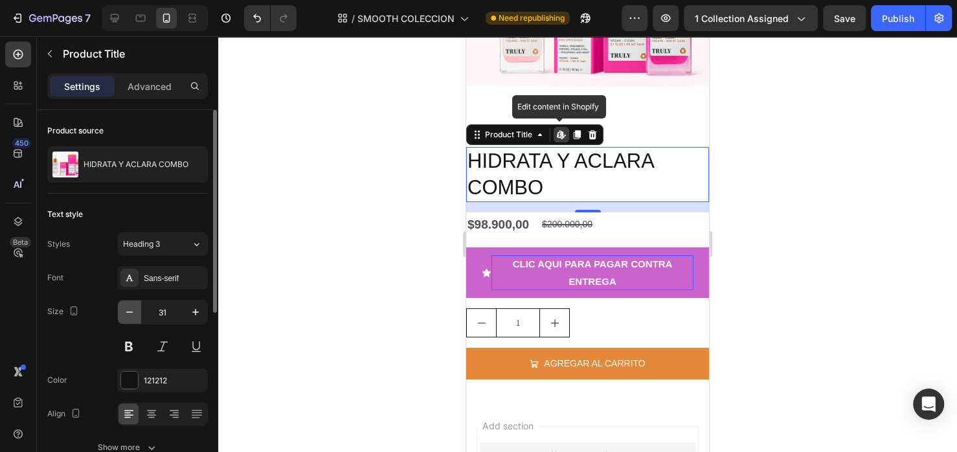
click at [133, 315] on icon "button" at bounding box center [129, 312] width 13 height 13
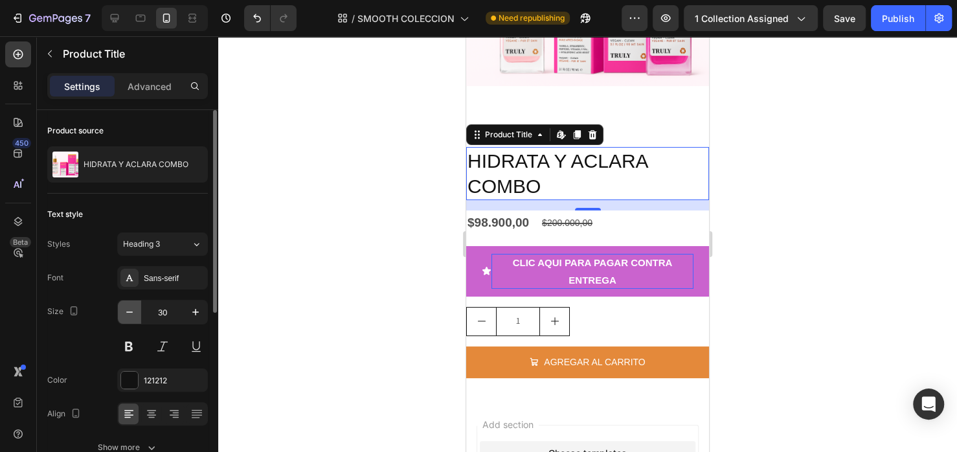
click at [134, 315] on icon "button" at bounding box center [129, 312] width 13 height 13
type input "29"
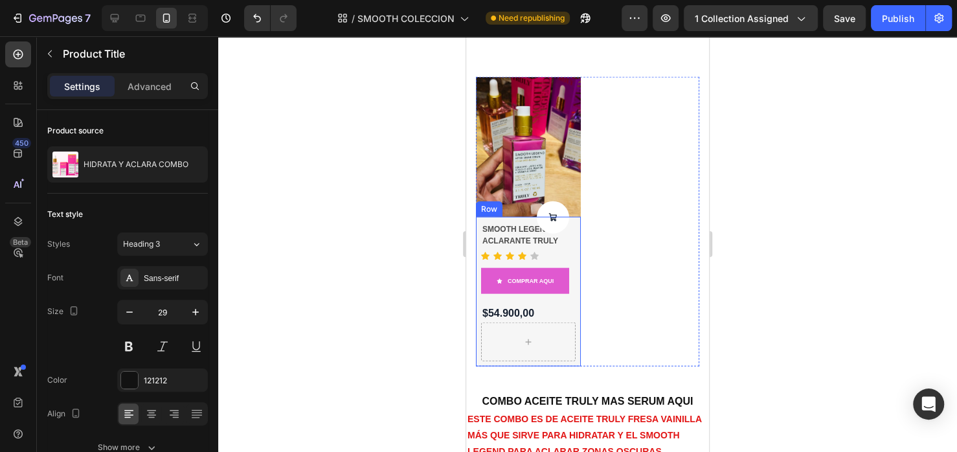
scroll to position [1861, 0]
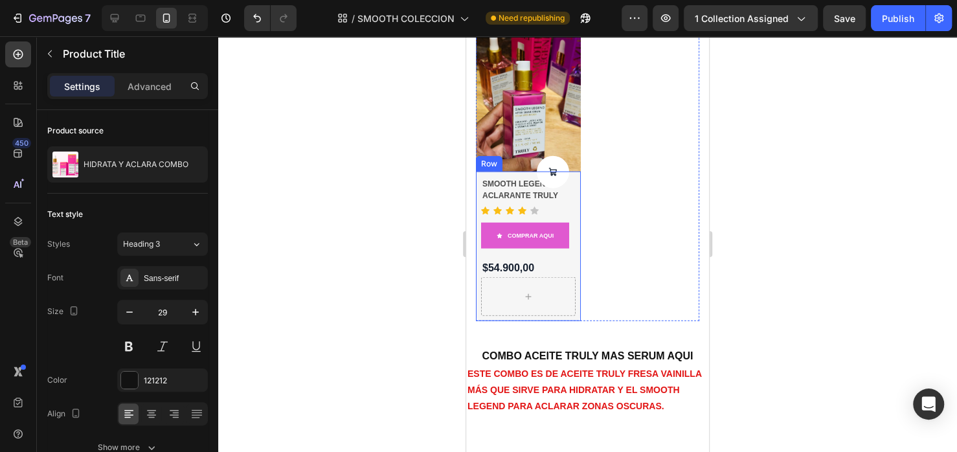
click at [644, 205] on div "Product Images Product Cart Button SMOOTH LEGEND ACLARANTE TRULY Product Title …" at bounding box center [587, 176] width 223 height 289
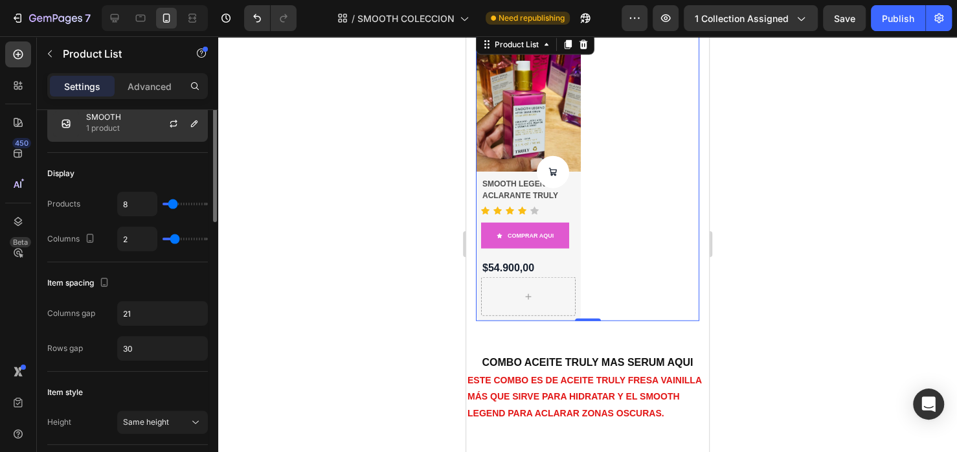
scroll to position [0, 0]
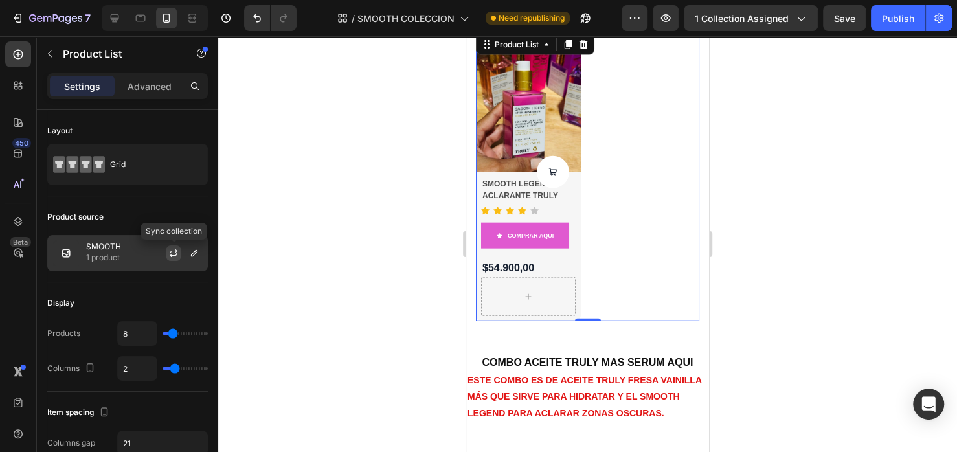
click at [177, 255] on icon "button" at bounding box center [173, 253] width 10 height 10
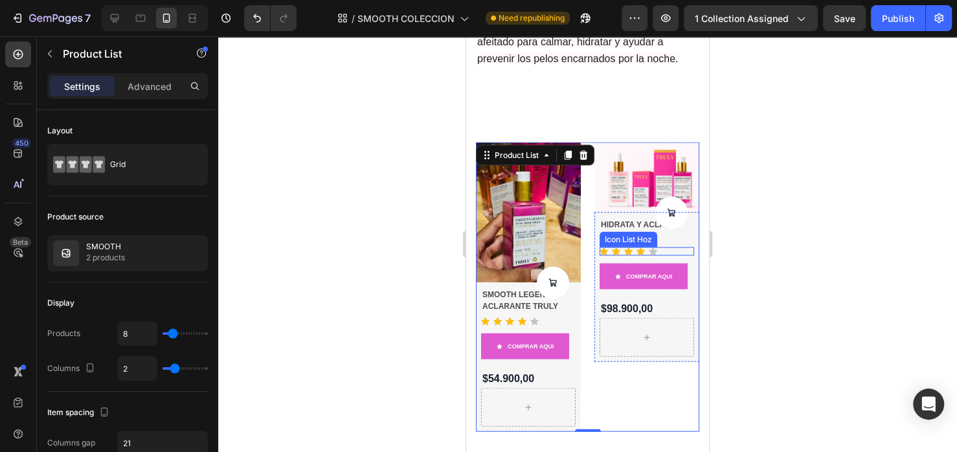
scroll to position [1732, 0]
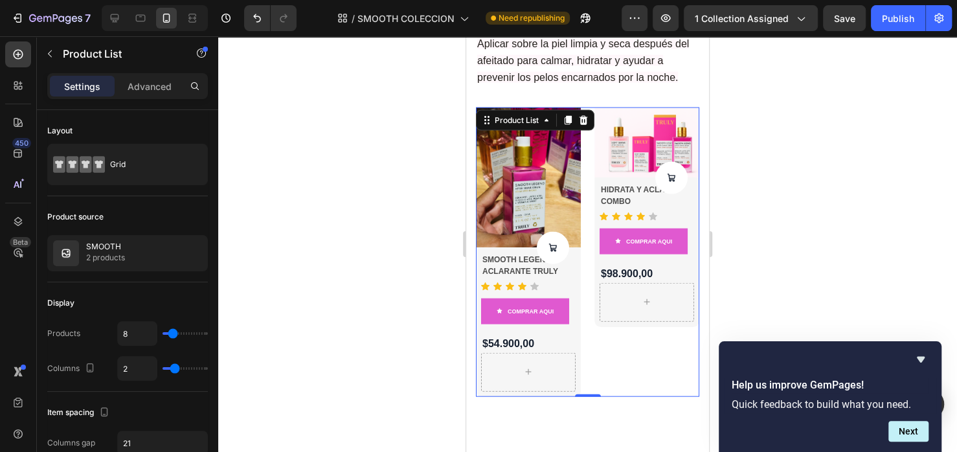
click at [329, 198] on div at bounding box center [587, 244] width 739 height 416
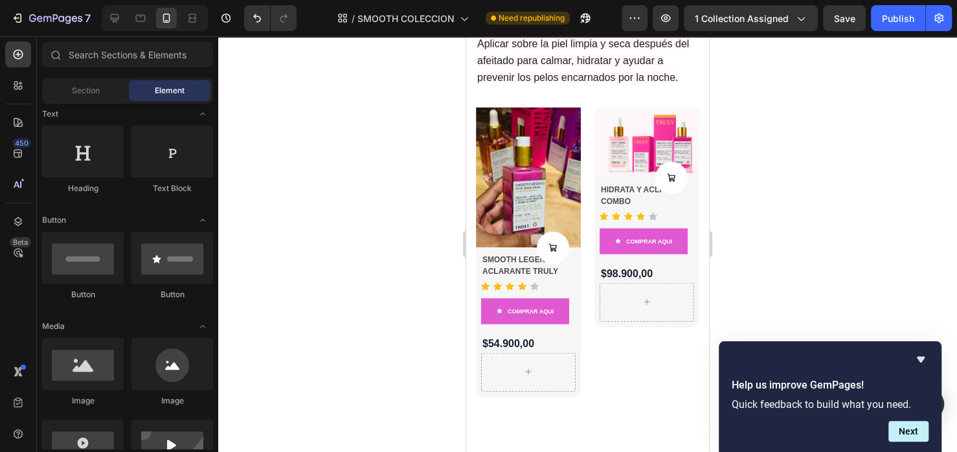
click at [313, 279] on div at bounding box center [587, 244] width 739 height 416
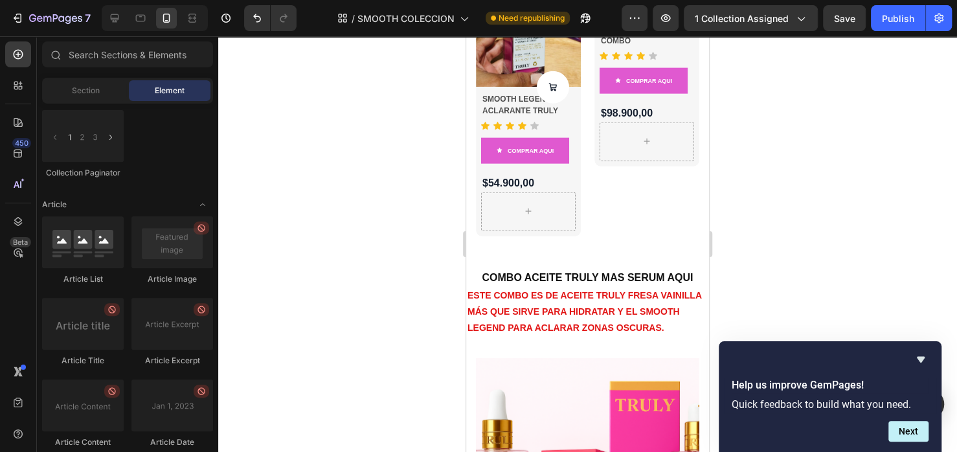
scroll to position [3773, 0]
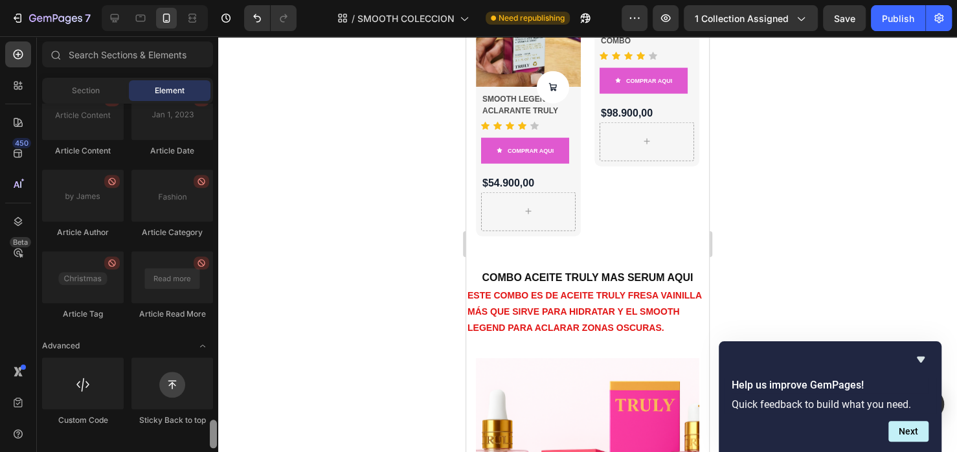
drag, startPoint x: 215, startPoint y: 255, endPoint x: 216, endPoint y: 442, distance: 187.8
click at [216, 442] on div at bounding box center [213, 434] width 7 height 28
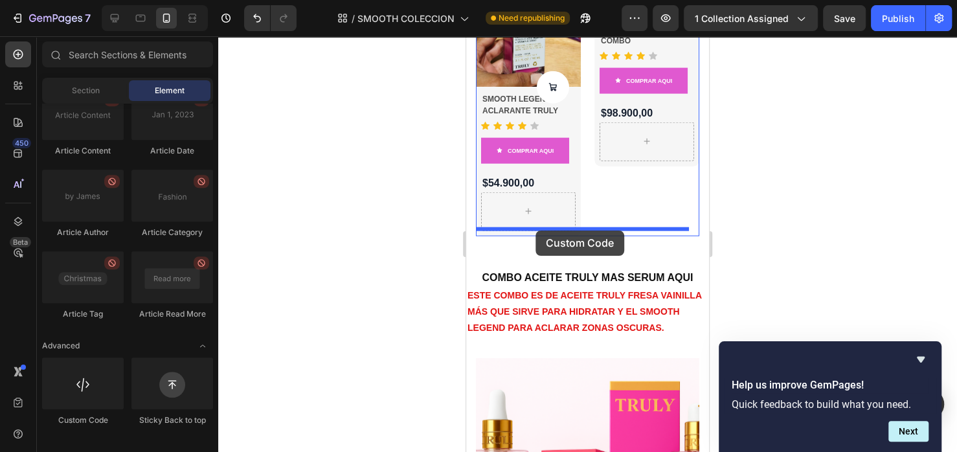
drag, startPoint x: 545, startPoint y: 441, endPoint x: 536, endPoint y: 231, distance: 210.7
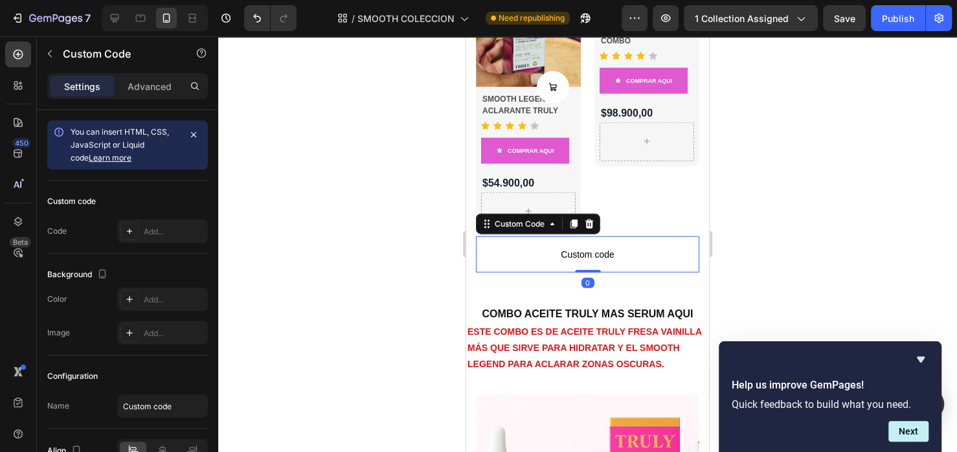
click at [568, 247] on span "Custom code" at bounding box center [587, 255] width 223 height 16
click at [153, 250] on div "Custom code Code Add..." at bounding box center [127, 217] width 161 height 73
click at [155, 235] on div "Add..." at bounding box center [174, 232] width 61 height 12
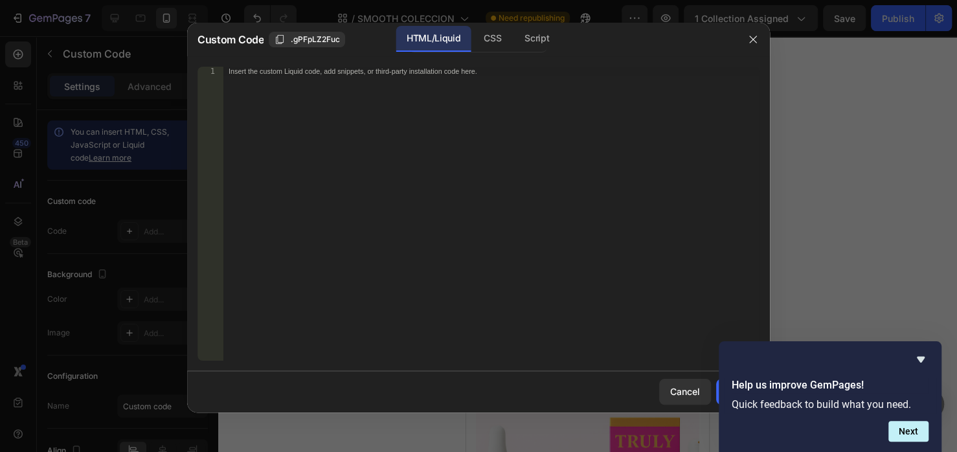
click at [410, 116] on div "Insert the custom Liquid code, add snippets, or third-party installation code h…" at bounding box center [491, 223] width 536 height 312
paste textarea "</html>"
type textarea "</html>"
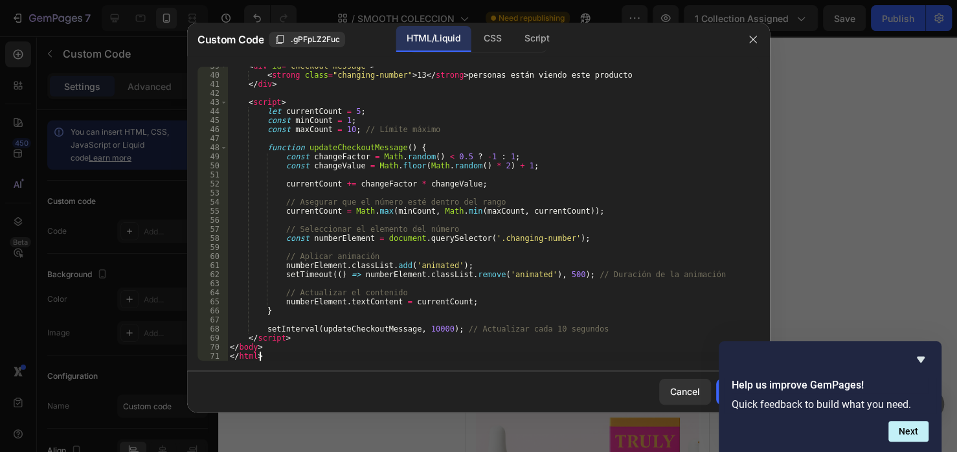
scroll to position [349, 0]
click at [912, 429] on button "Next" at bounding box center [909, 431] width 40 height 21
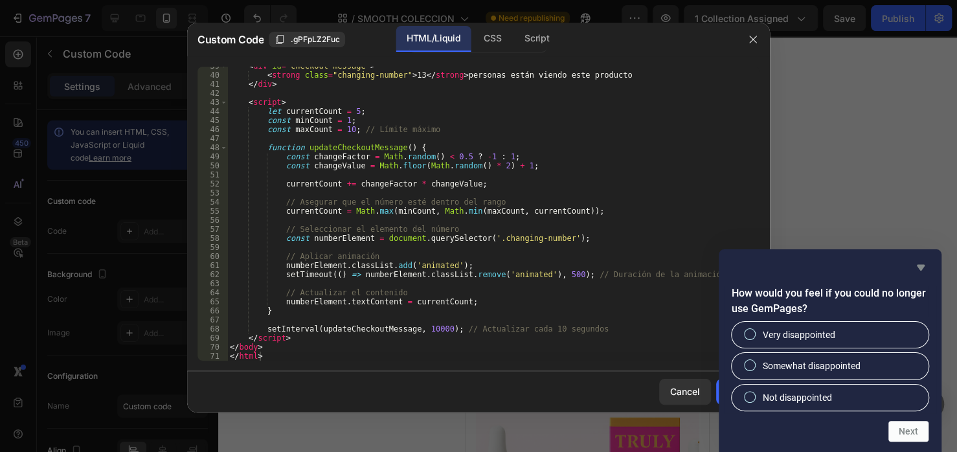
click at [913, 265] on icon "Hide survey" at bounding box center [921, 268] width 16 height 16
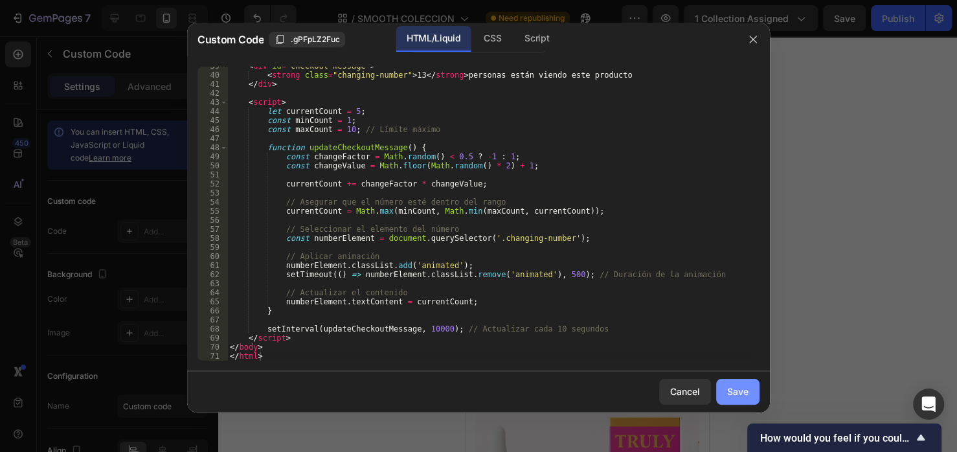
click at [743, 399] on button "Save" at bounding box center [737, 392] width 43 height 26
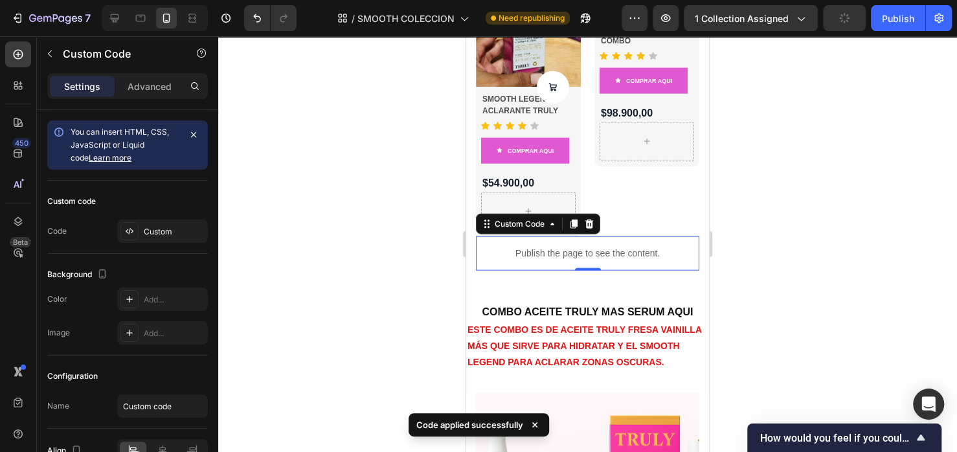
click at [295, 266] on div at bounding box center [587, 244] width 739 height 416
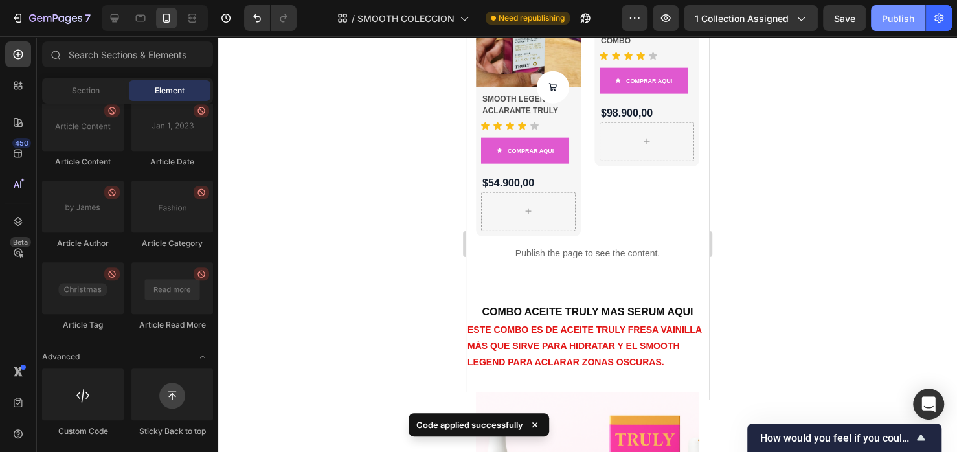
click at [891, 17] on div "Publish" at bounding box center [898, 19] width 32 height 14
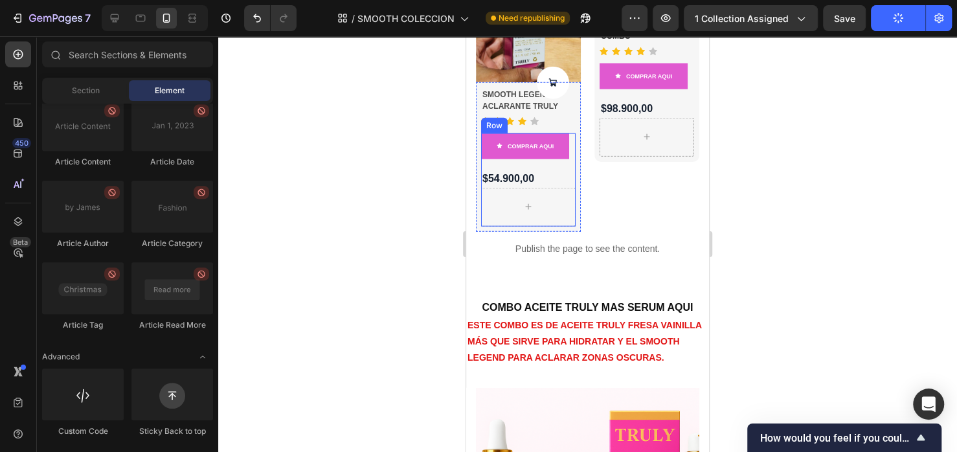
scroll to position [1932, 0]
